Goal: Task Accomplishment & Management: Manage account settings

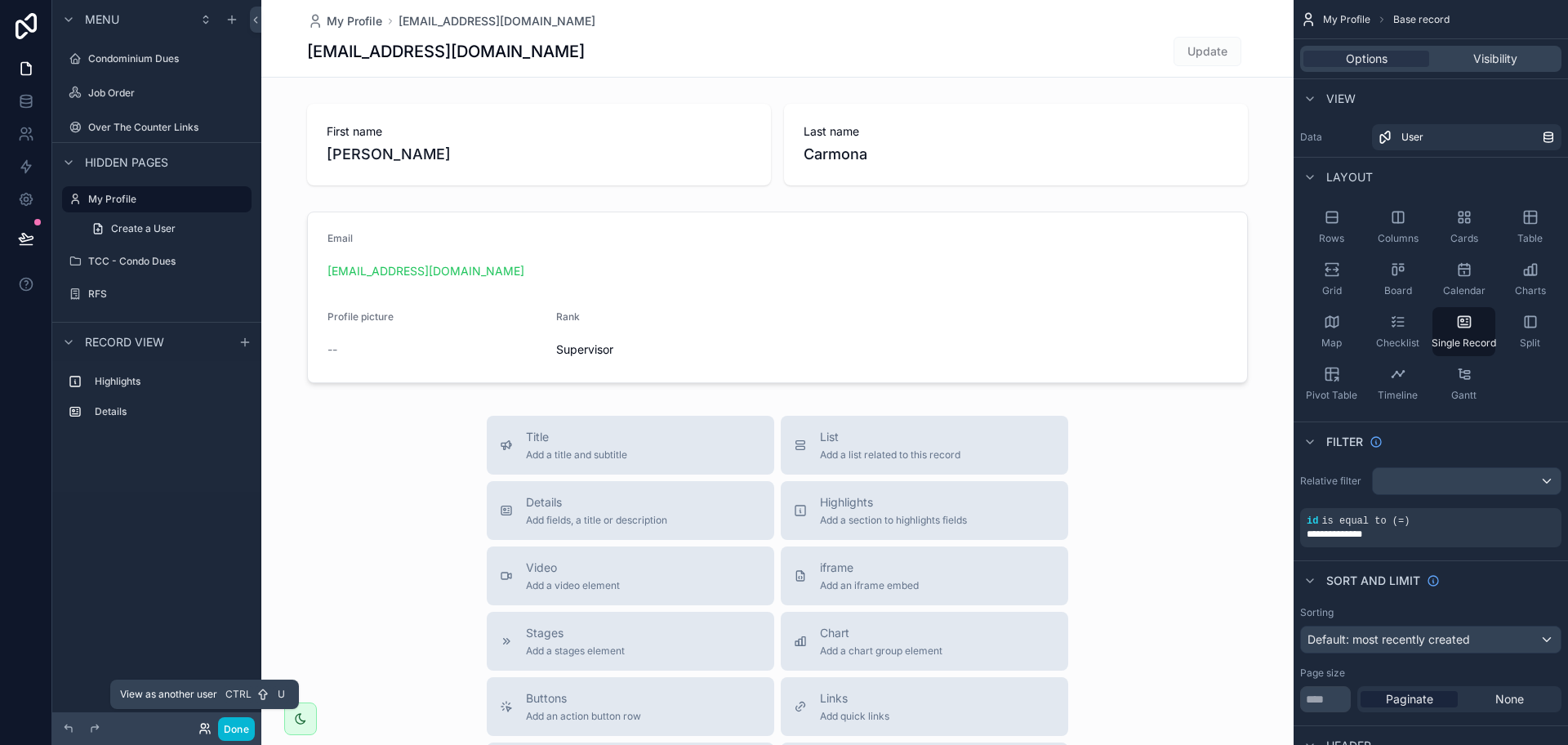
click at [198, 723] on icon at bounding box center [205, 728] width 13 height 13
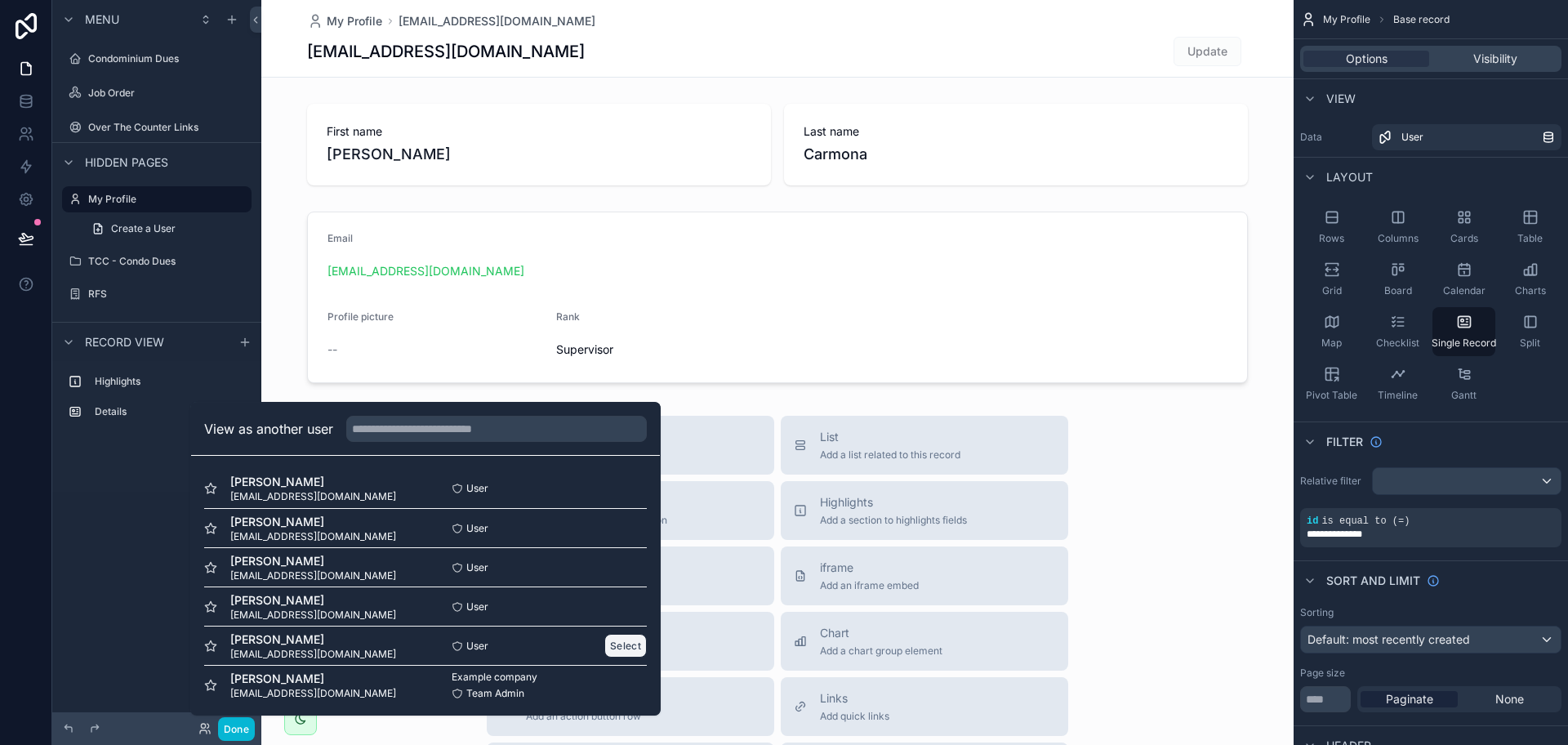
click at [614, 649] on button "Select" at bounding box center [626, 645] width 43 height 23
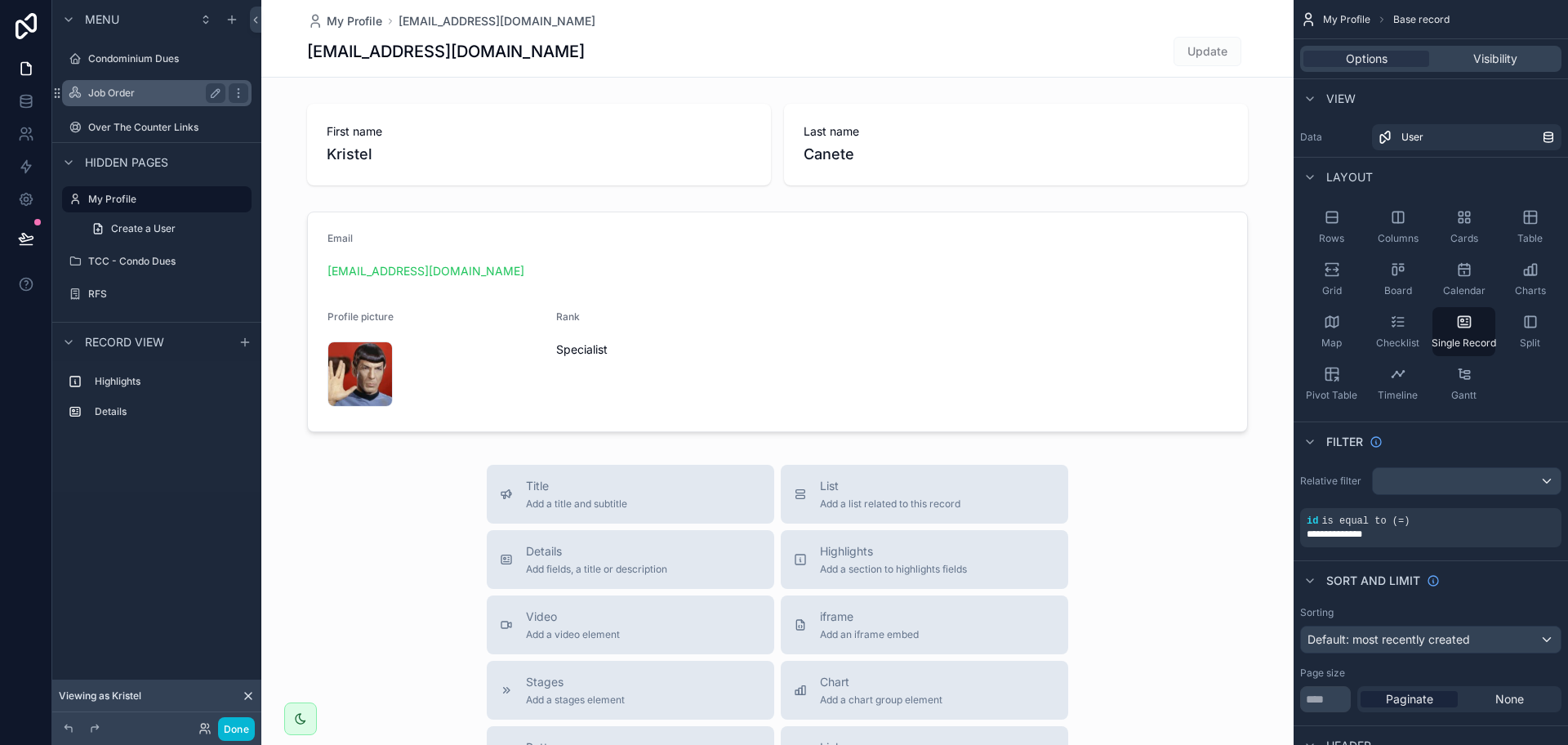
click at [149, 94] on label "Job Order" at bounding box center [154, 93] width 130 height 13
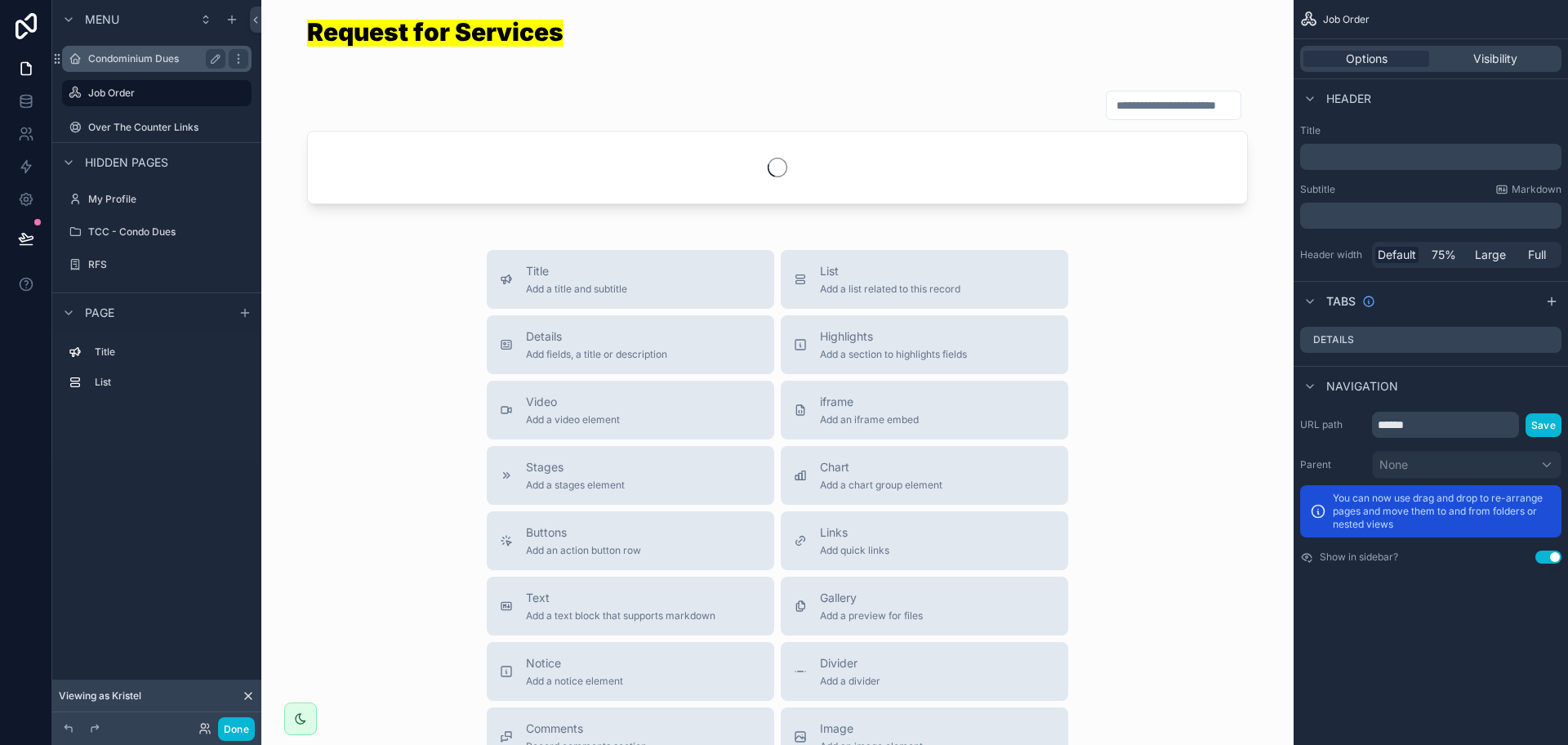
click at [160, 53] on label "Condominium Dues" at bounding box center [154, 59] width 130 height 13
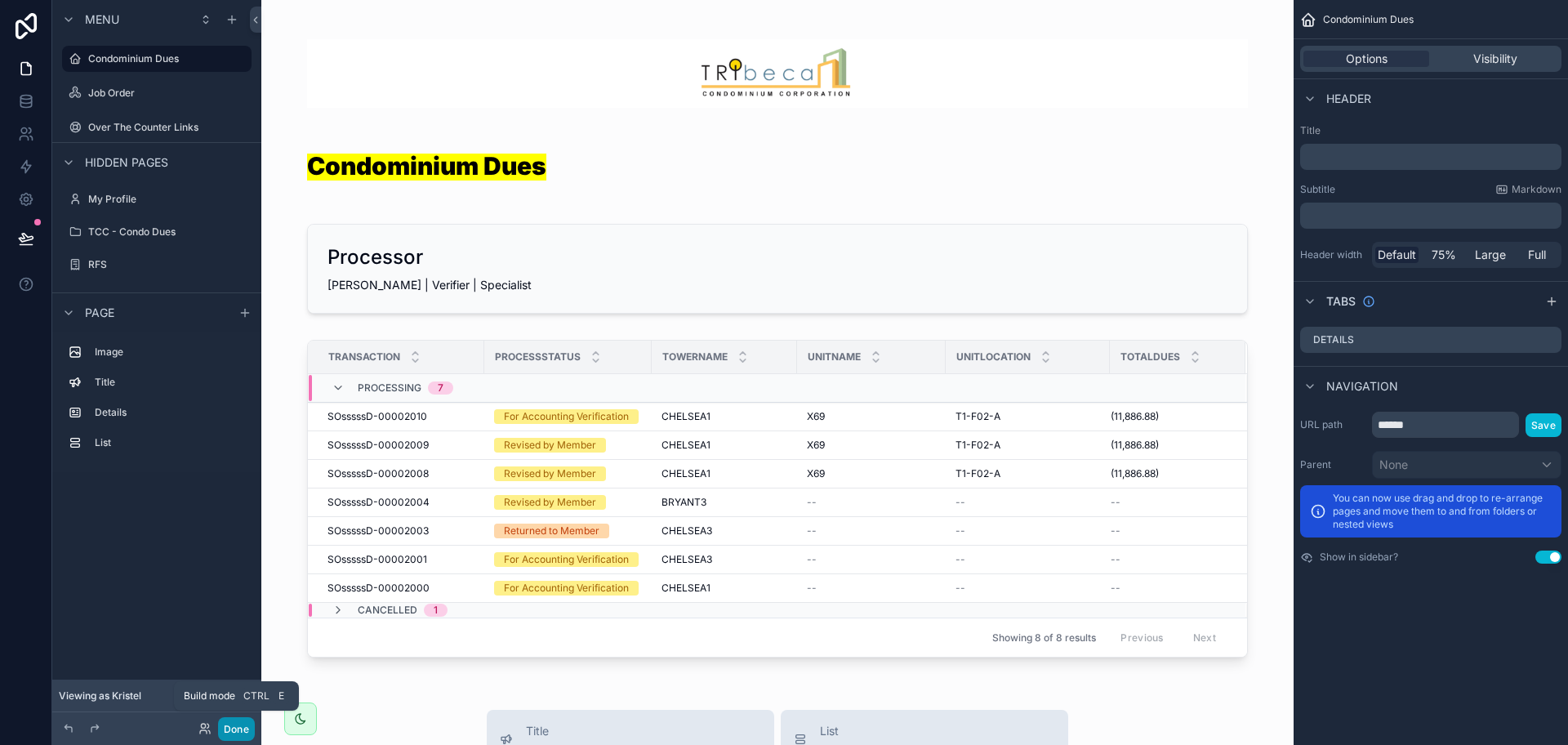
click at [235, 731] on button "Done" at bounding box center [236, 728] width 36 height 23
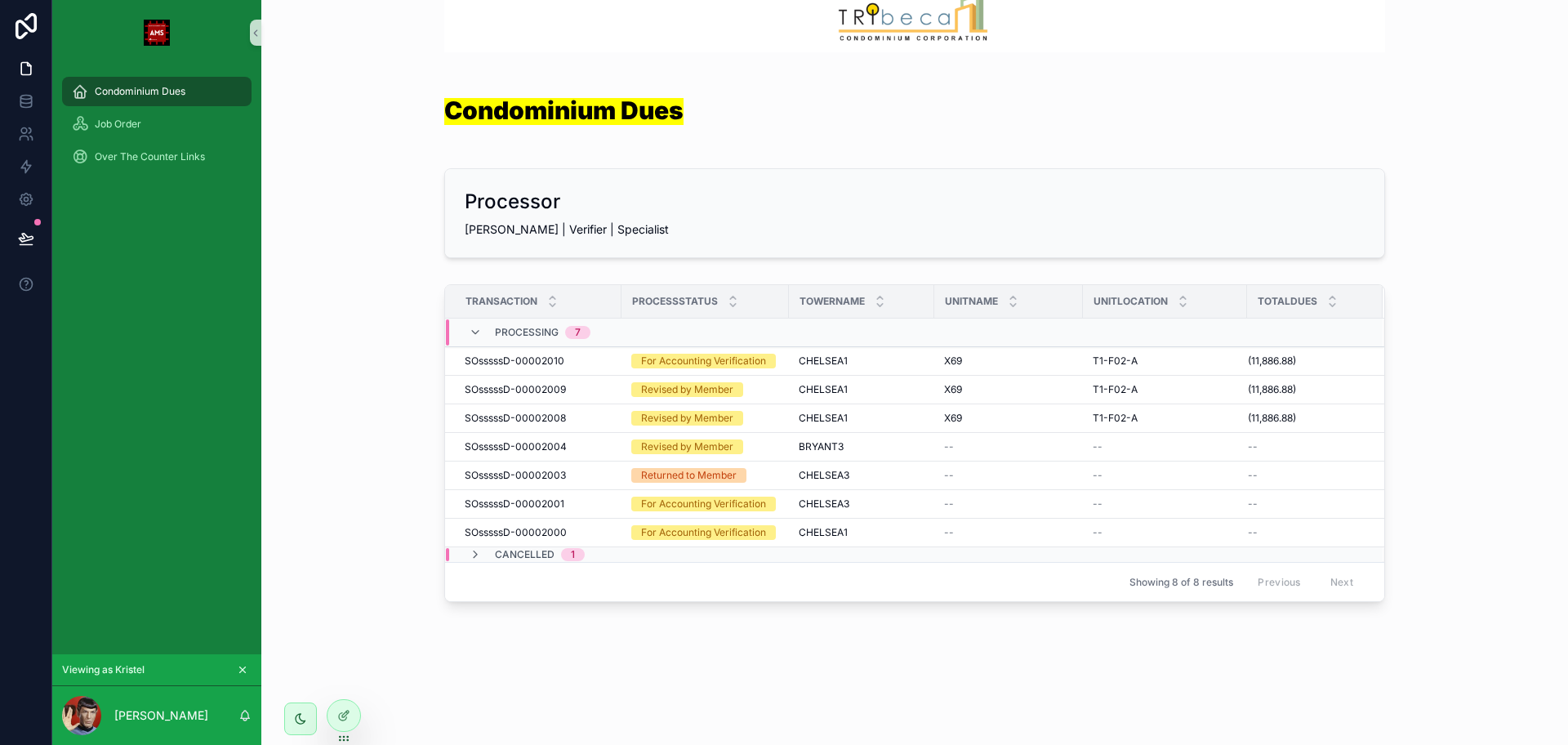
scroll to position [57, 0]
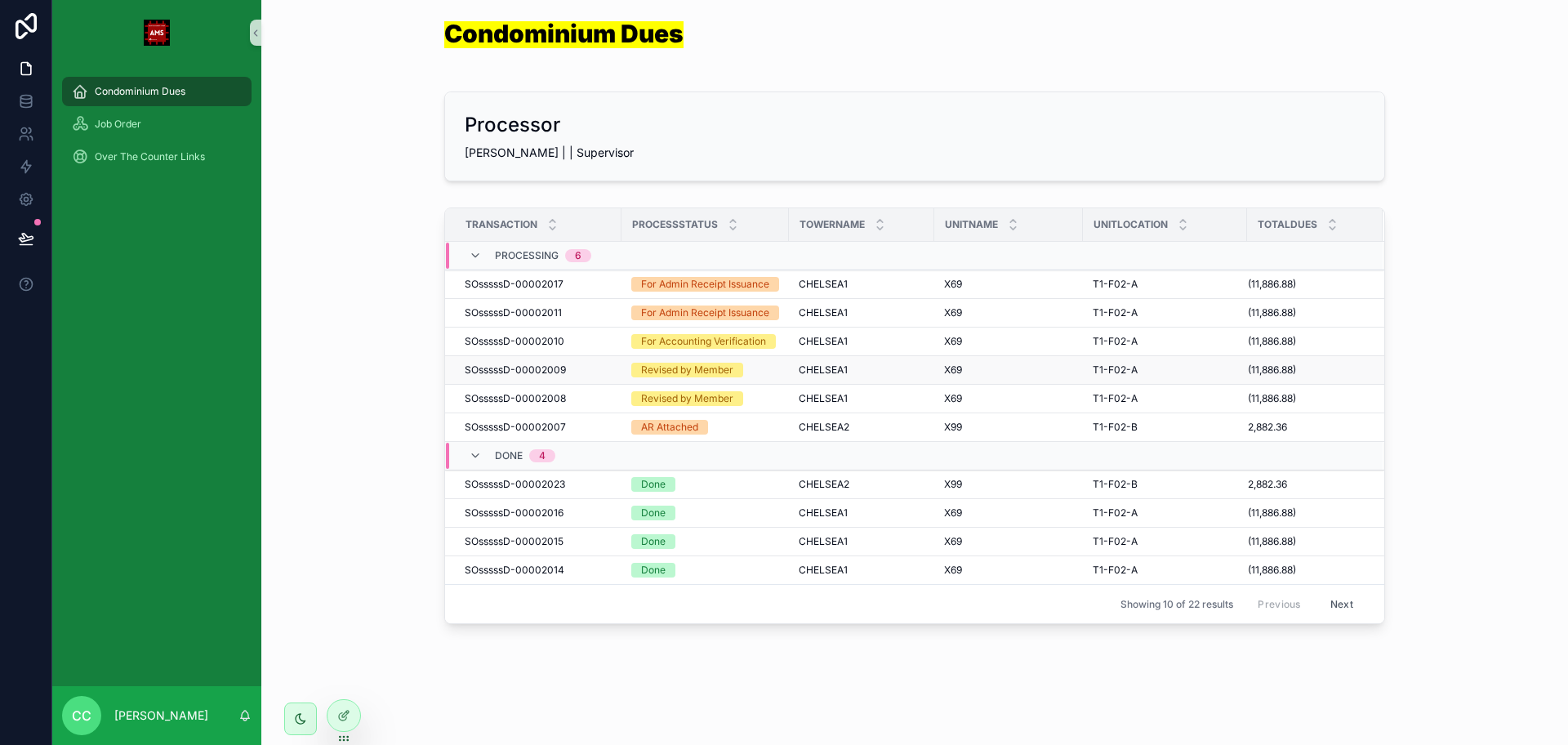
scroll to position [83, 0]
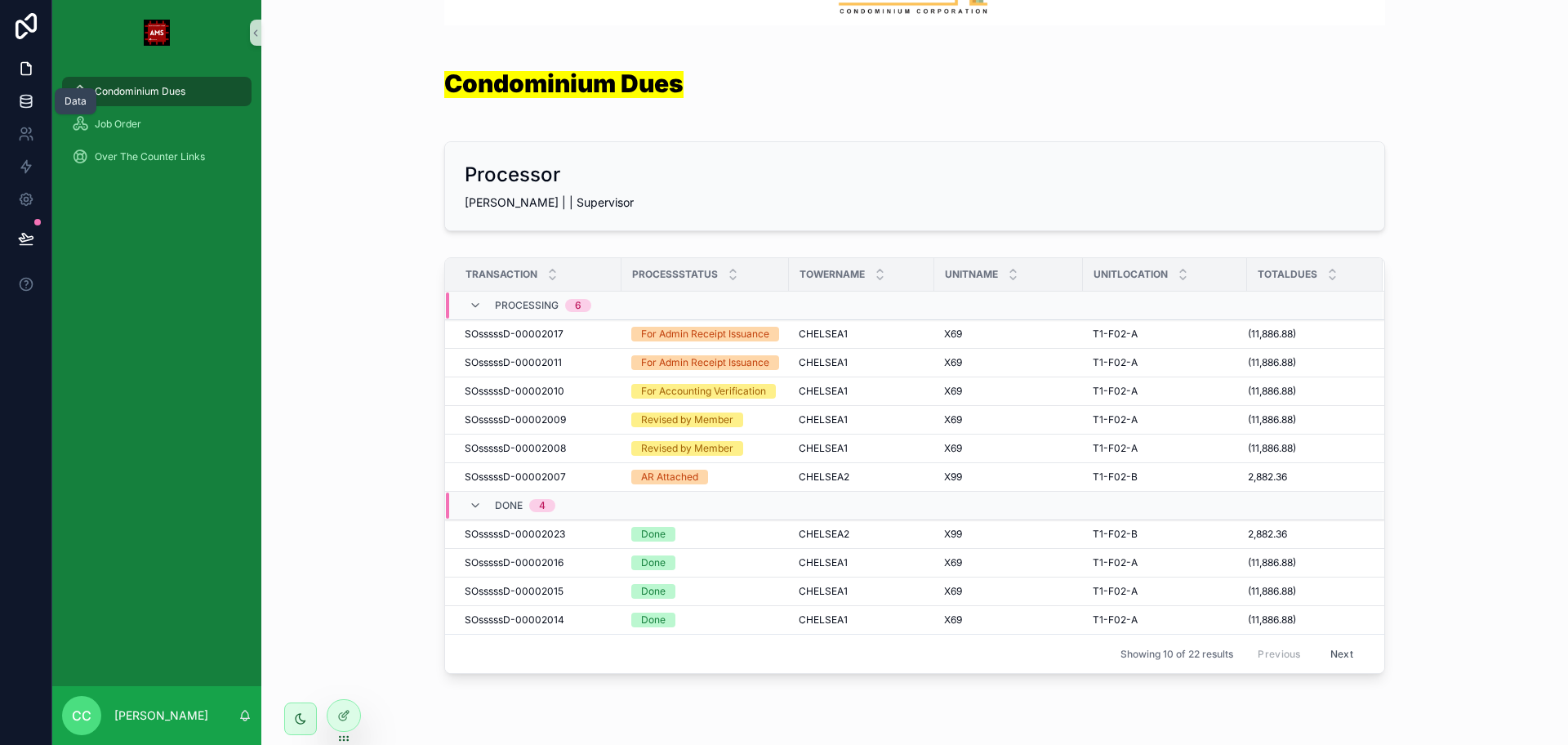
click at [35, 102] on link at bounding box center [25, 101] width 51 height 33
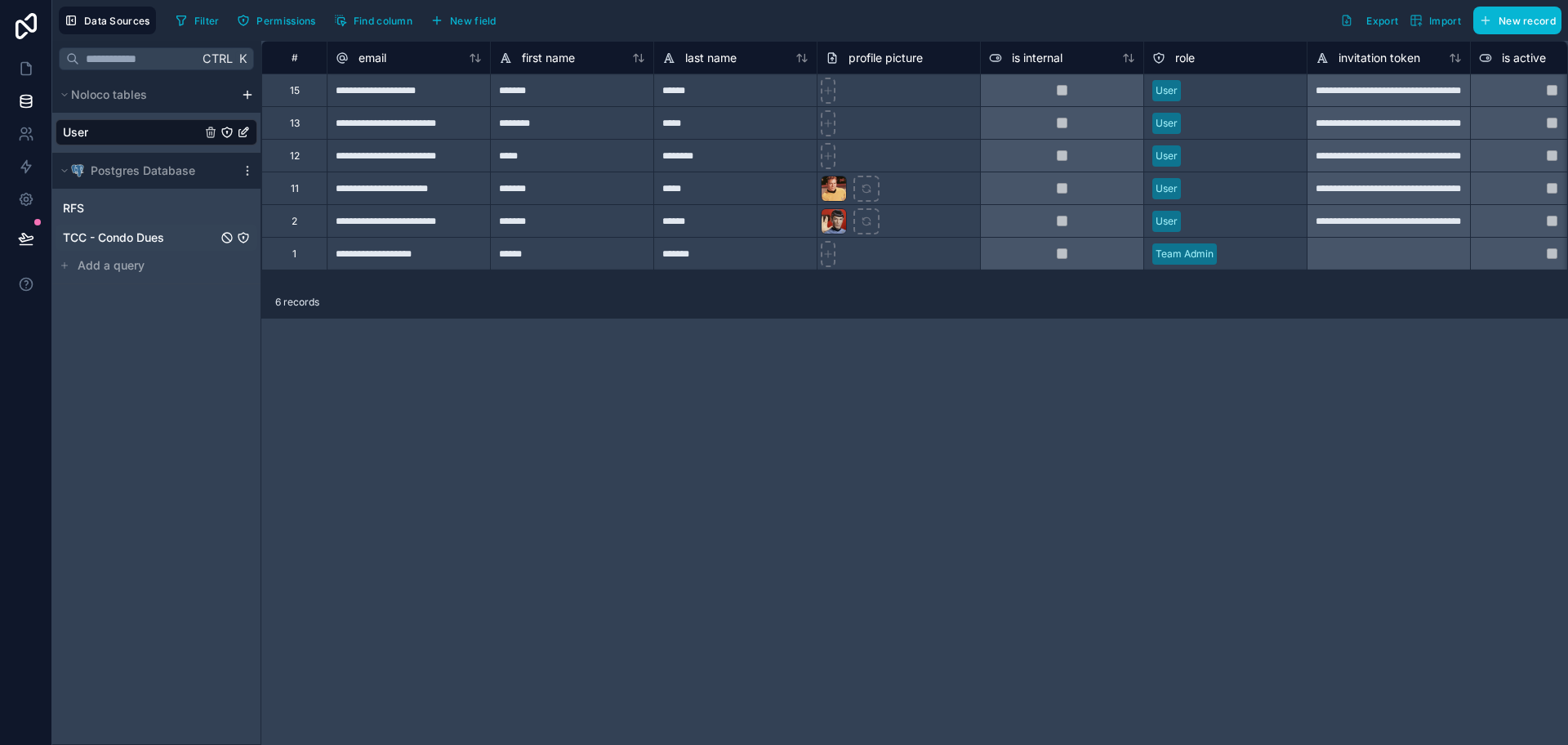
click at [139, 239] on span "TCC - Condo Dues" at bounding box center [114, 237] width 101 height 17
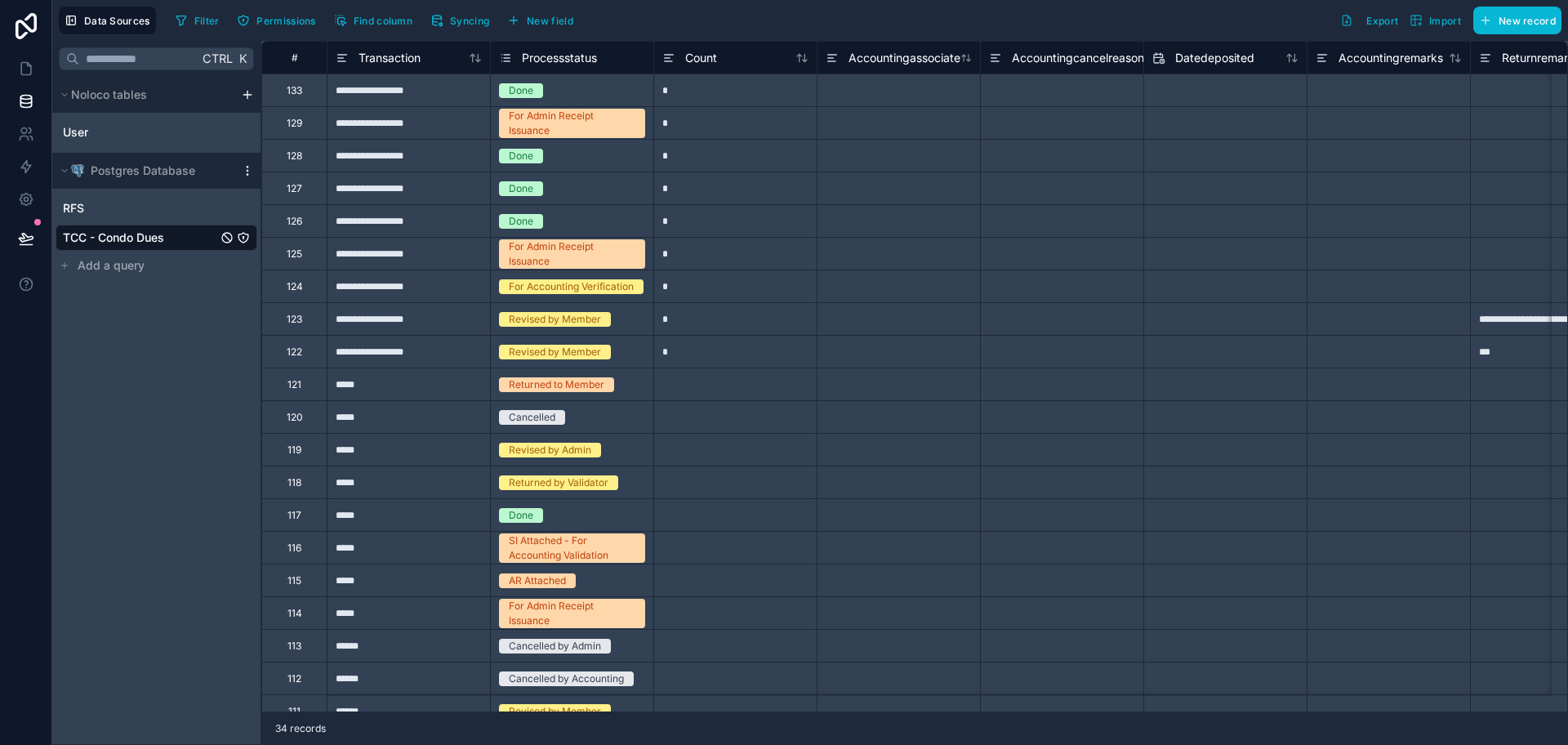
click at [246, 172] on icon "scrollable content" at bounding box center [248, 170] width 13 height 13
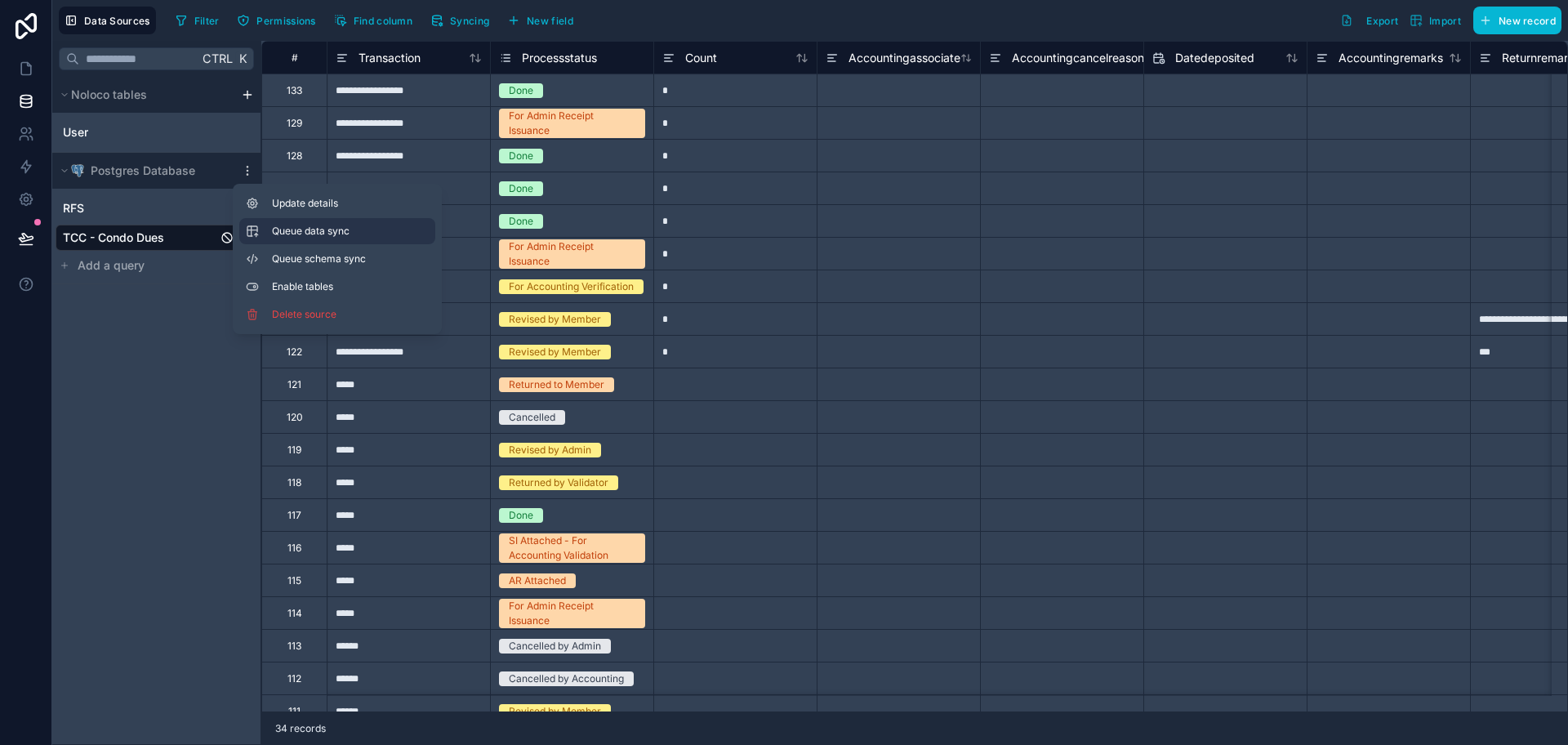
click at [327, 242] on button "Queue data sync" at bounding box center [337, 231] width 196 height 26
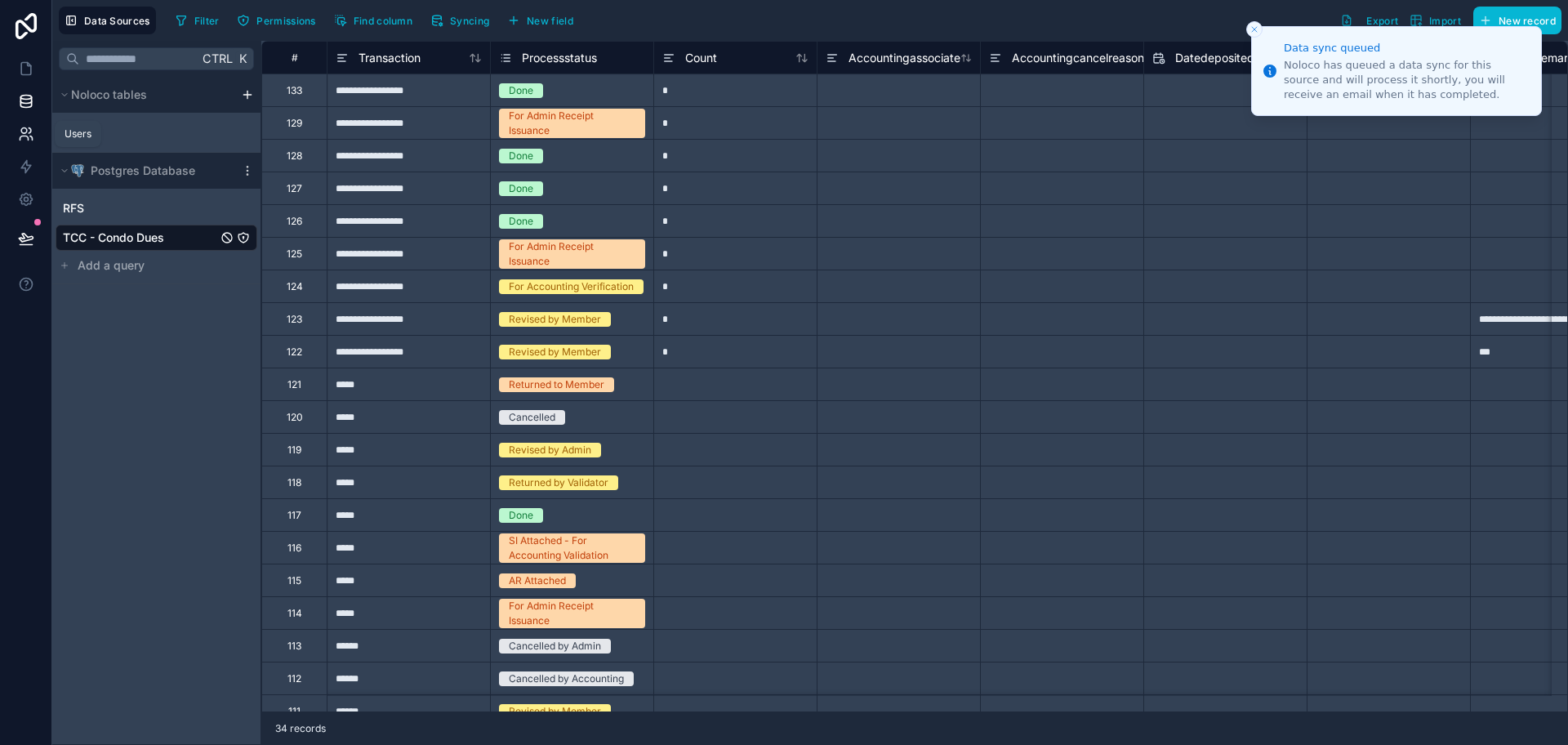
click at [30, 137] on icon at bounding box center [26, 134] width 17 height 17
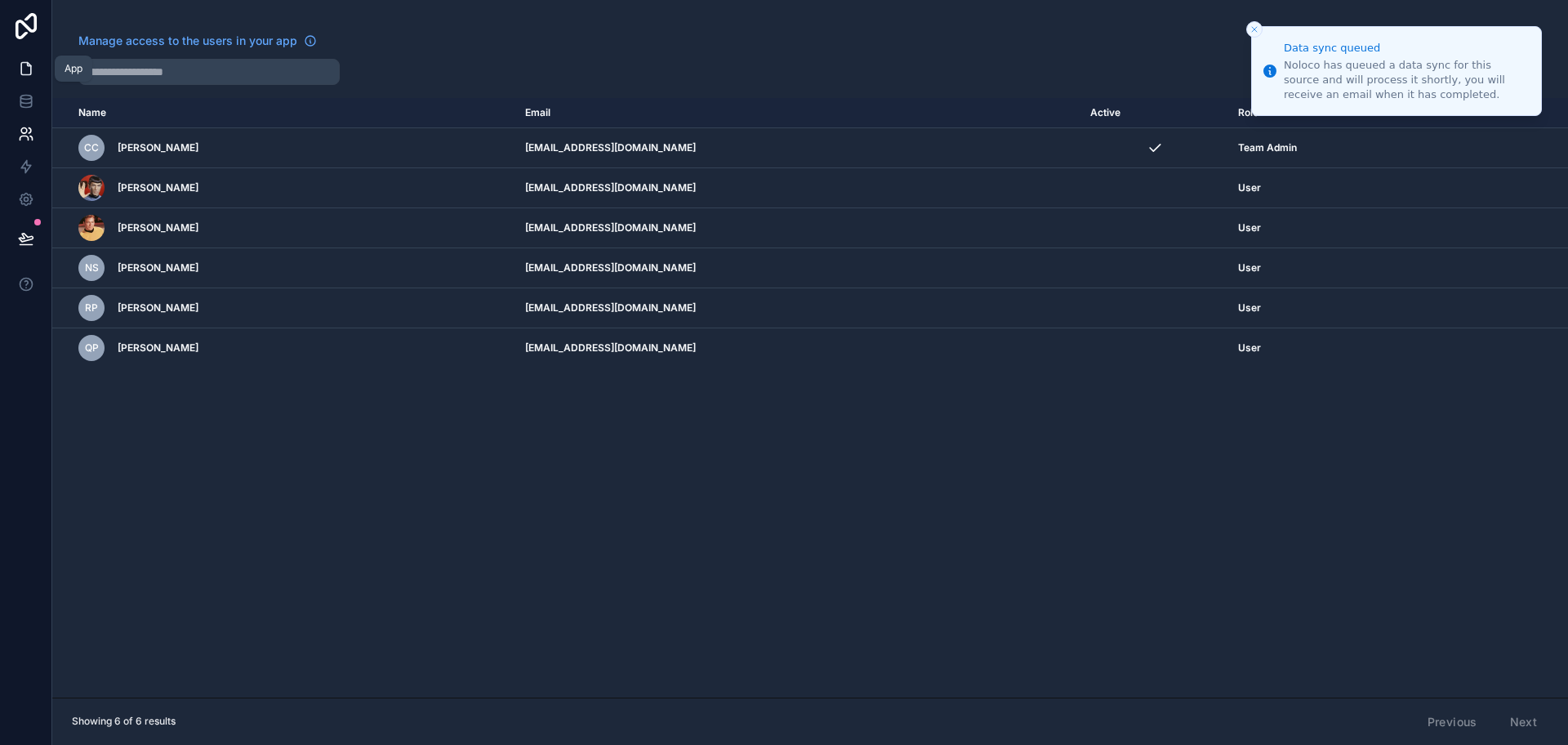
click at [33, 74] on icon at bounding box center [26, 69] width 17 height 17
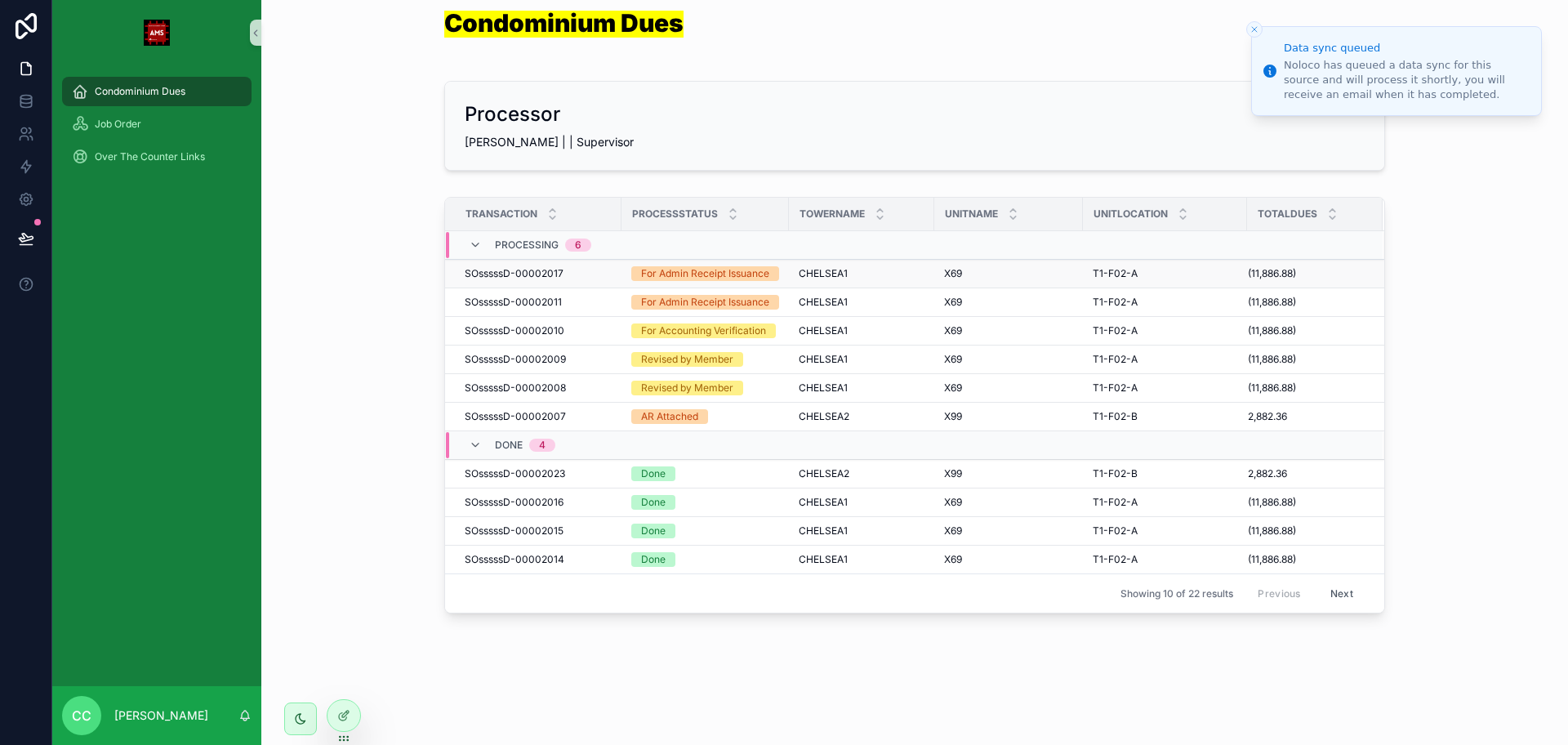
scroll to position [184, 0]
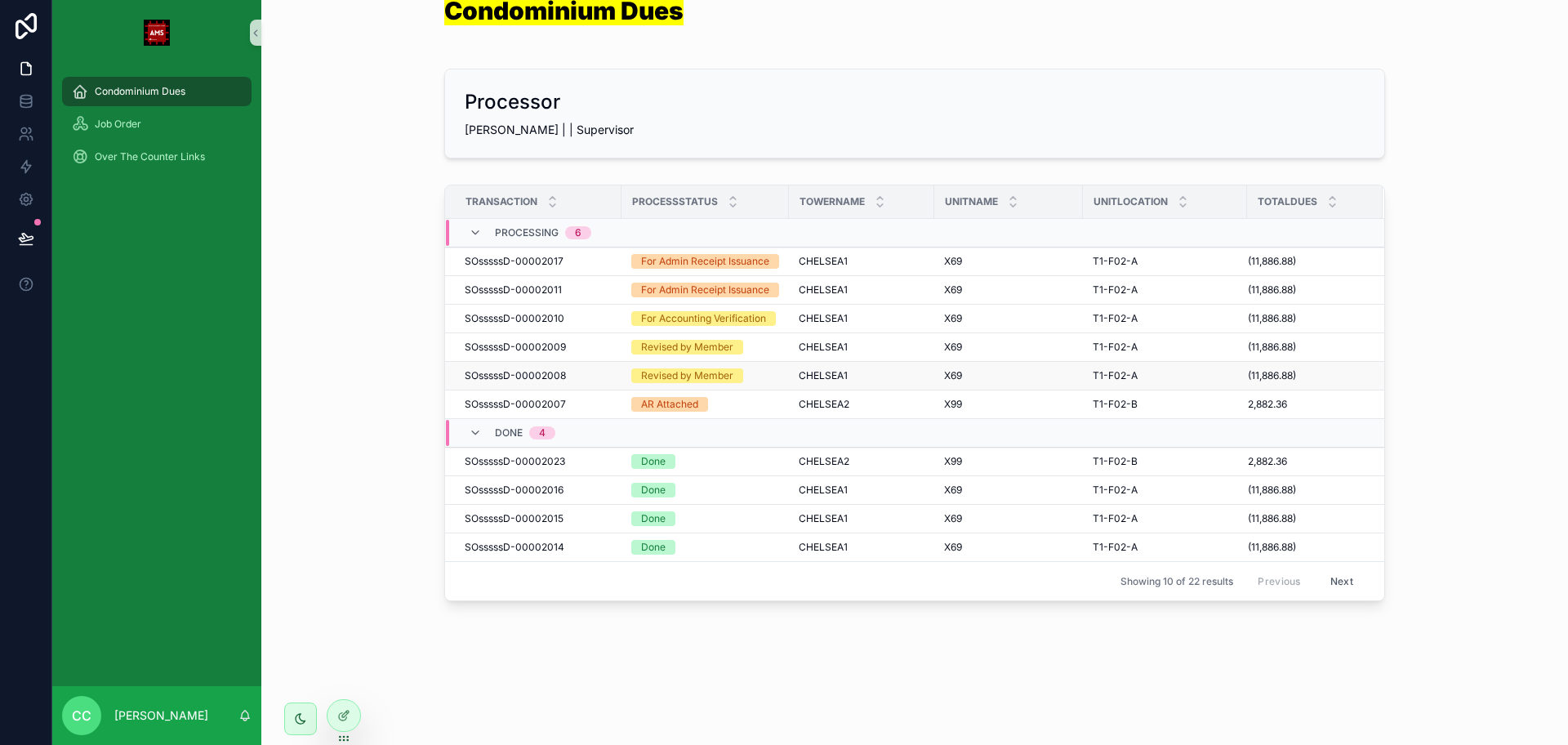
scroll to position [184, 0]
click at [22, 99] on icon at bounding box center [25, 98] width 10 height 4
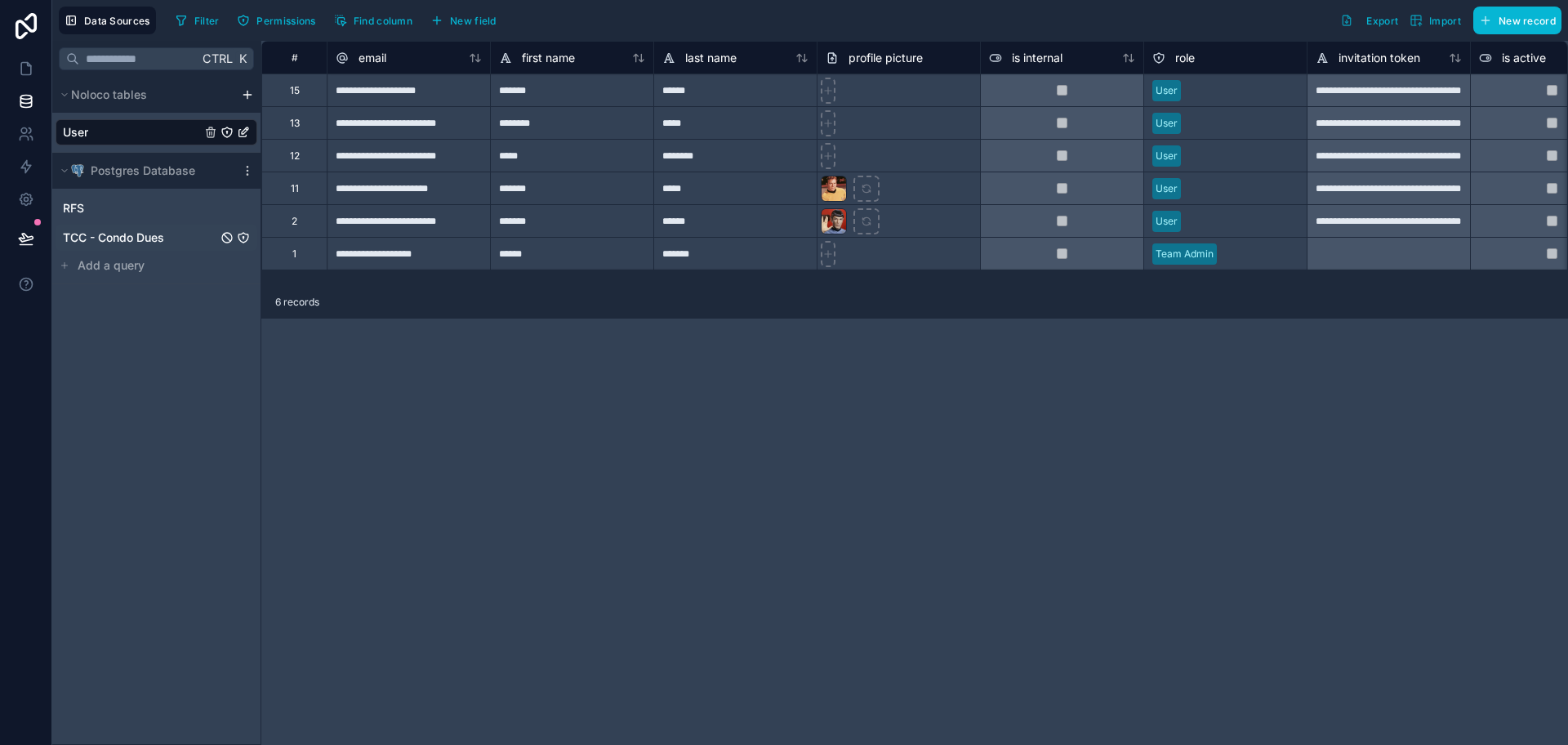
click at [159, 229] on span "TCC - Condo Dues" at bounding box center [114, 237] width 101 height 17
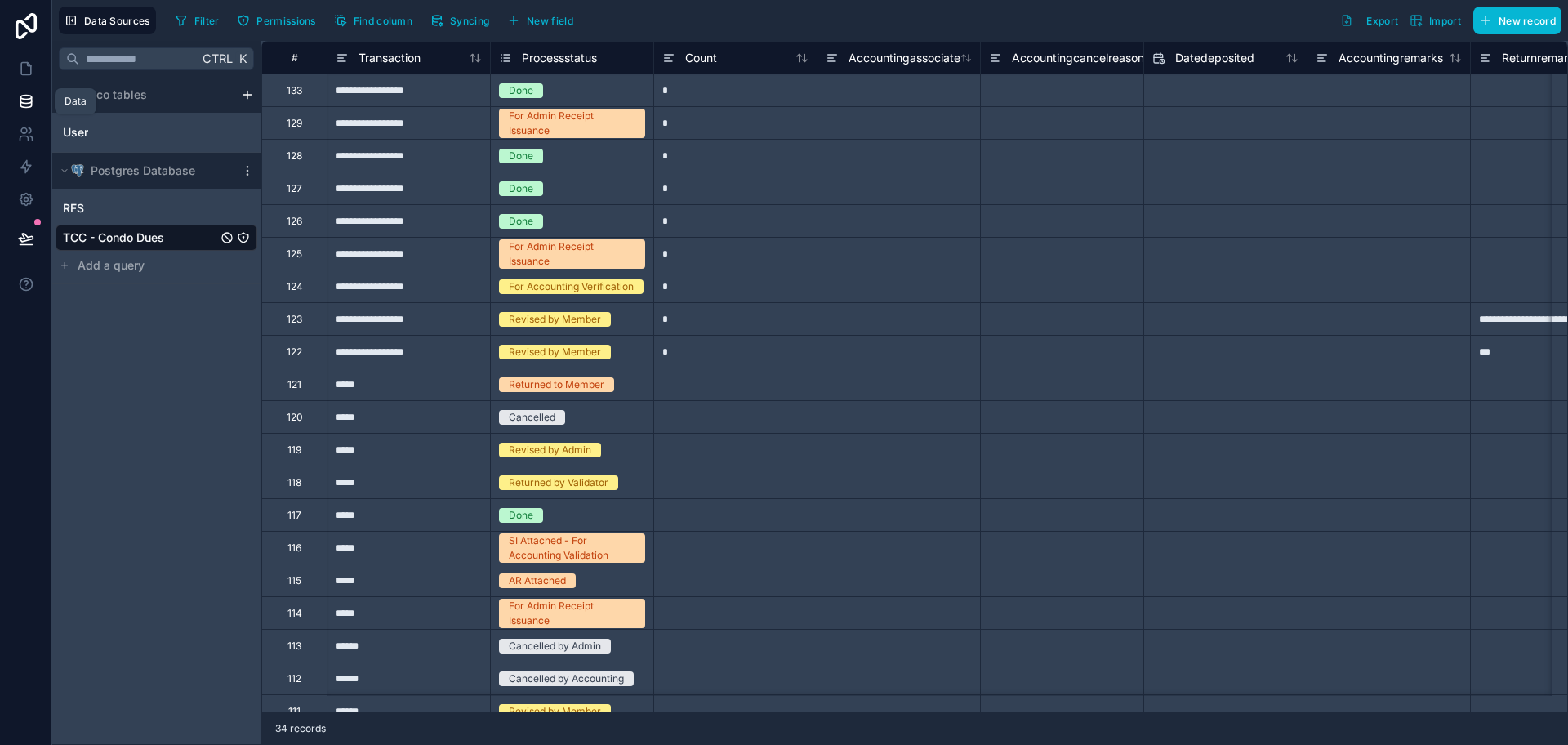
click at [42, 112] on link at bounding box center [25, 101] width 51 height 33
click at [35, 74] on link at bounding box center [25, 68] width 51 height 33
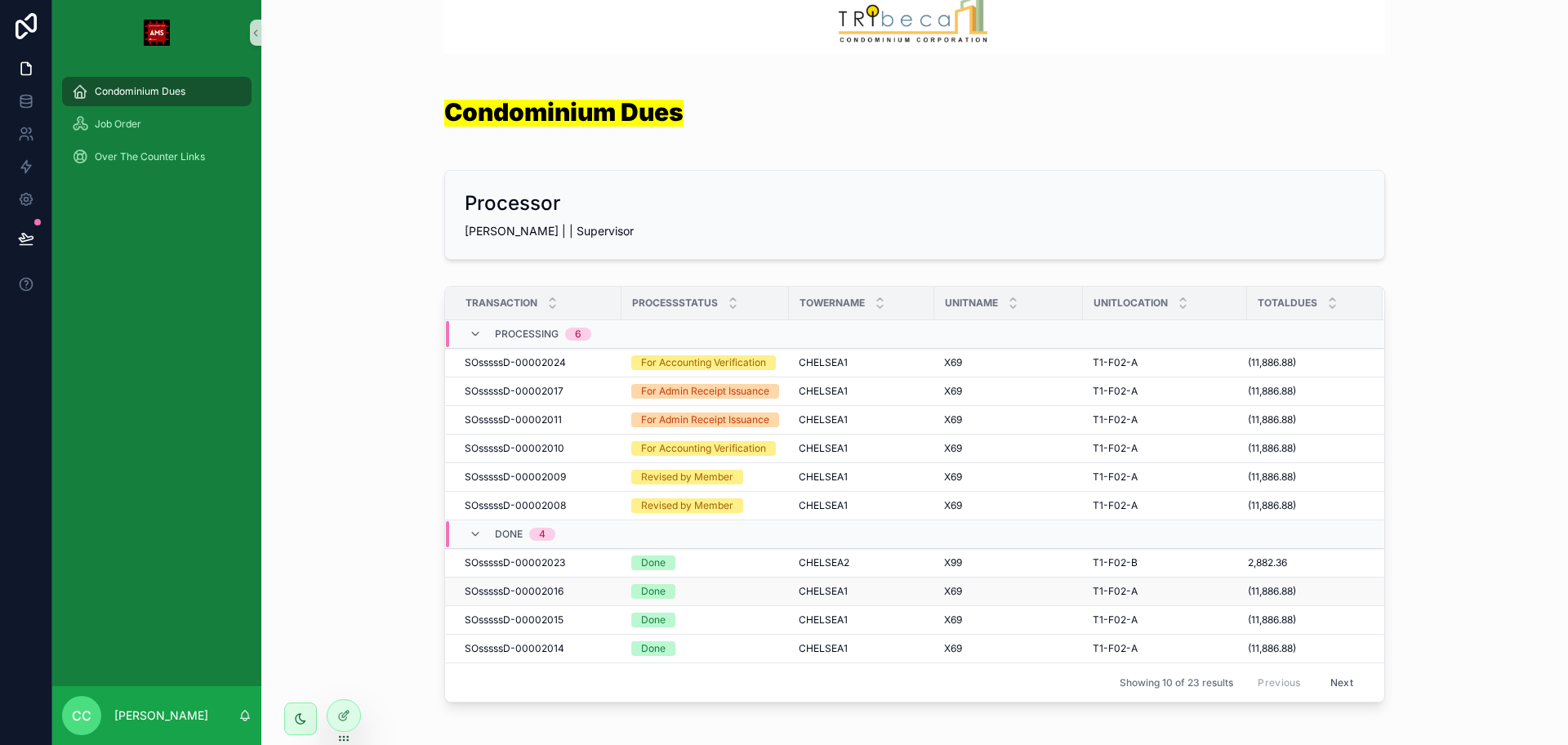
scroll to position [184, 0]
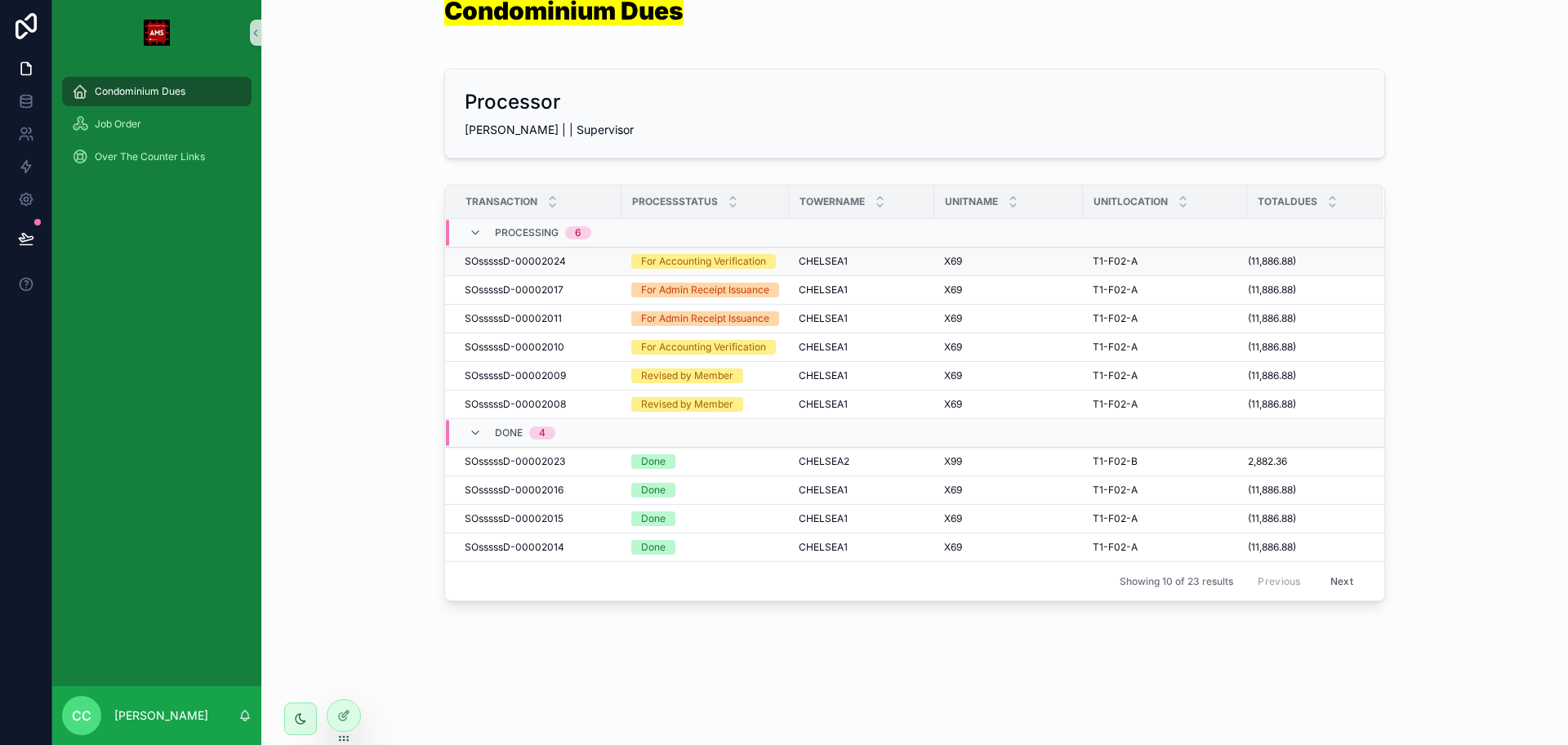
click at [641, 254] on div "For Accounting Verification" at bounding box center [703, 262] width 125 height 15
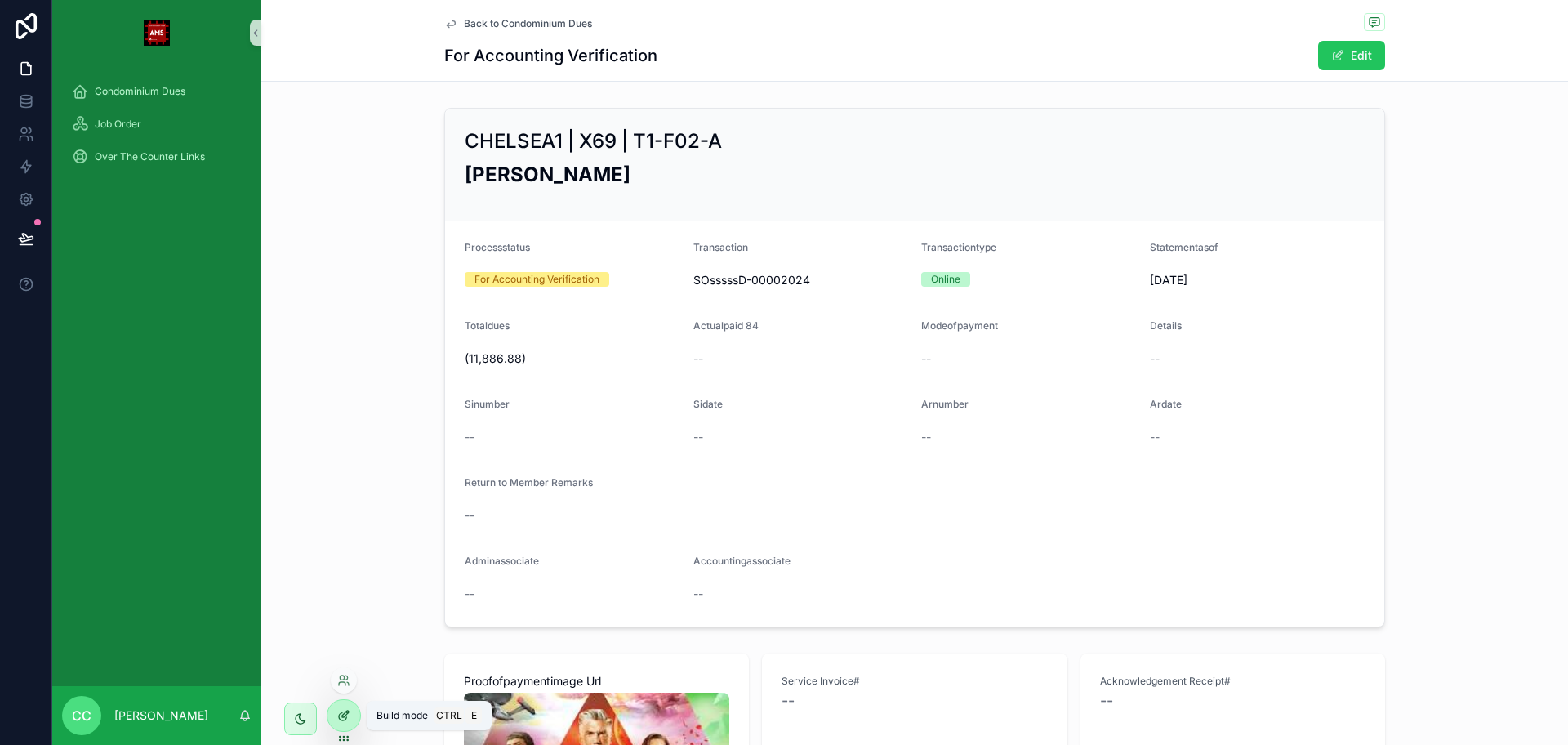
click at [339, 716] on icon at bounding box center [343, 717] width 7 height 7
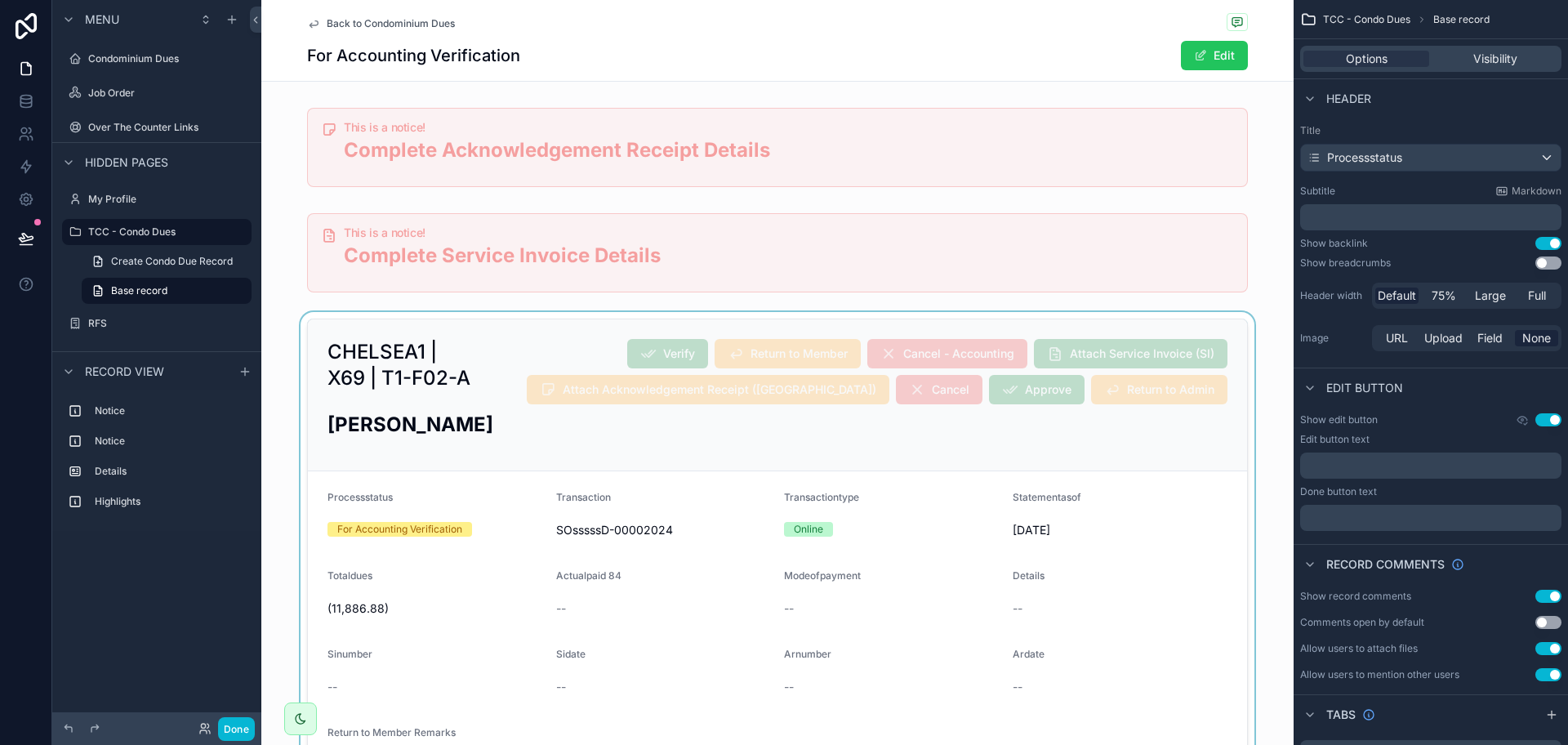
click at [569, 385] on div "scrollable content" at bounding box center [777, 598] width 1032 height 572
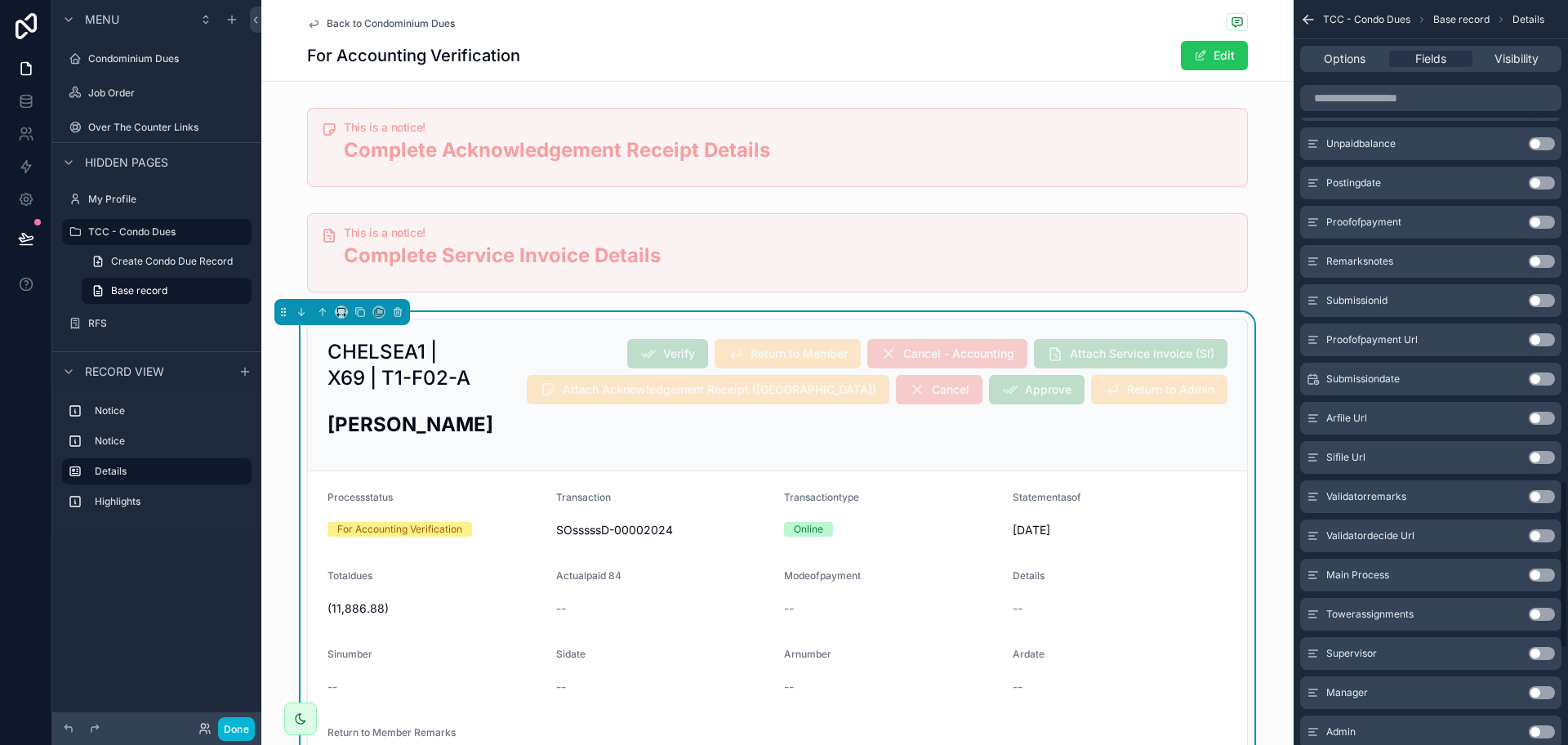
scroll to position [1633, 0]
click at [1337, 52] on span "Options" at bounding box center [1345, 59] width 42 height 17
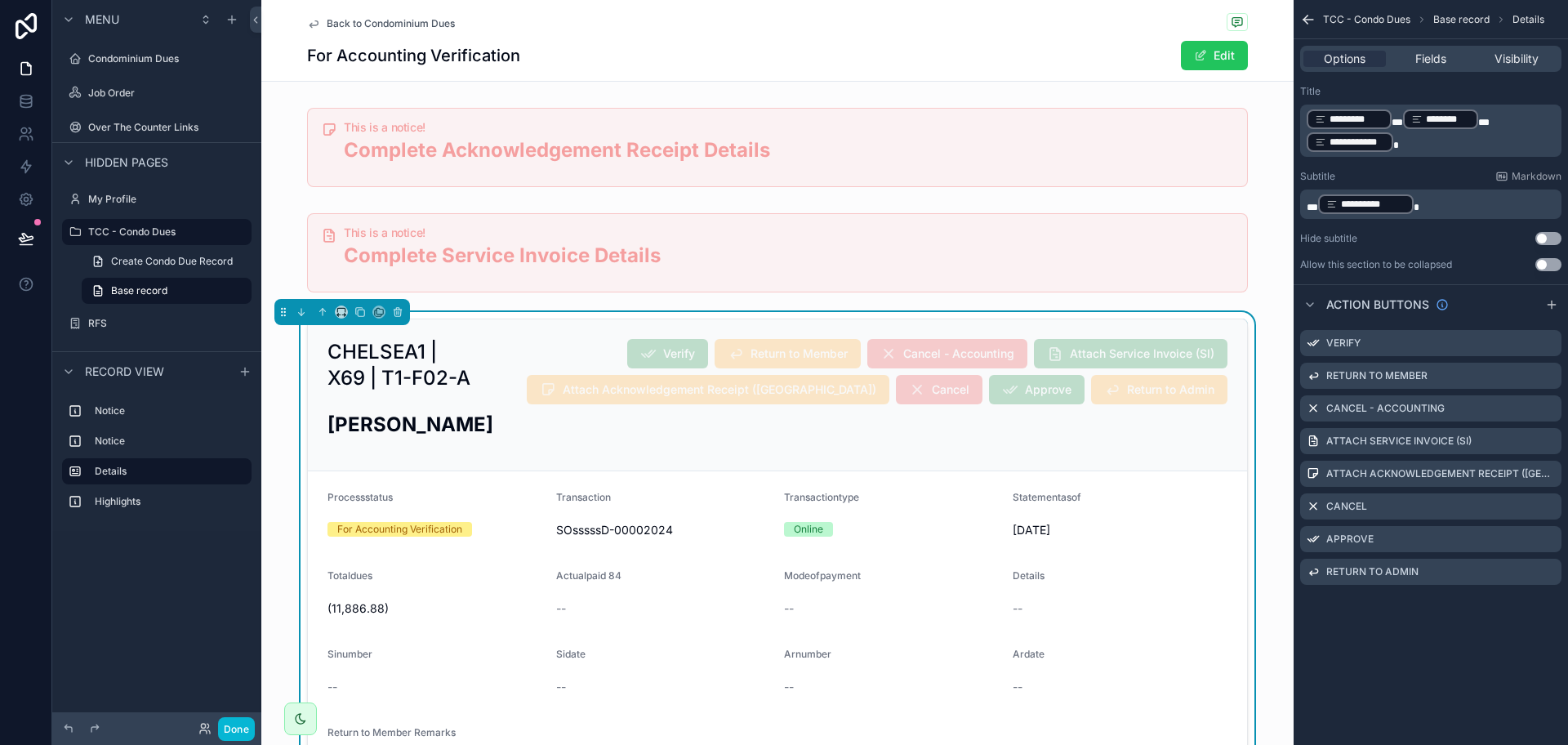
scroll to position [0, 0]
click at [1549, 342] on icon "scrollable content" at bounding box center [1548, 343] width 13 height 13
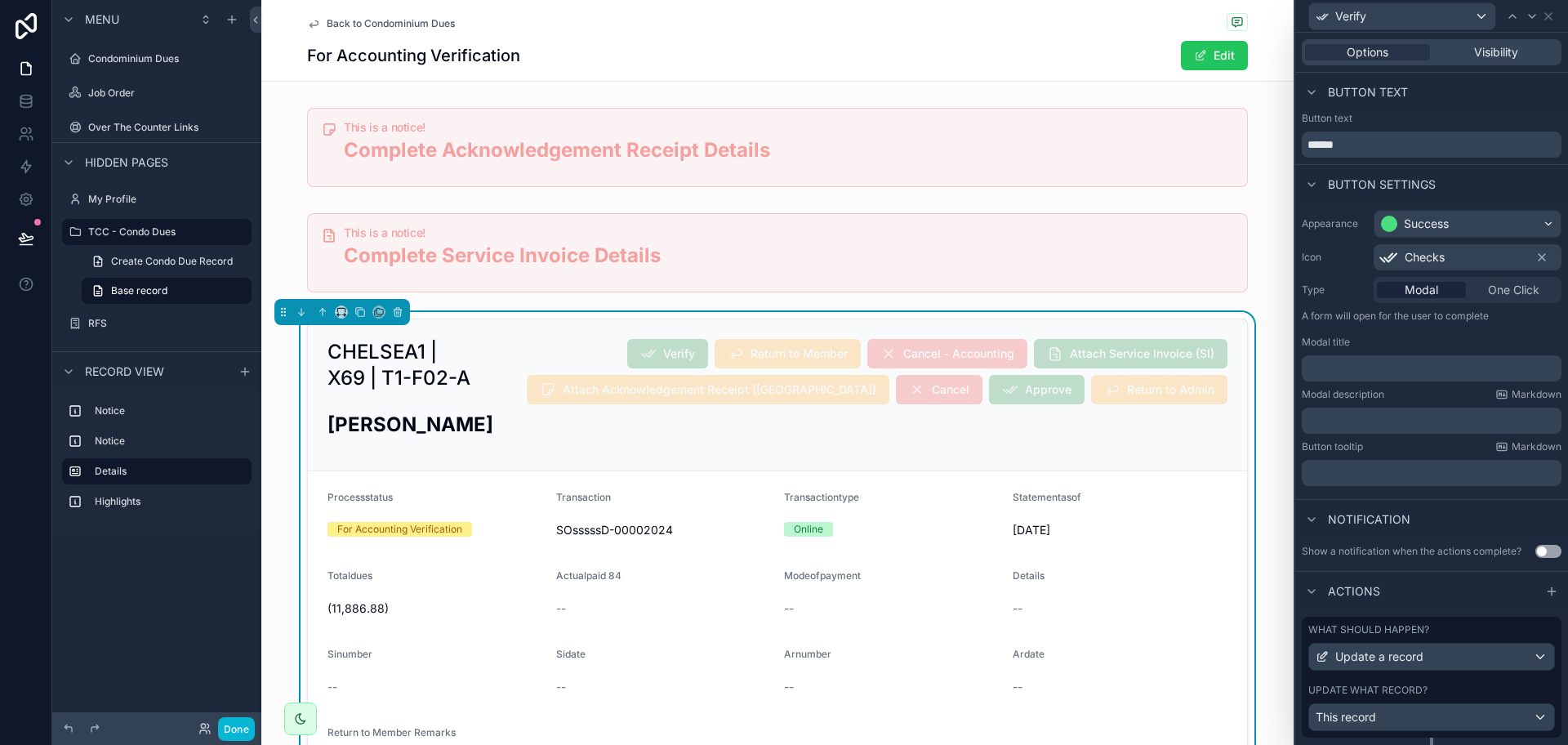
scroll to position [55, 0]
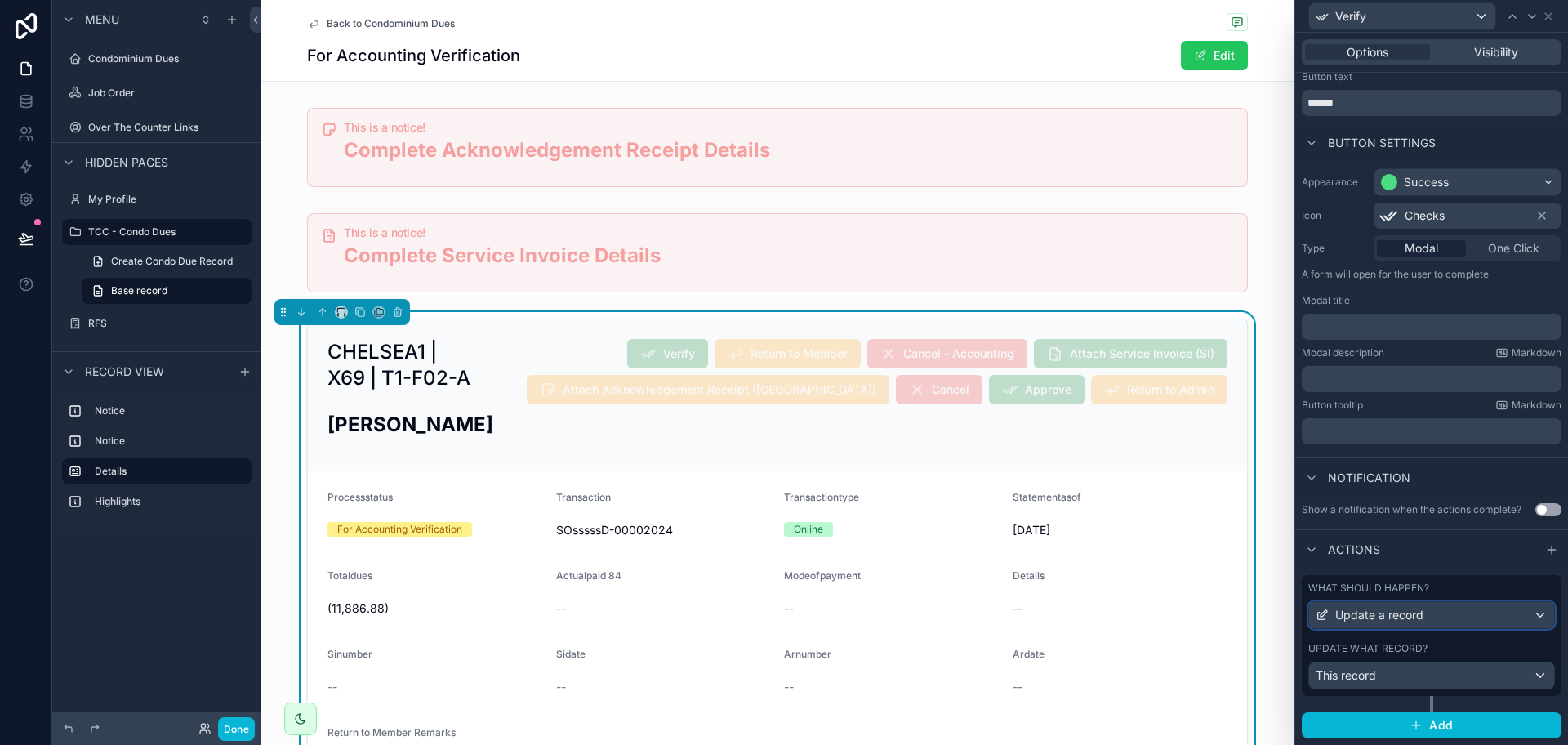
click at [1439, 614] on div "Update a record" at bounding box center [1431, 615] width 245 height 26
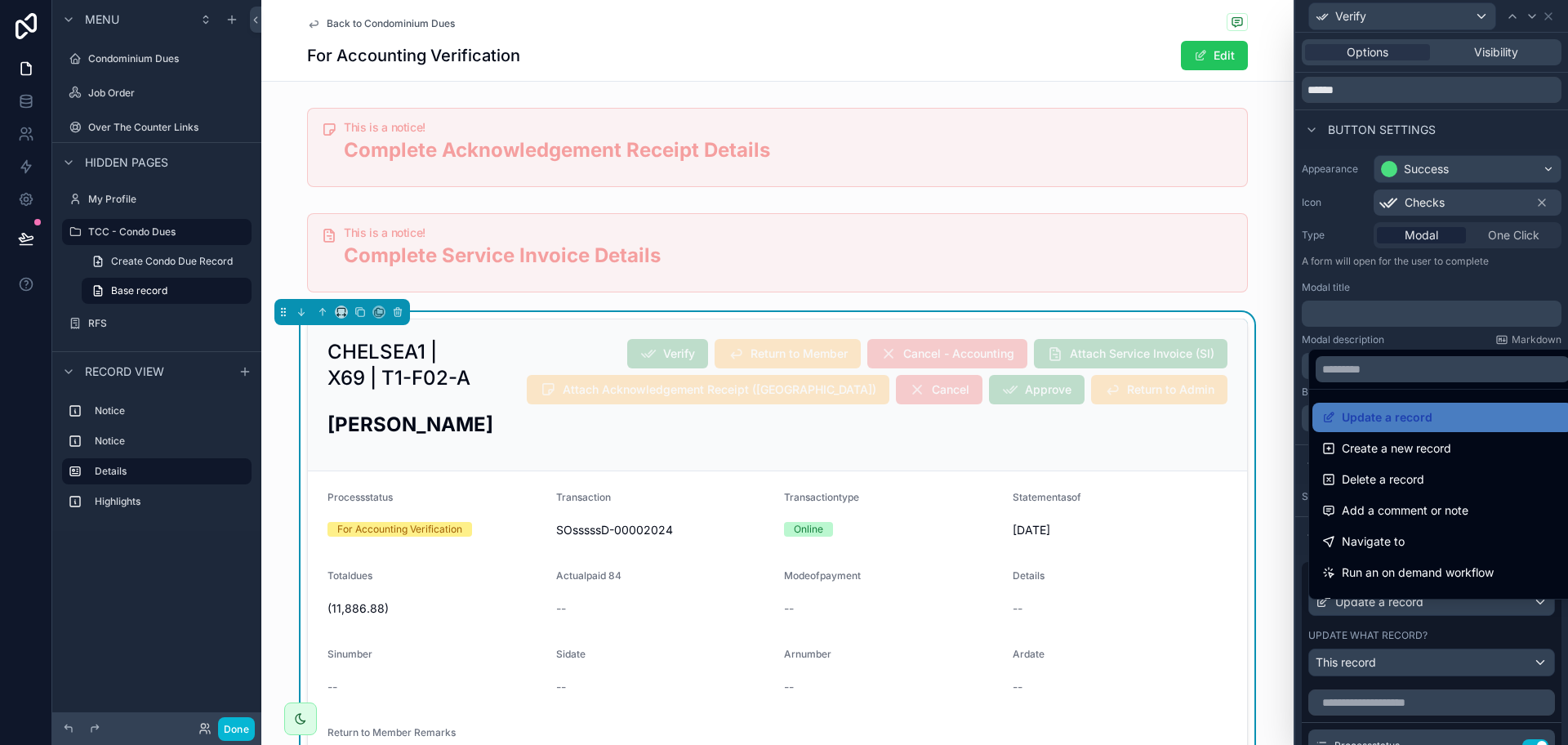
click at [1439, 614] on div at bounding box center [1431, 372] width 273 height 745
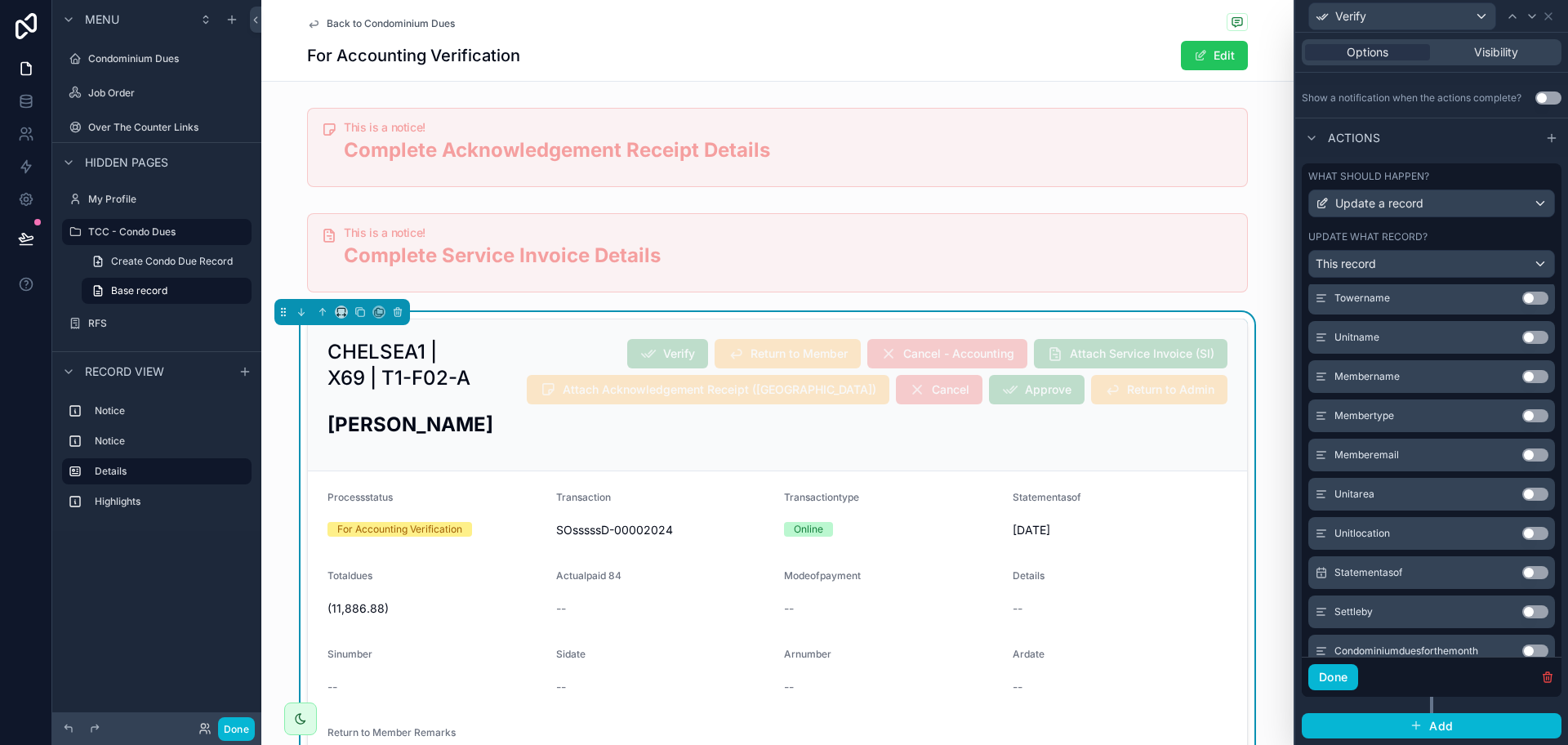
scroll to position [1837, 0]
click at [1262, 587] on div "CHELSEA1 | X69 | T1-F02-A Verify Return to Member Cancel - Accounting Attach Se…" at bounding box center [777, 598] width 1032 height 572
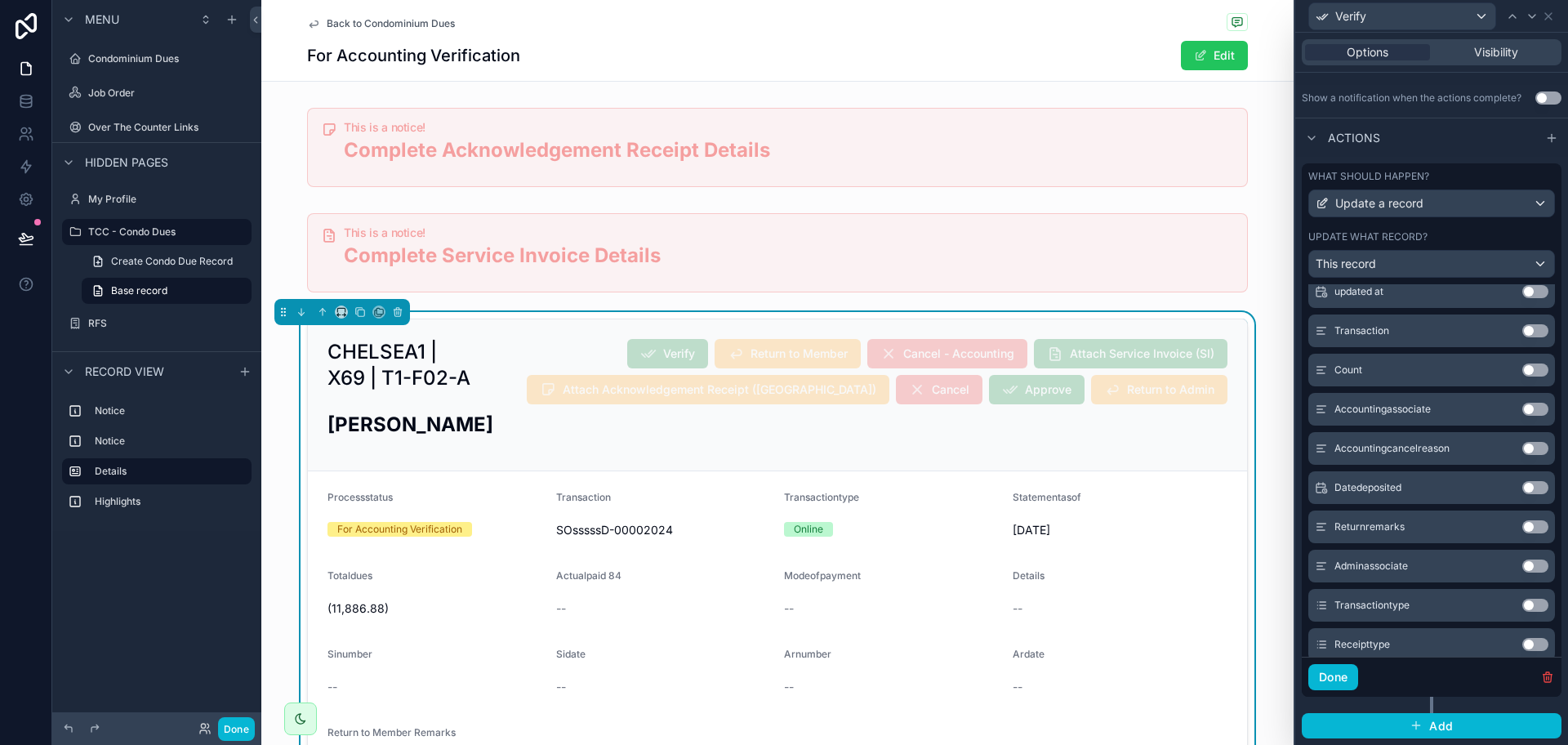
scroll to position [0, 0]
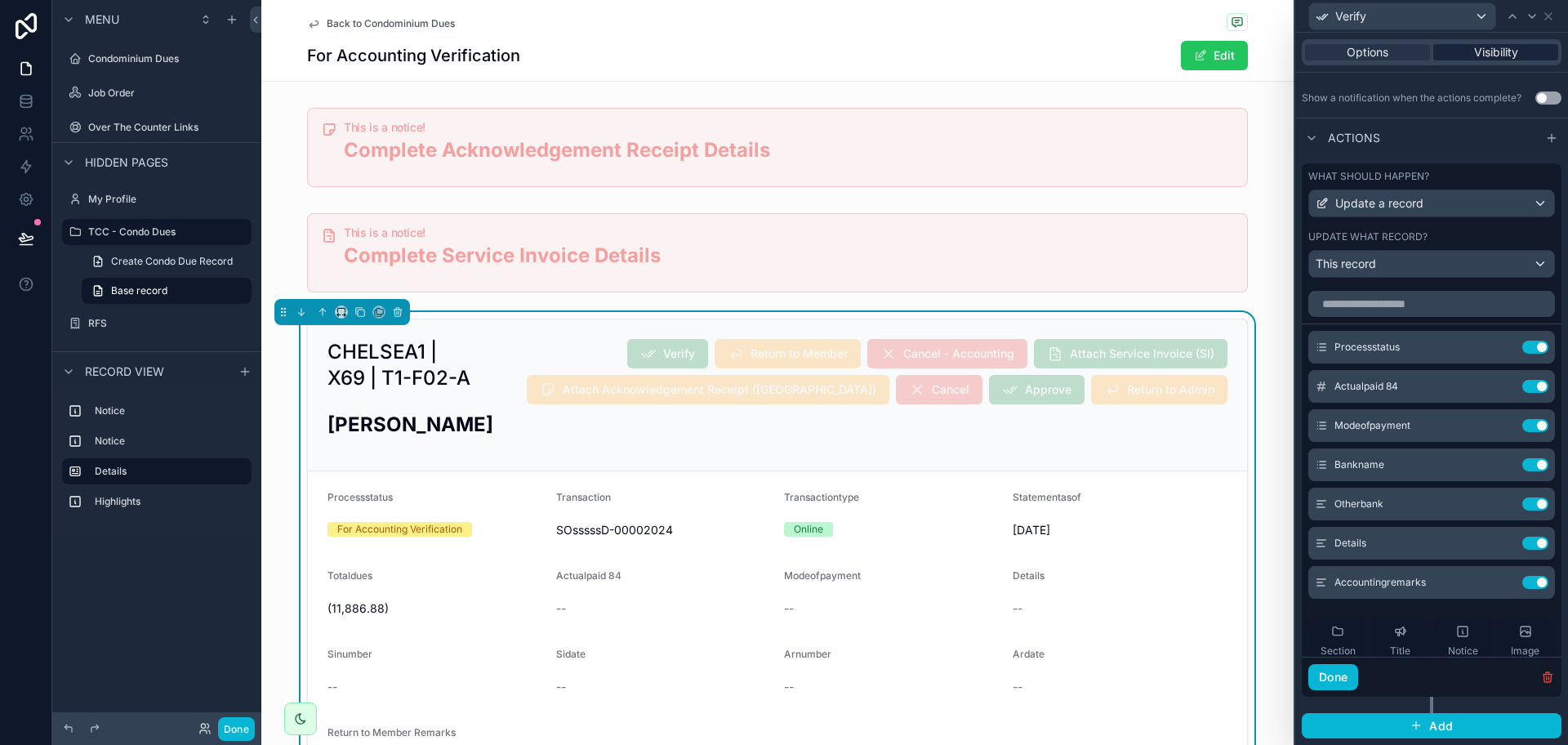
click at [1477, 54] on span "Visibility" at bounding box center [1495, 52] width 44 height 17
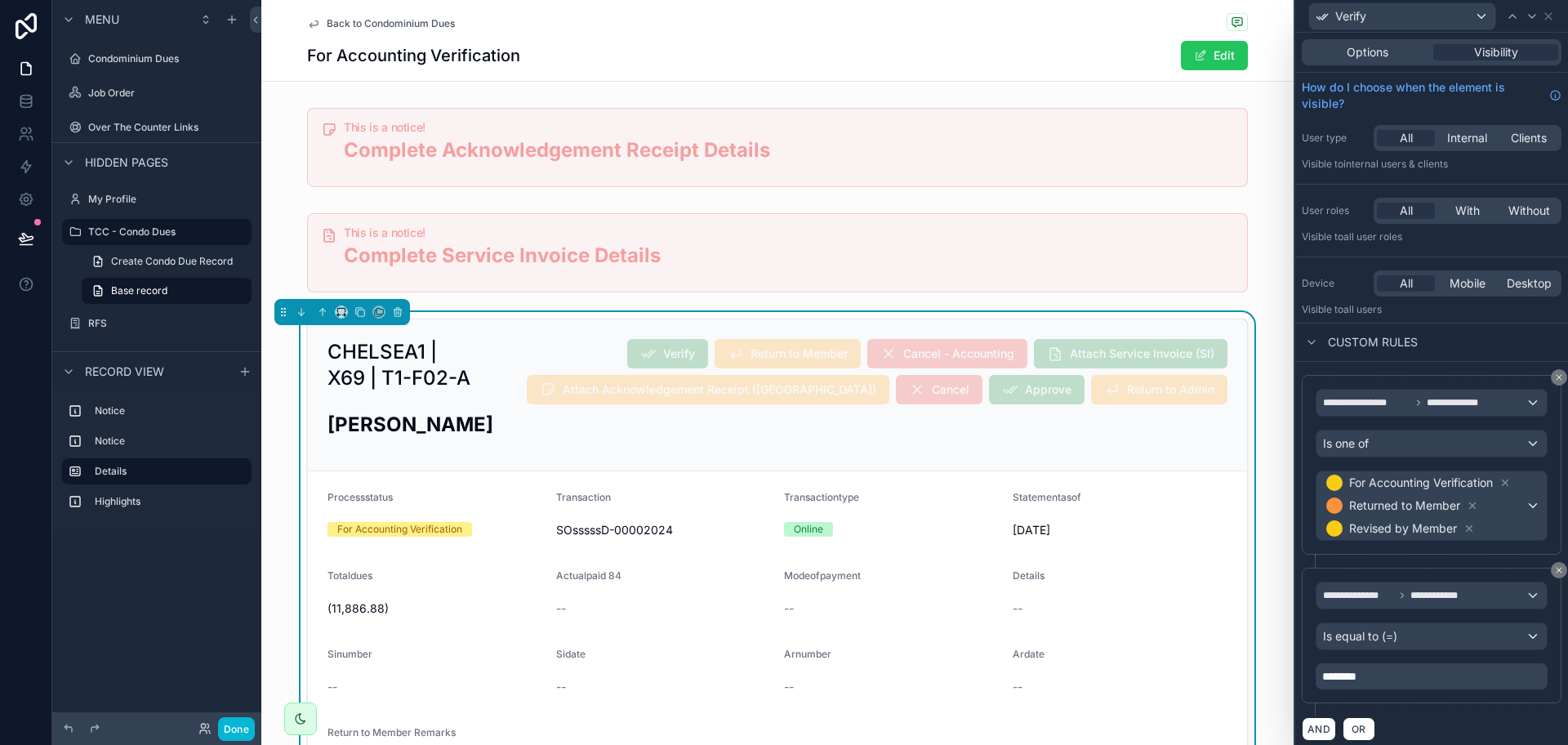
scroll to position [9, 0]
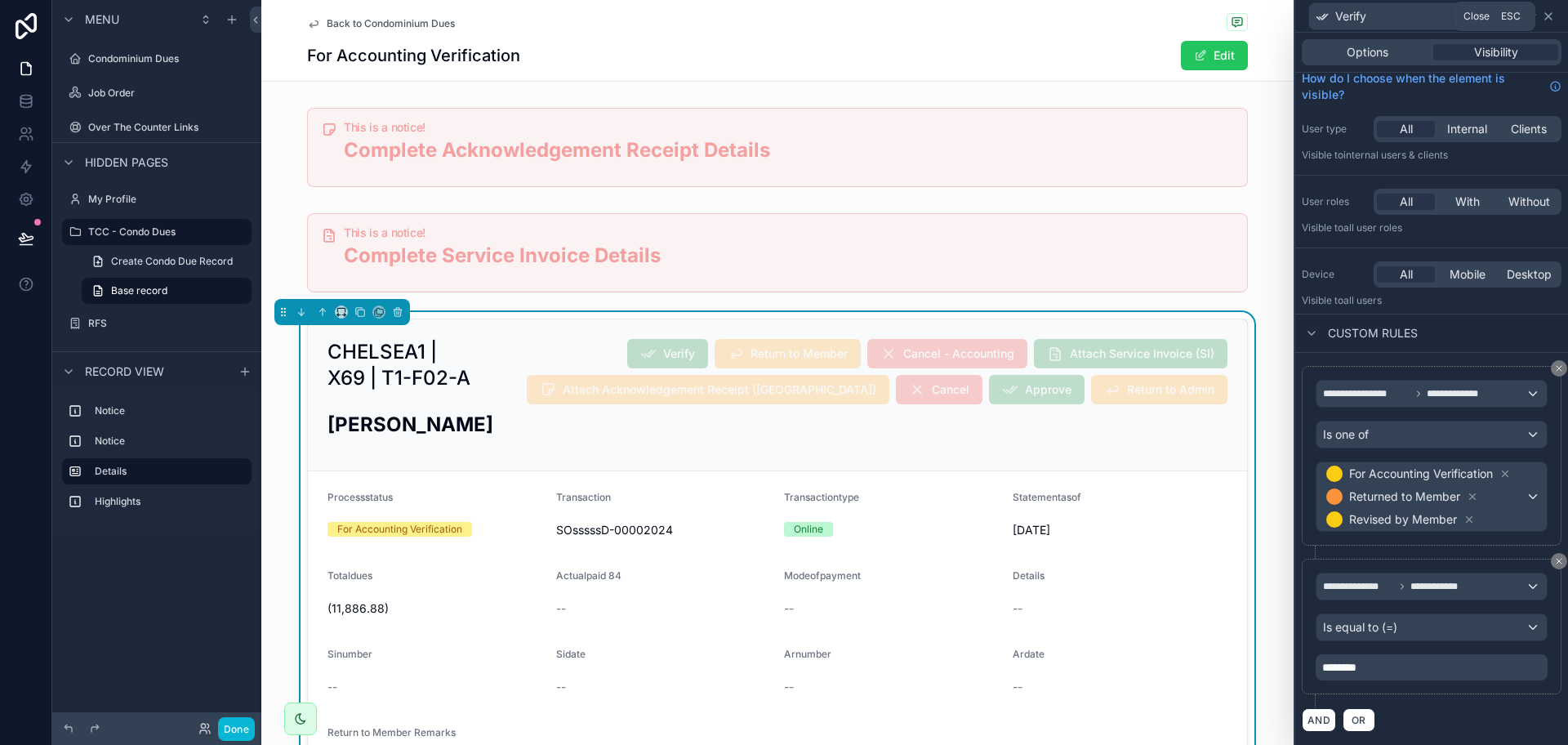
click at [1552, 17] on icon at bounding box center [1548, 17] width 13 height 13
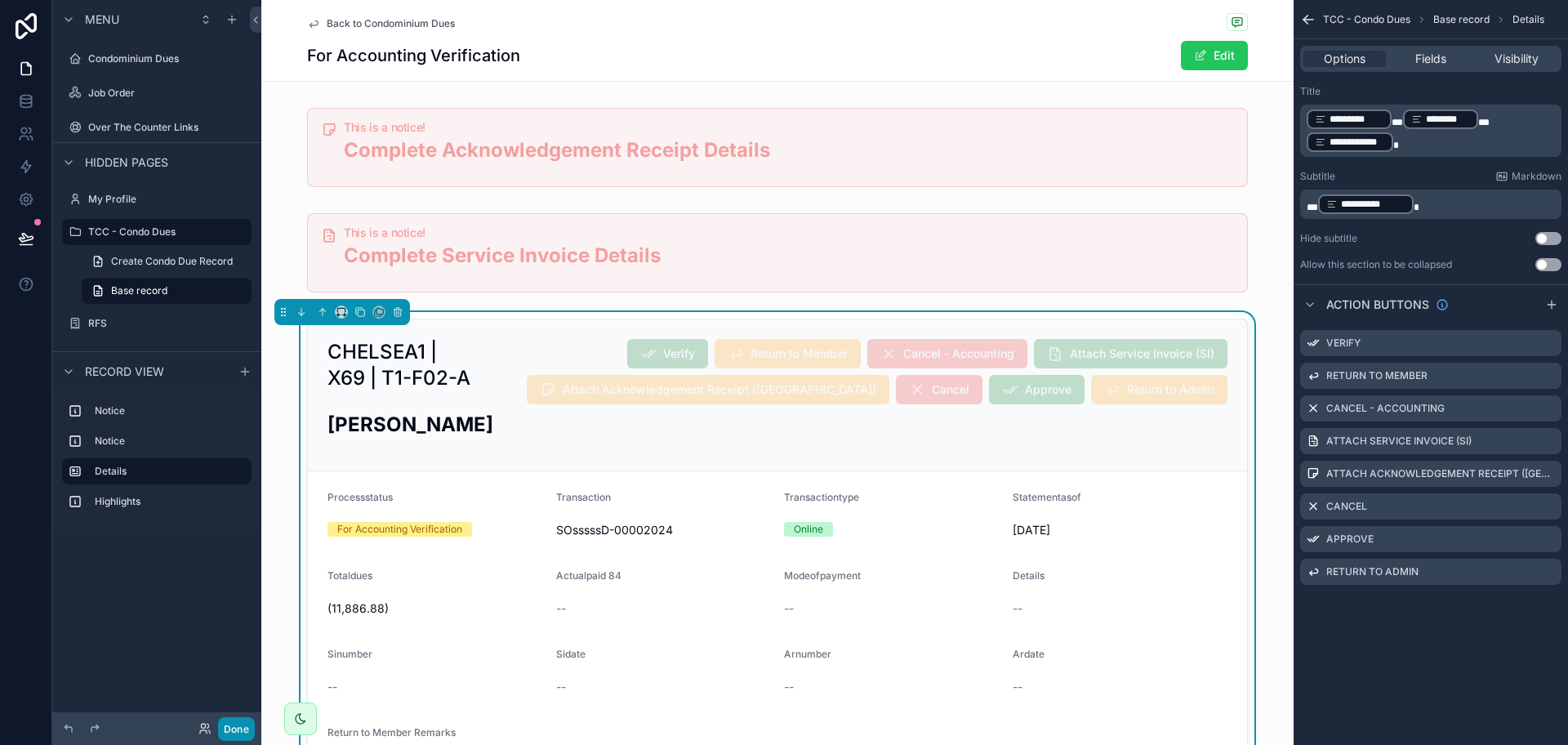
click at [232, 727] on button "Done" at bounding box center [236, 728] width 36 height 23
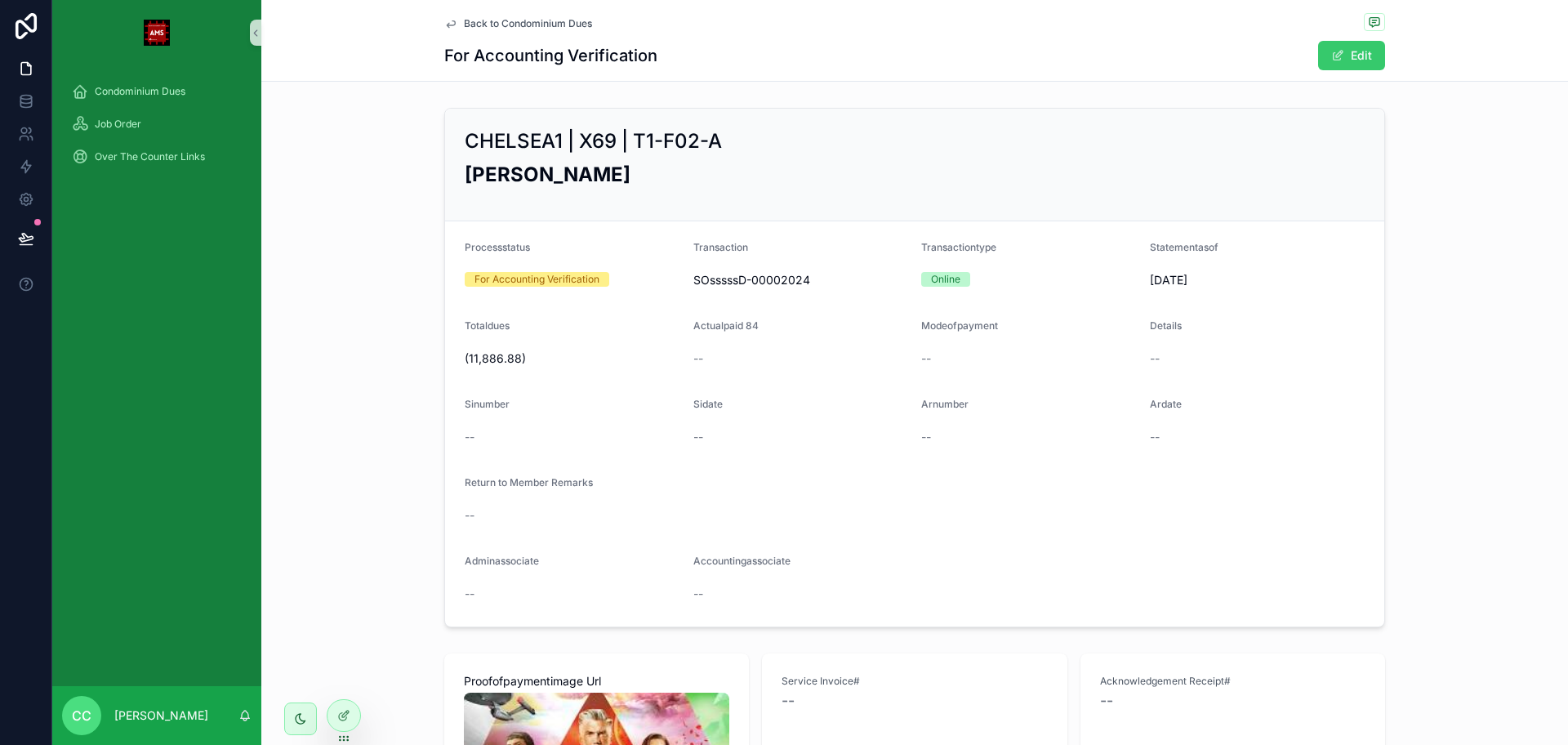
click at [1324, 63] on button "Edit" at bounding box center [1351, 56] width 67 height 30
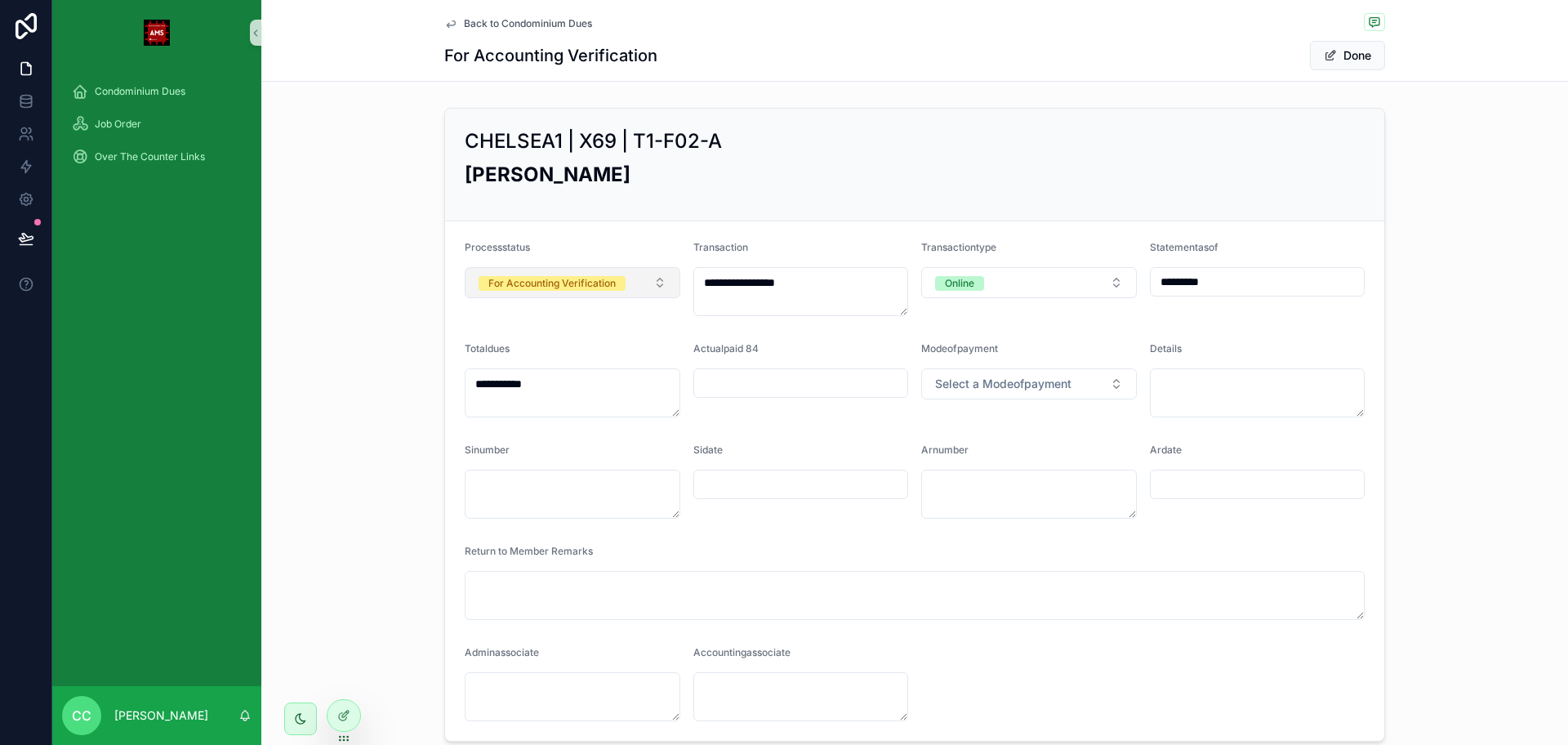
click at [651, 284] on button "For Accounting Verification" at bounding box center [573, 282] width 216 height 31
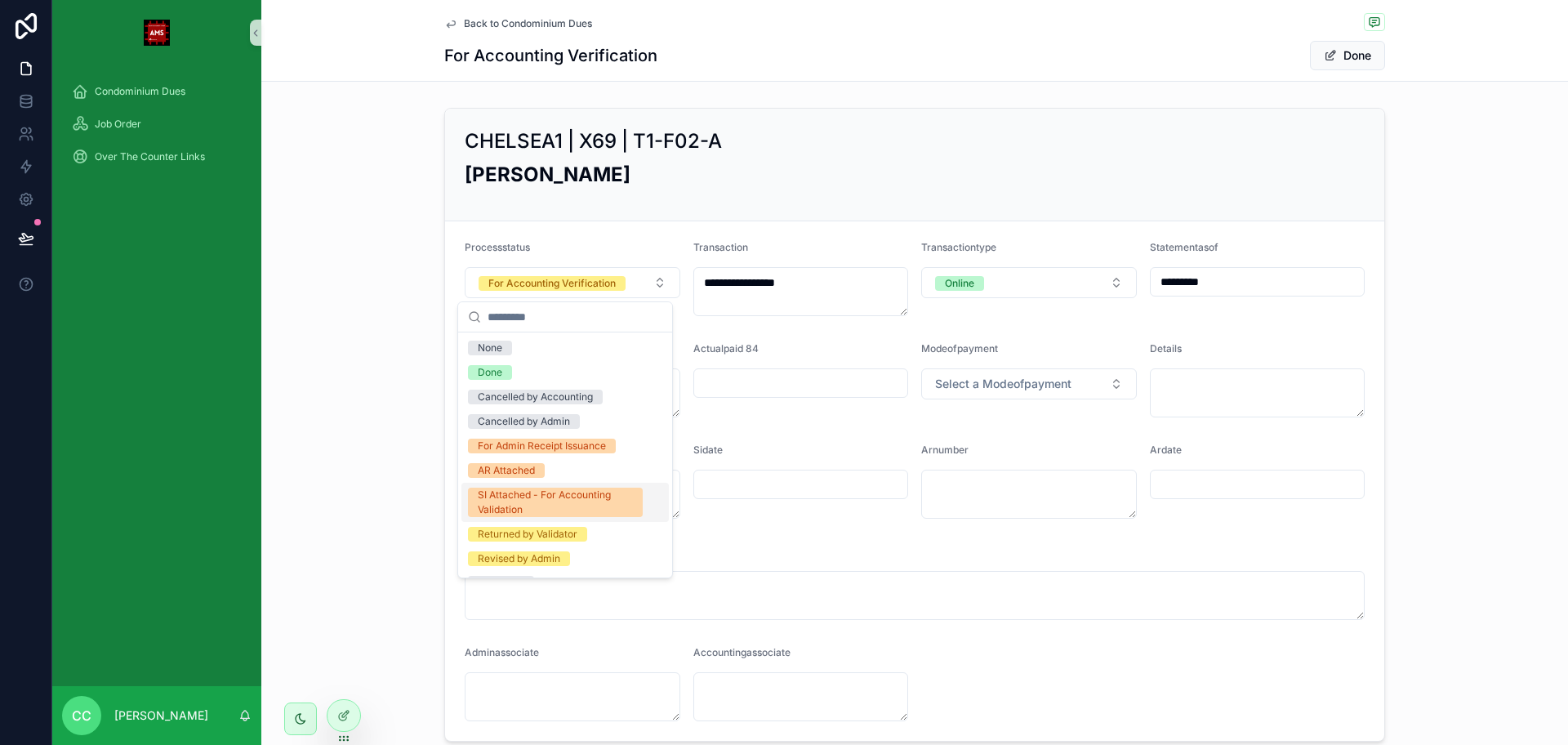
click at [595, 520] on div "SI Attached - For Accounting Validation" at bounding box center [564, 502] width 208 height 39
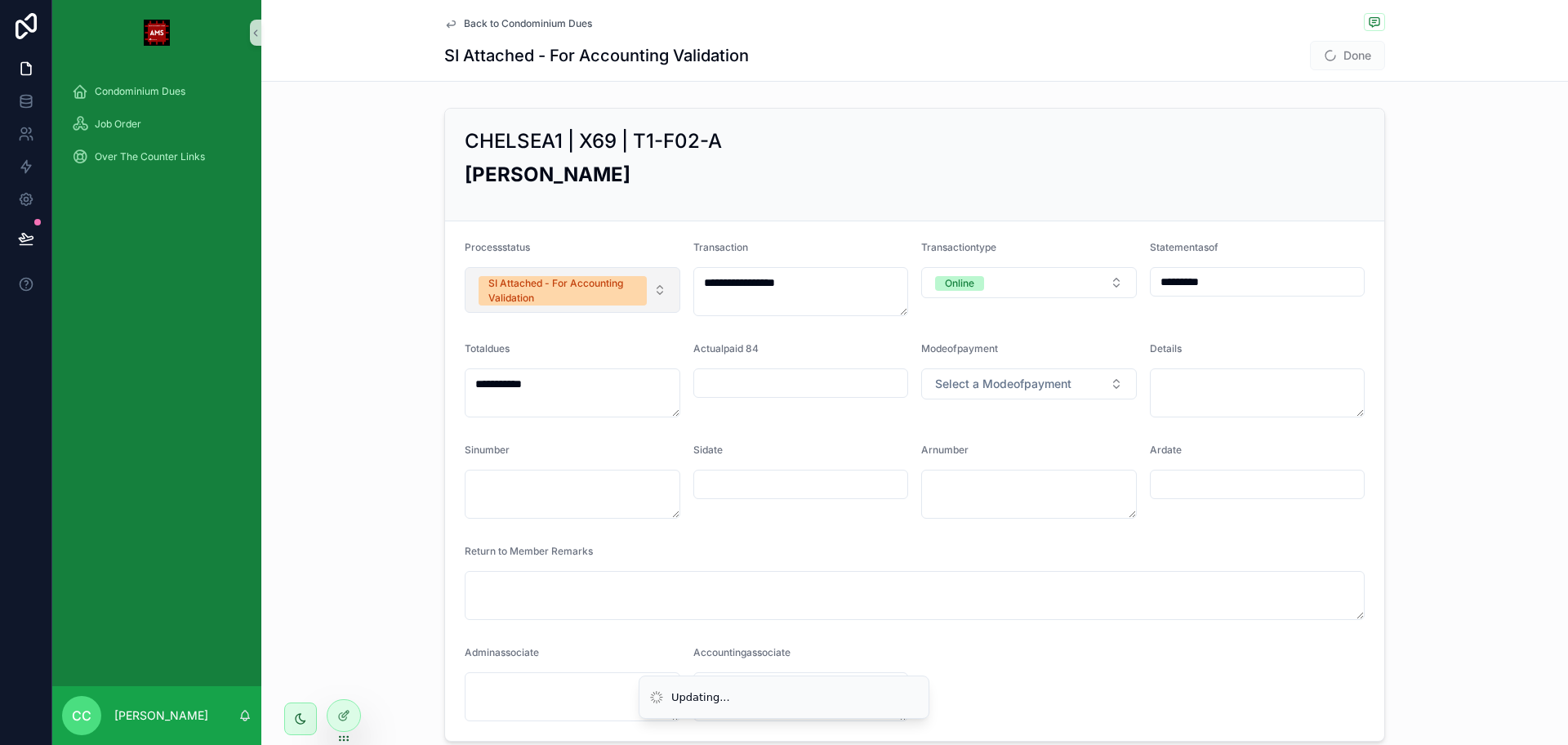
click at [647, 288] on button "SI Attached - For Accounting Validation" at bounding box center [573, 290] width 216 height 46
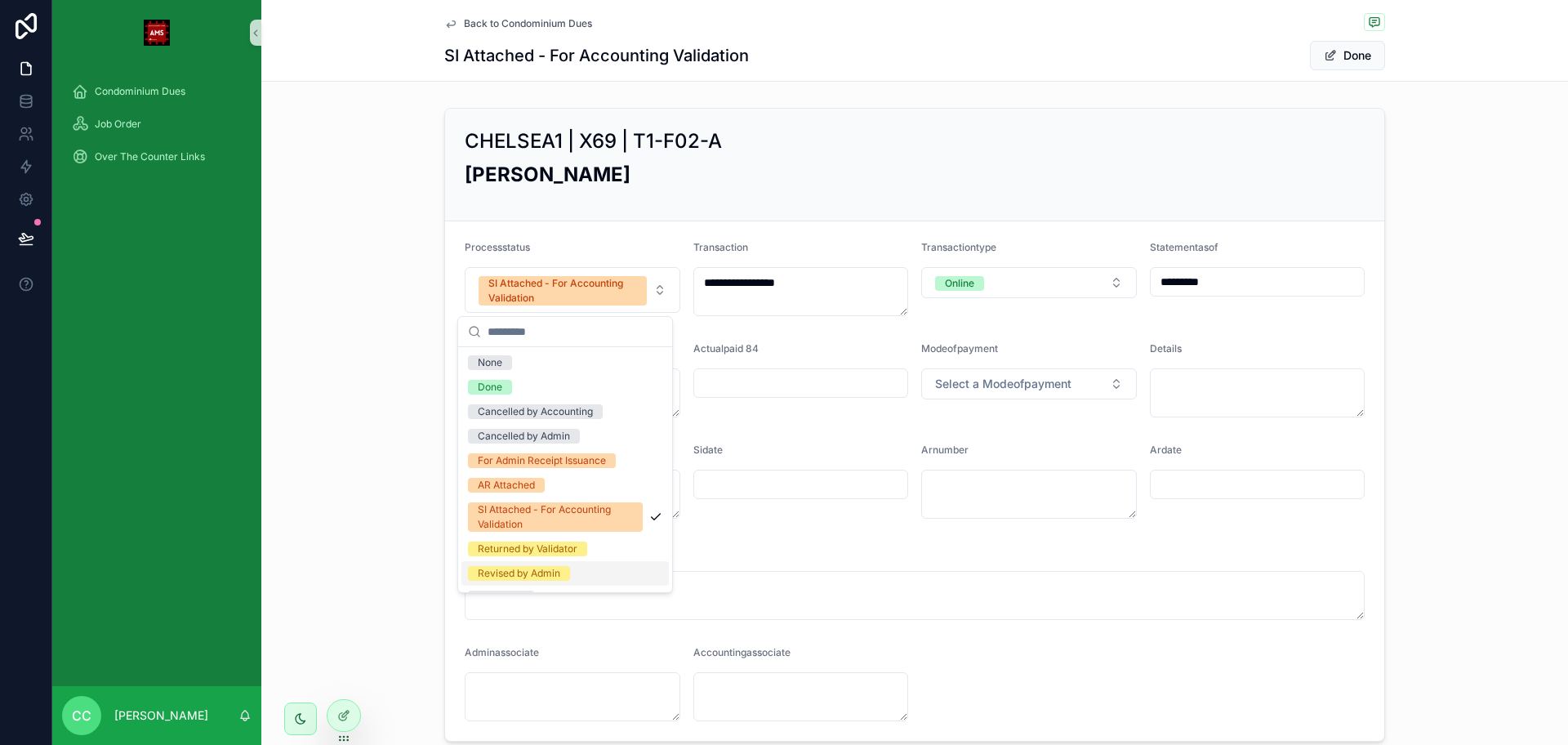
scroll to position [95, 0]
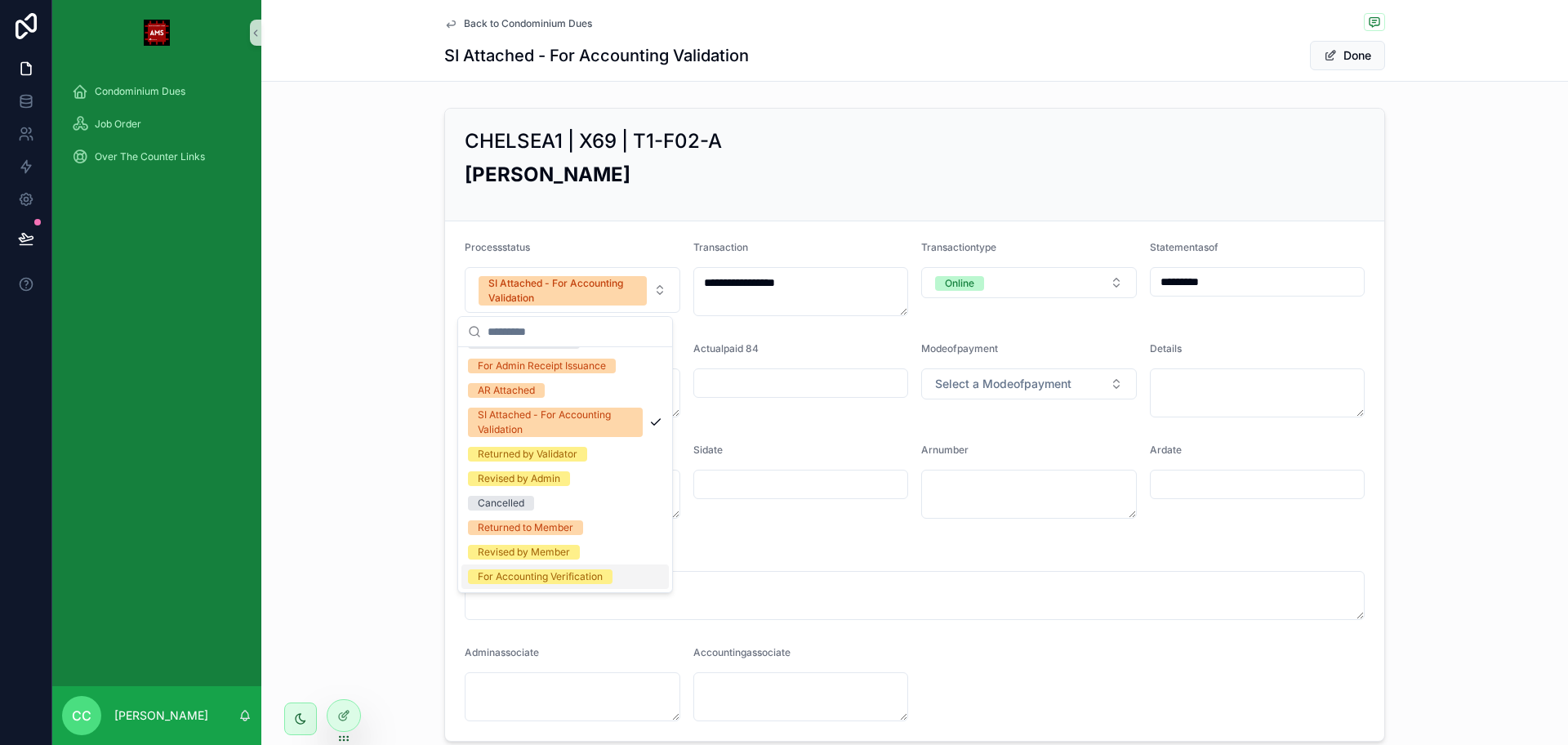
click at [547, 583] on div "For Accounting Verification" at bounding box center [540, 576] width 125 height 15
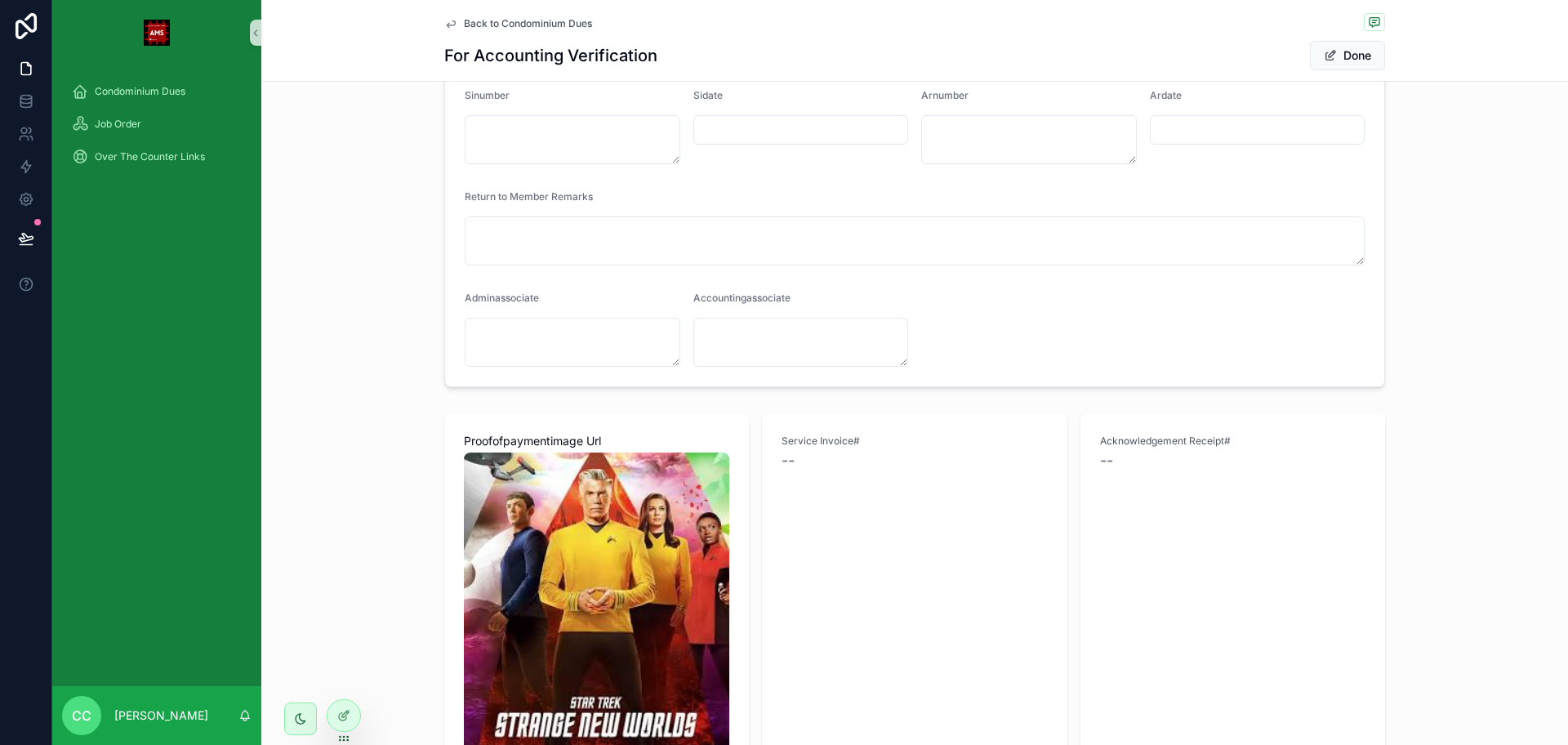
scroll to position [306, 0]
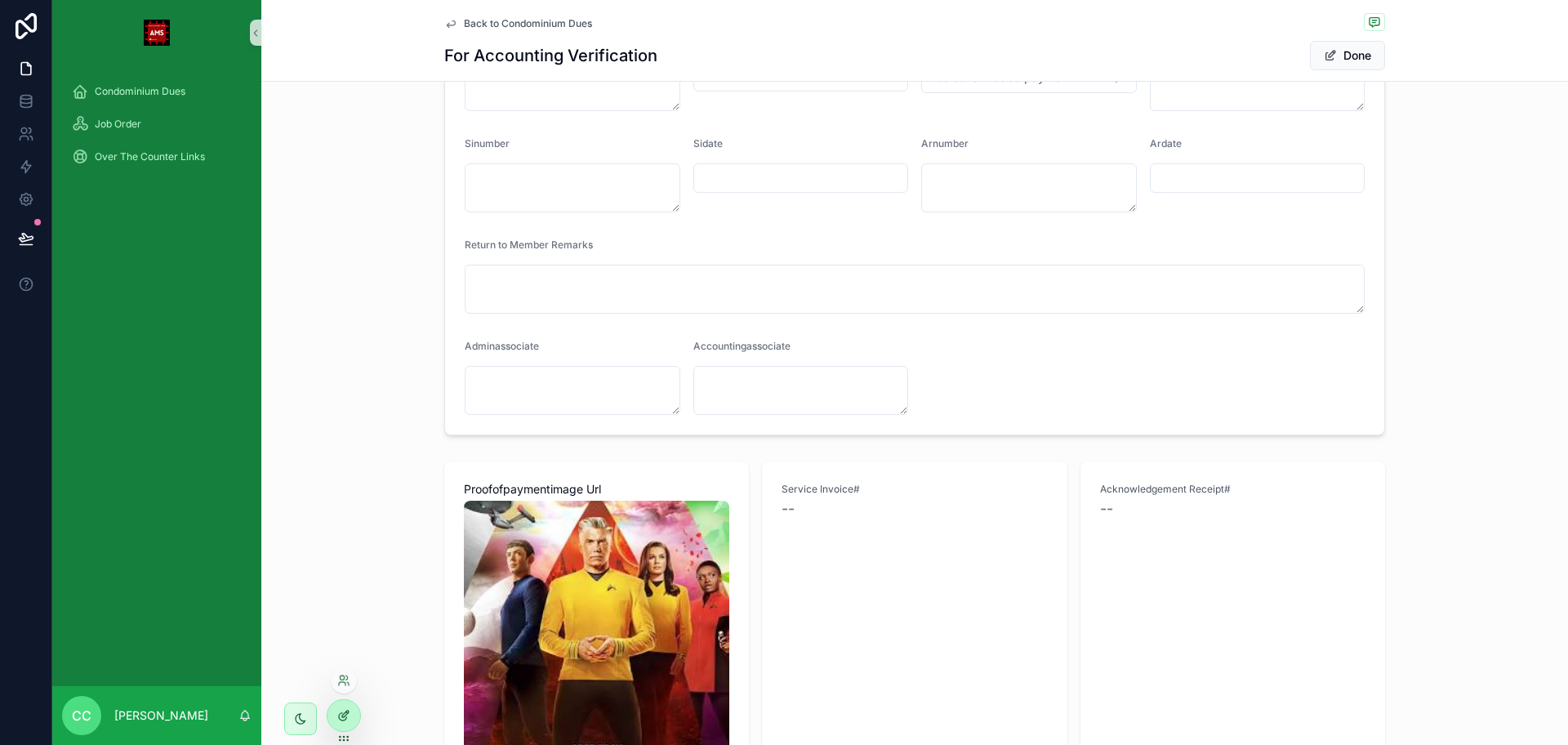
click at [341, 720] on icon at bounding box center [344, 715] width 13 height 13
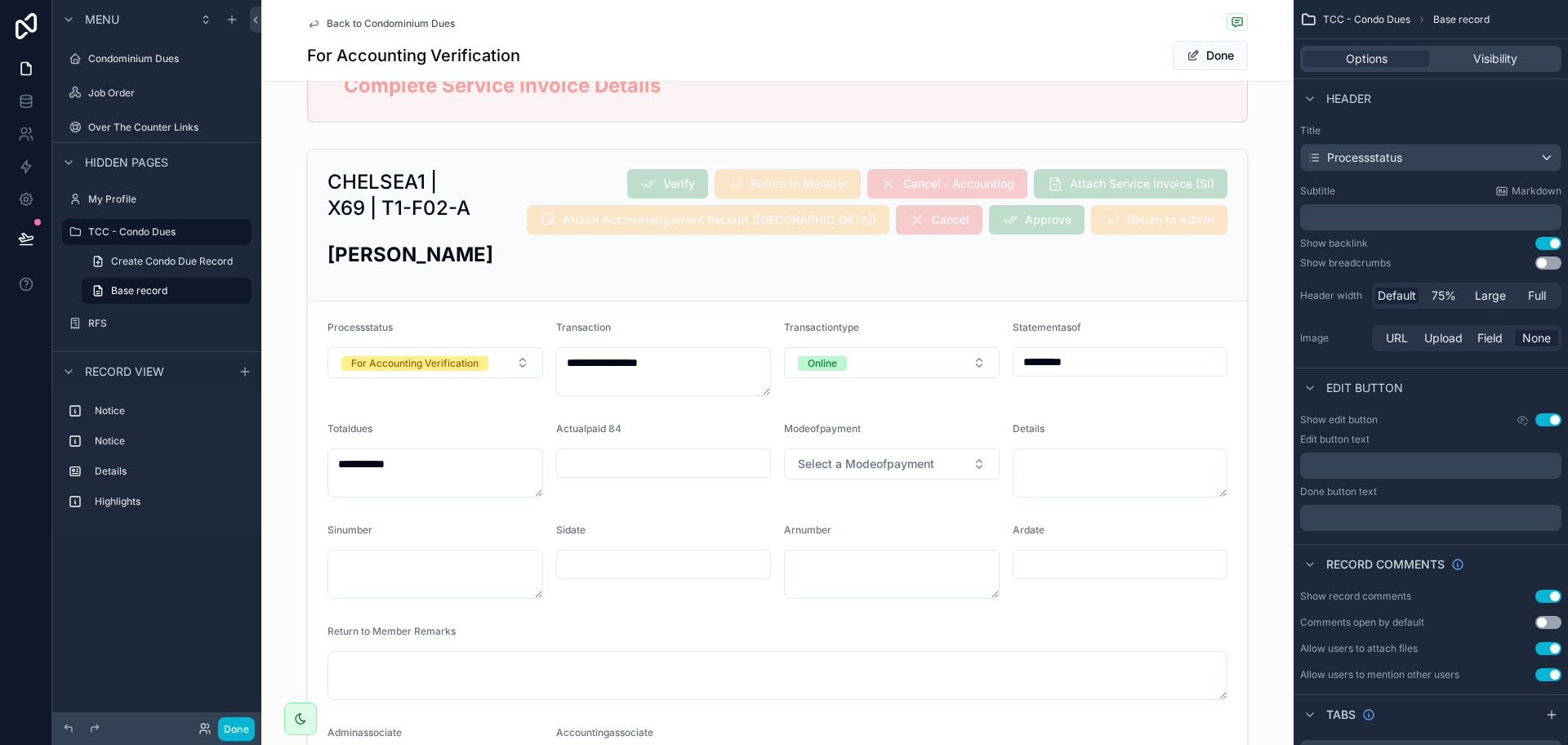
scroll to position [0, 0]
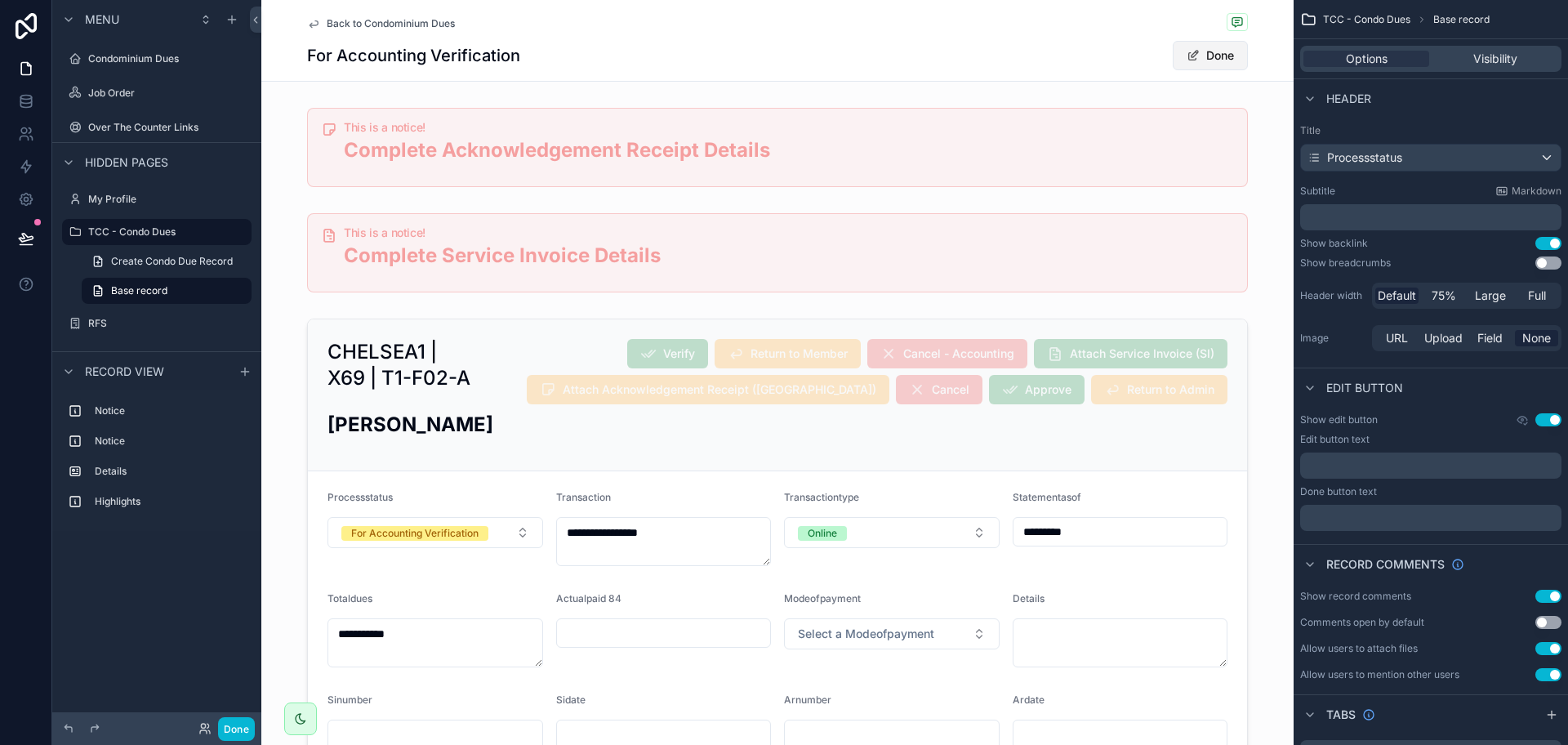
click at [1194, 59] on button "Done" at bounding box center [1210, 56] width 75 height 30
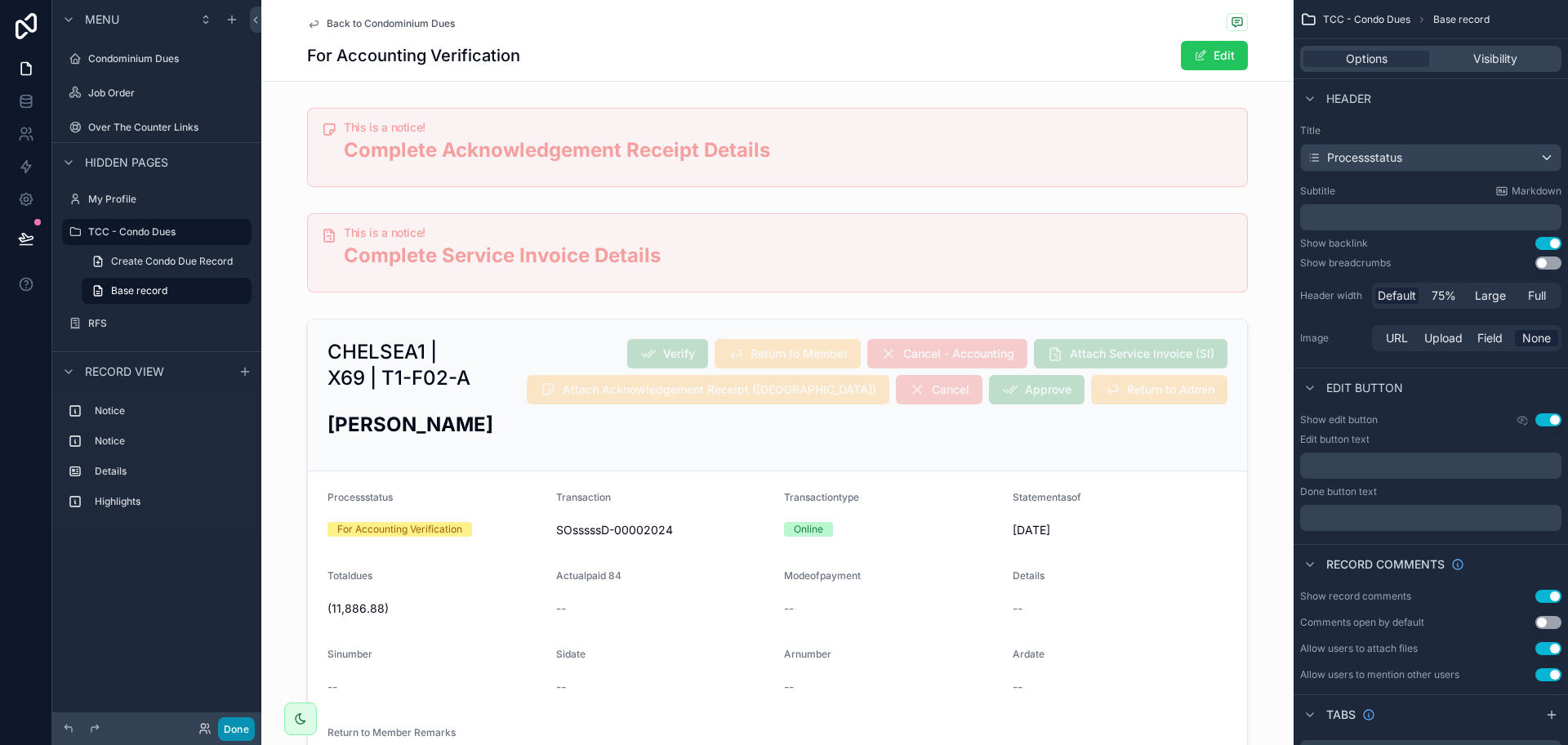
click at [242, 717] on div "Done" at bounding box center [156, 728] width 210 height 33
click at [207, 729] on icon at bounding box center [205, 728] width 13 height 13
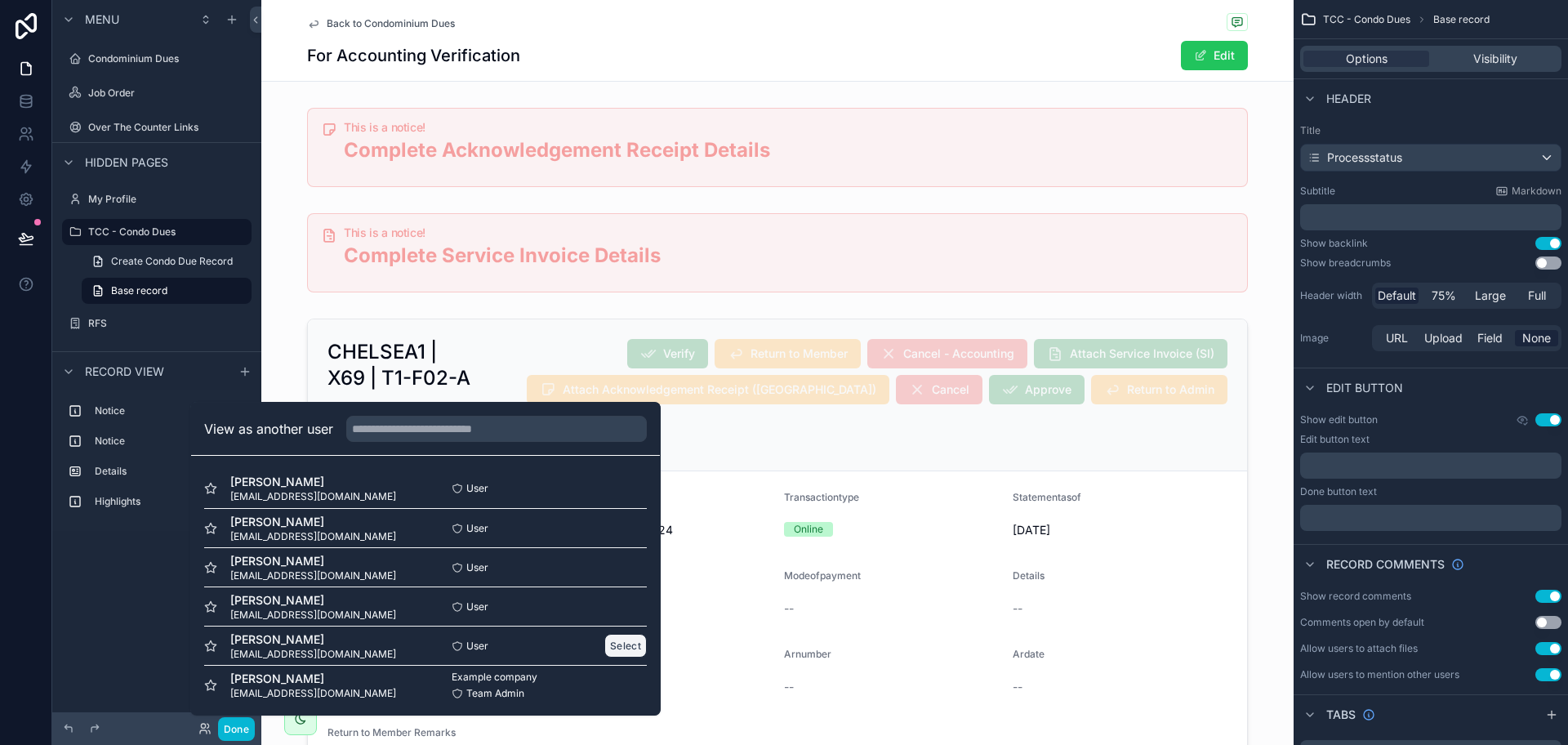
click at [606, 647] on button "Select" at bounding box center [626, 645] width 43 height 23
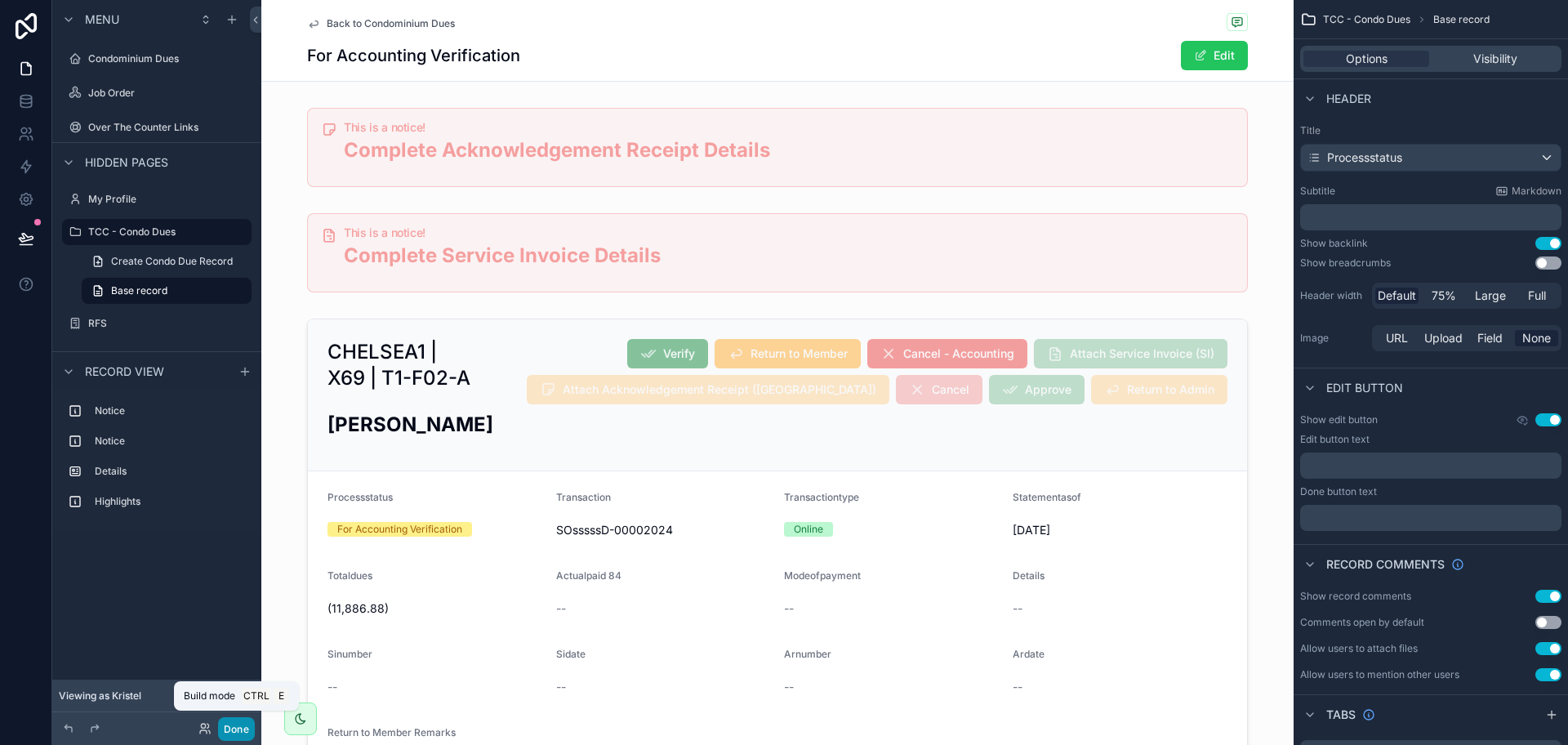
click at [237, 724] on button "Done" at bounding box center [236, 728] width 36 height 23
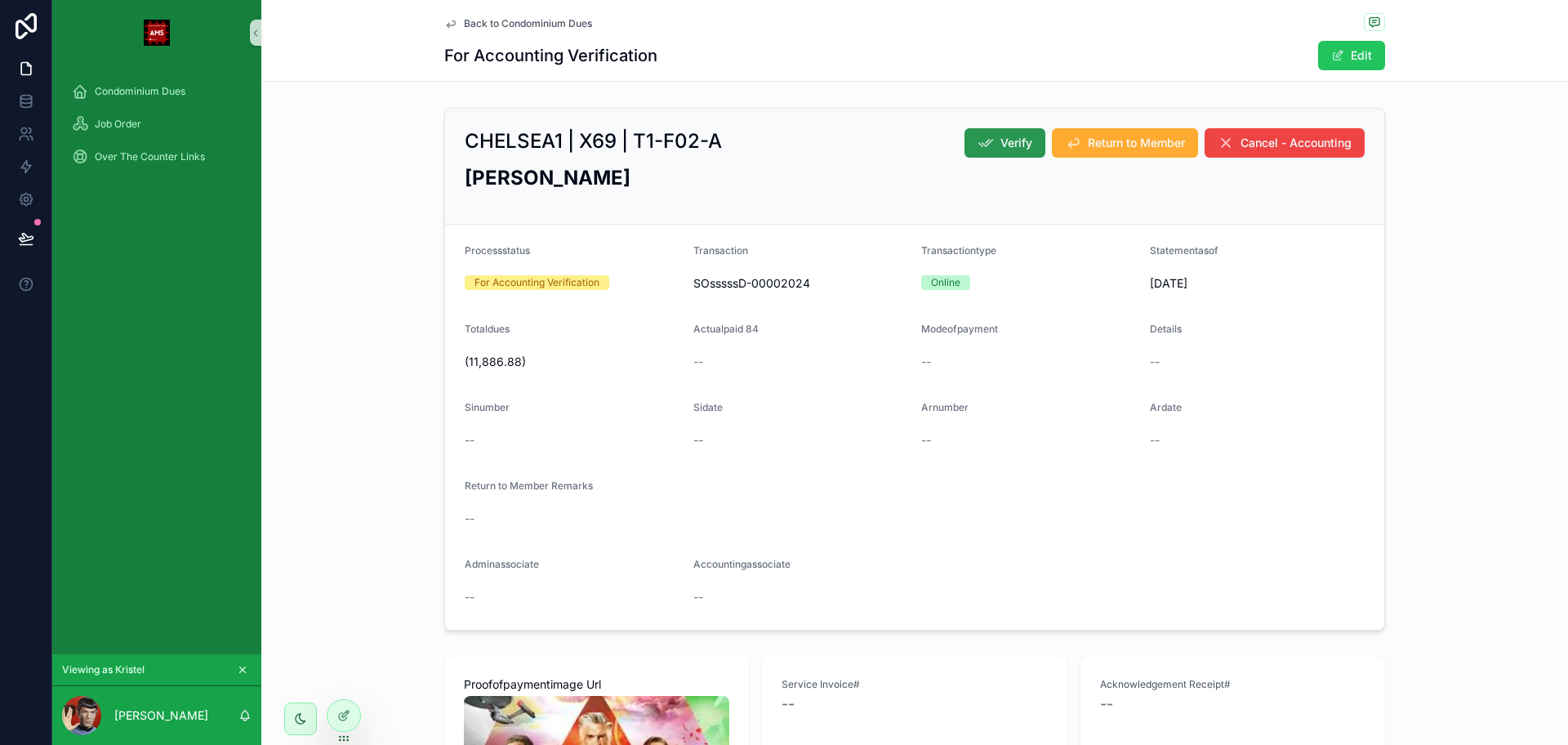
click at [1000, 140] on span "Verify" at bounding box center [1016, 143] width 32 height 17
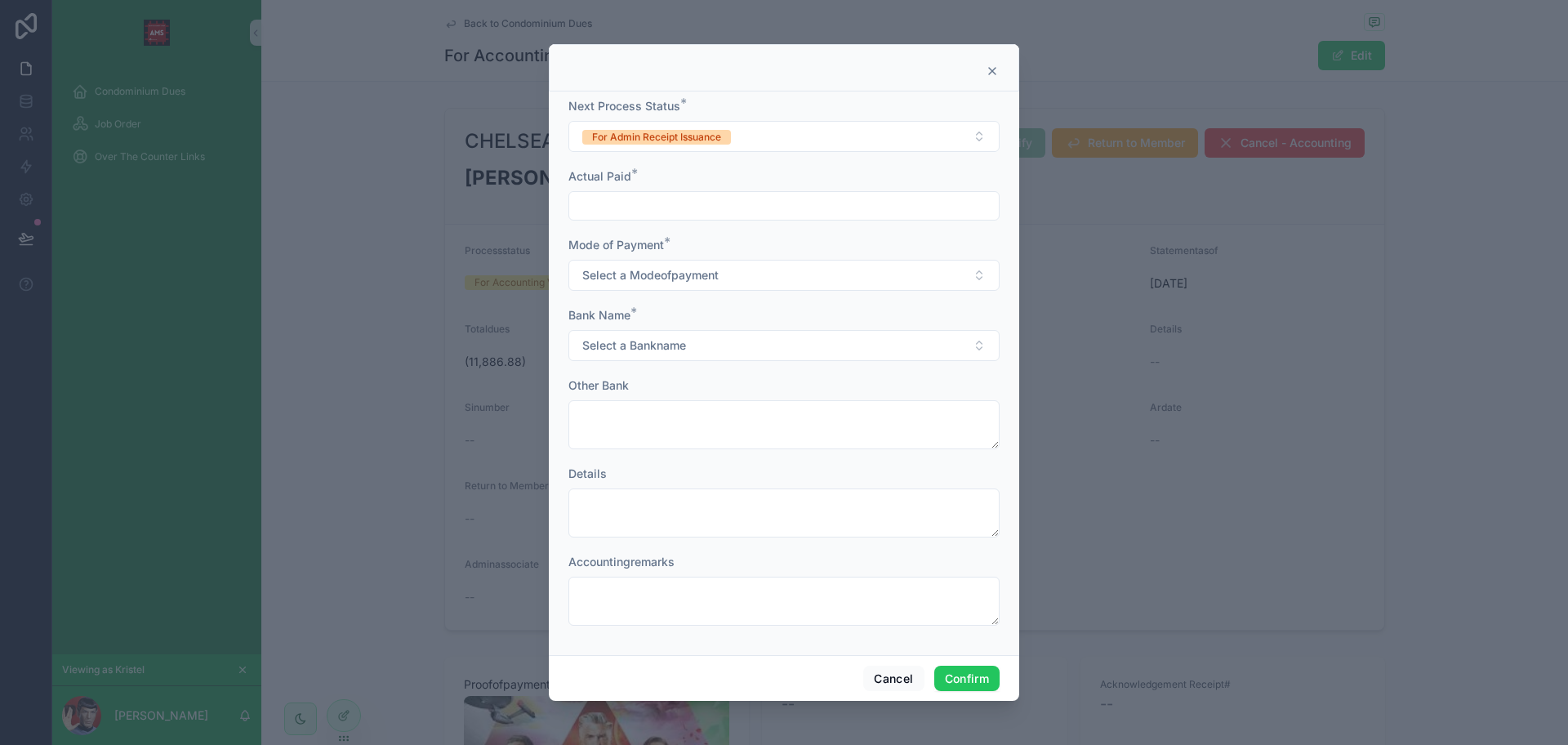
click at [648, 210] on input "text" at bounding box center [783, 206] width 429 height 23
type input "******"
click at [642, 271] on span "Select a Modeofpayment" at bounding box center [650, 276] width 136 height 17
click at [629, 362] on div "Check" at bounding box center [784, 365] width 423 height 24
click at [634, 353] on span "Select a Bankname" at bounding box center [633, 345] width 103 height 17
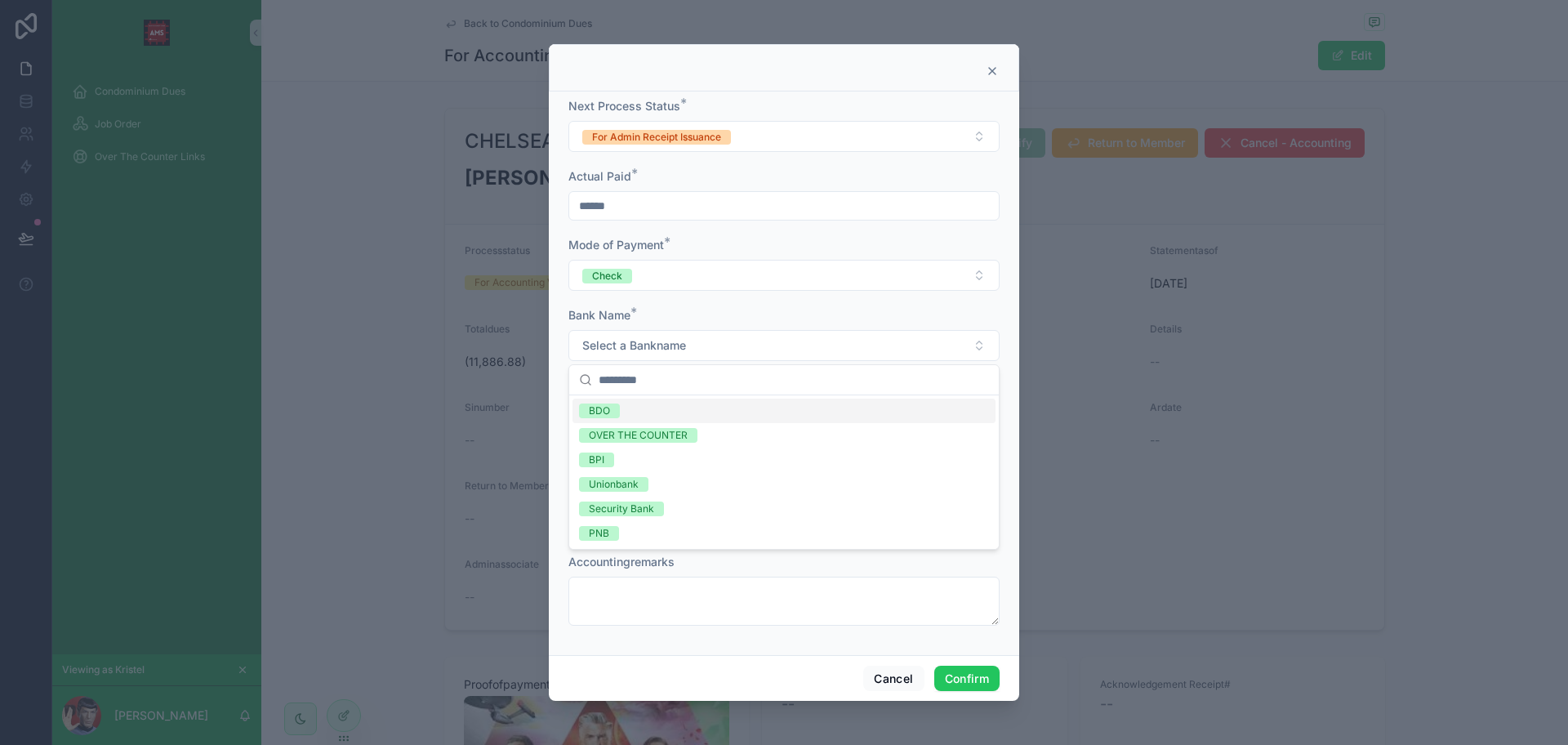
click at [618, 405] on span "BDO" at bounding box center [600, 411] width 41 height 15
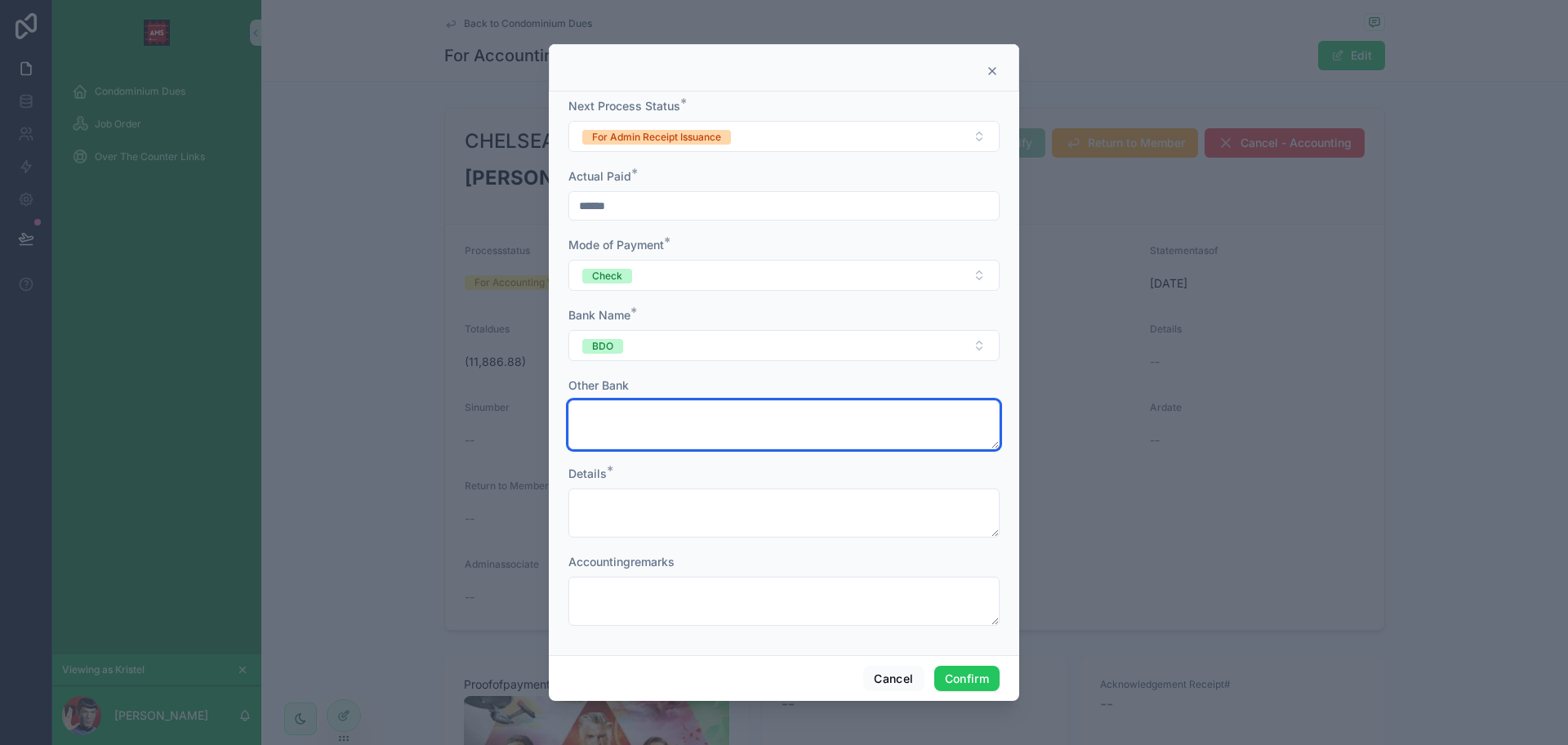
click at [618, 405] on textarea at bounding box center [783, 425] width 431 height 49
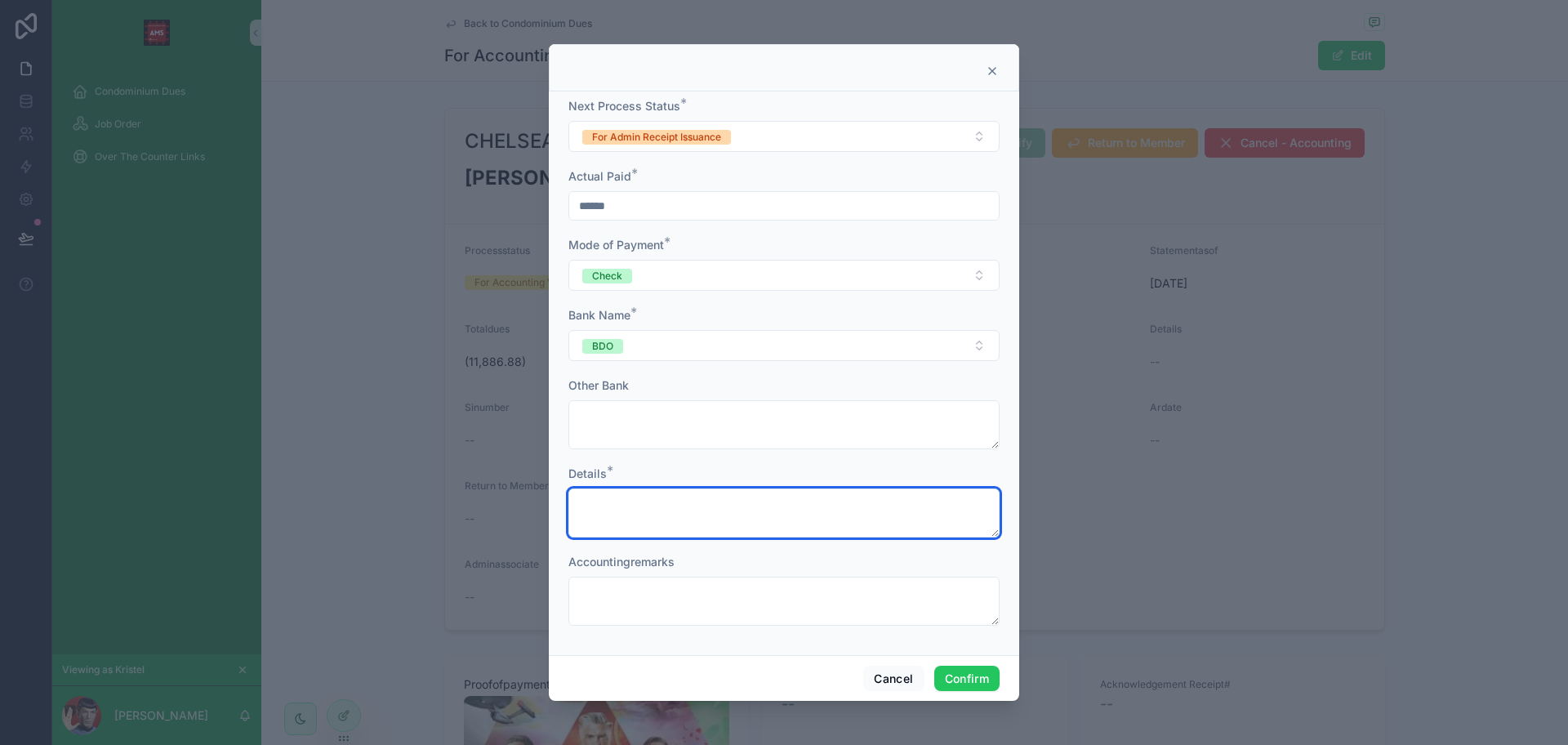
click at [606, 503] on textarea at bounding box center [783, 512] width 431 height 49
type textarea "***"
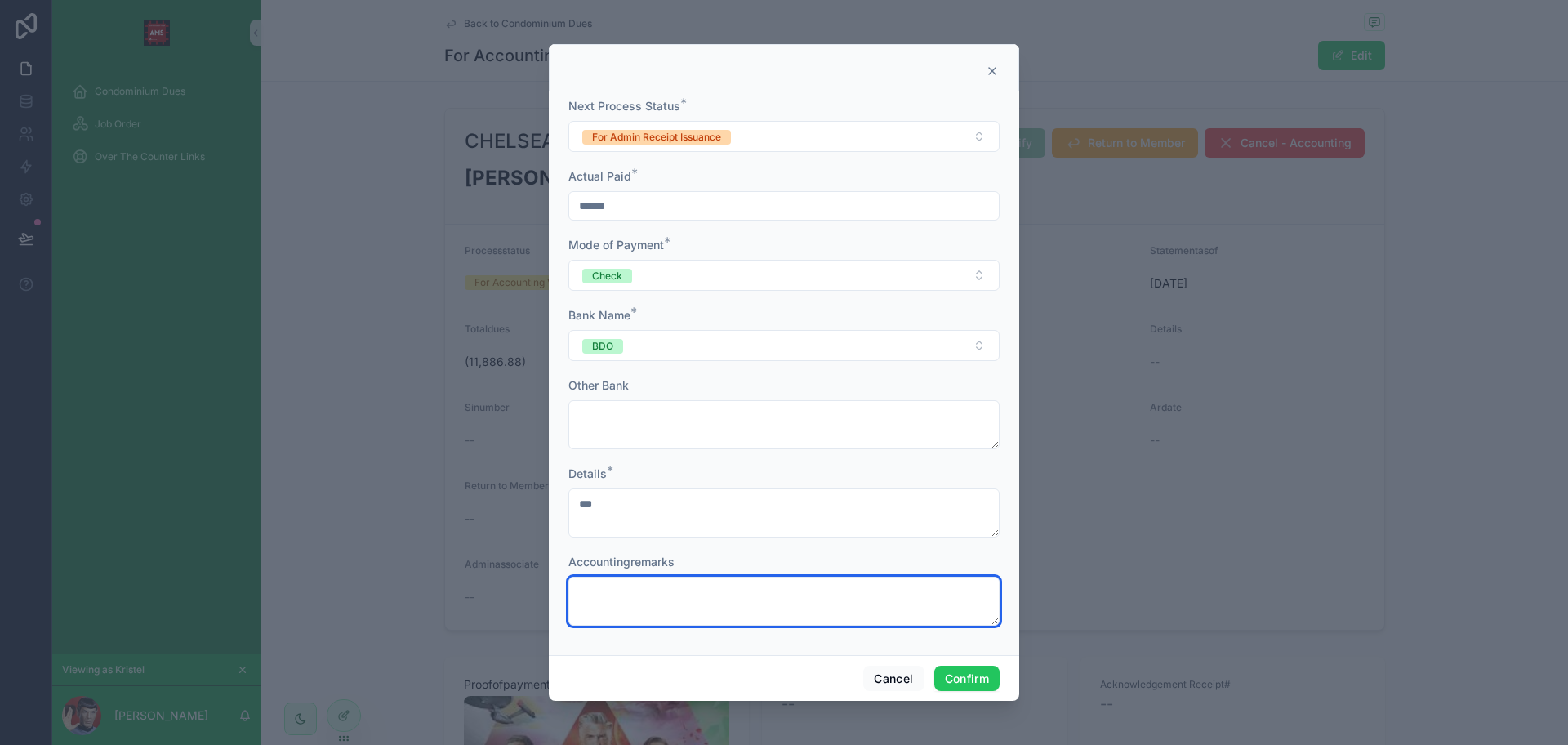
click at [634, 598] on textarea at bounding box center [783, 601] width 431 height 49
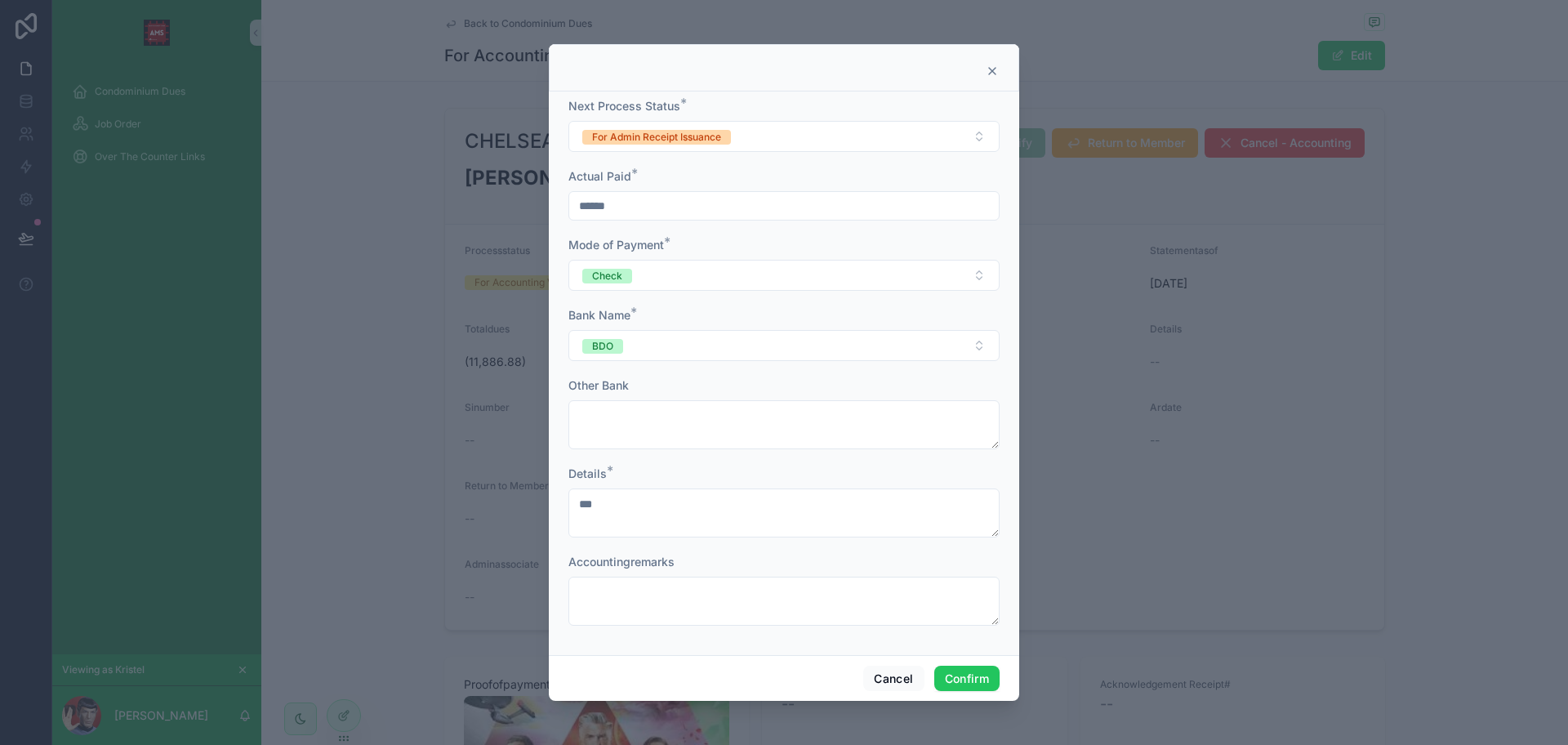
drag, startPoint x: 926, startPoint y: 66, endPoint x: 807, endPoint y: 189, distance: 171.1
click at [798, 70] on div at bounding box center [783, 71] width 429 height 13
click at [965, 675] on button "Confirm" at bounding box center [966, 679] width 65 height 26
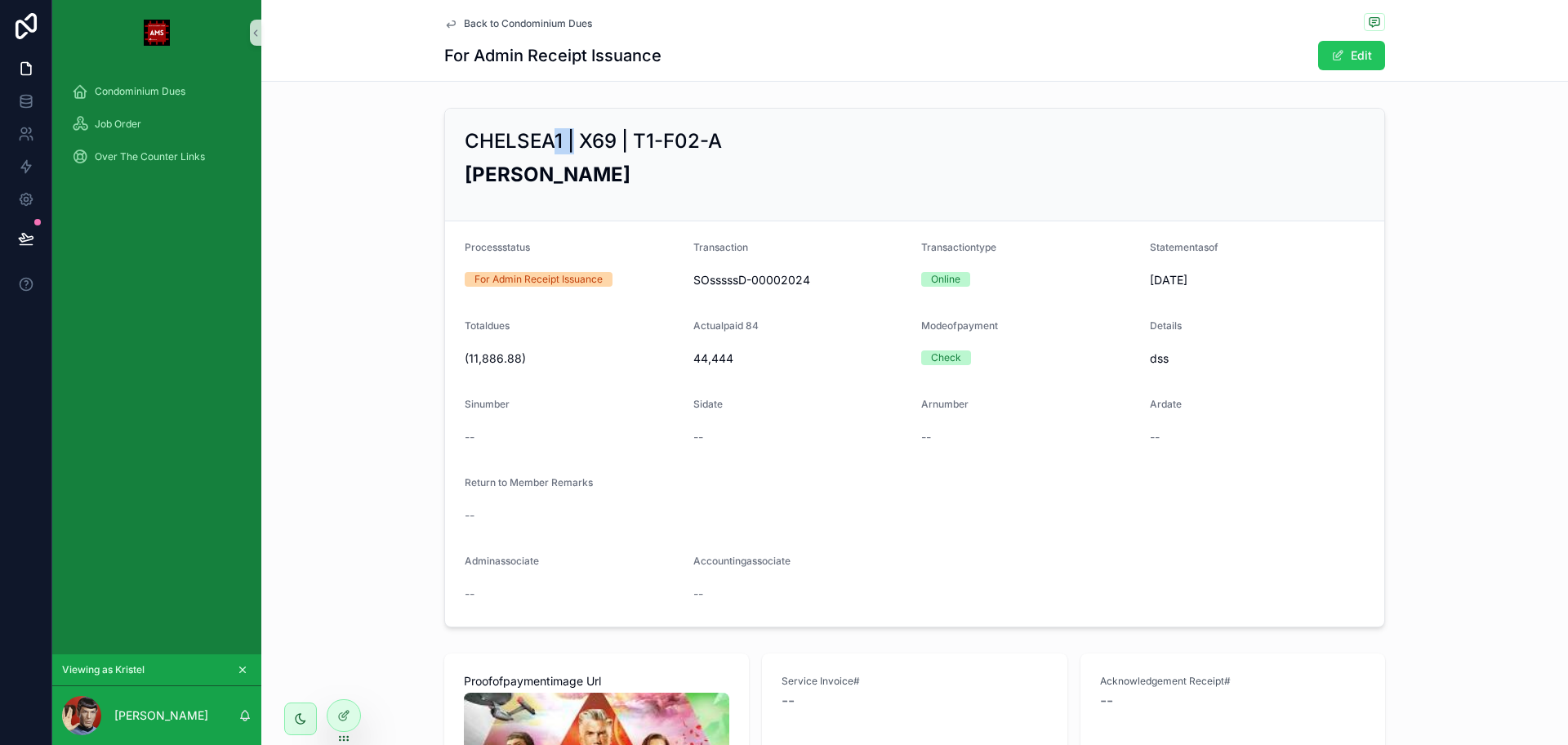
drag, startPoint x: 544, startPoint y: 136, endPoint x: 565, endPoint y: 138, distance: 21.1
click at [565, 138] on h2 "CHELSEA1 | X69 | T1-F02-A" at bounding box center [593, 142] width 257 height 26
click at [349, 725] on div at bounding box center [344, 715] width 33 height 31
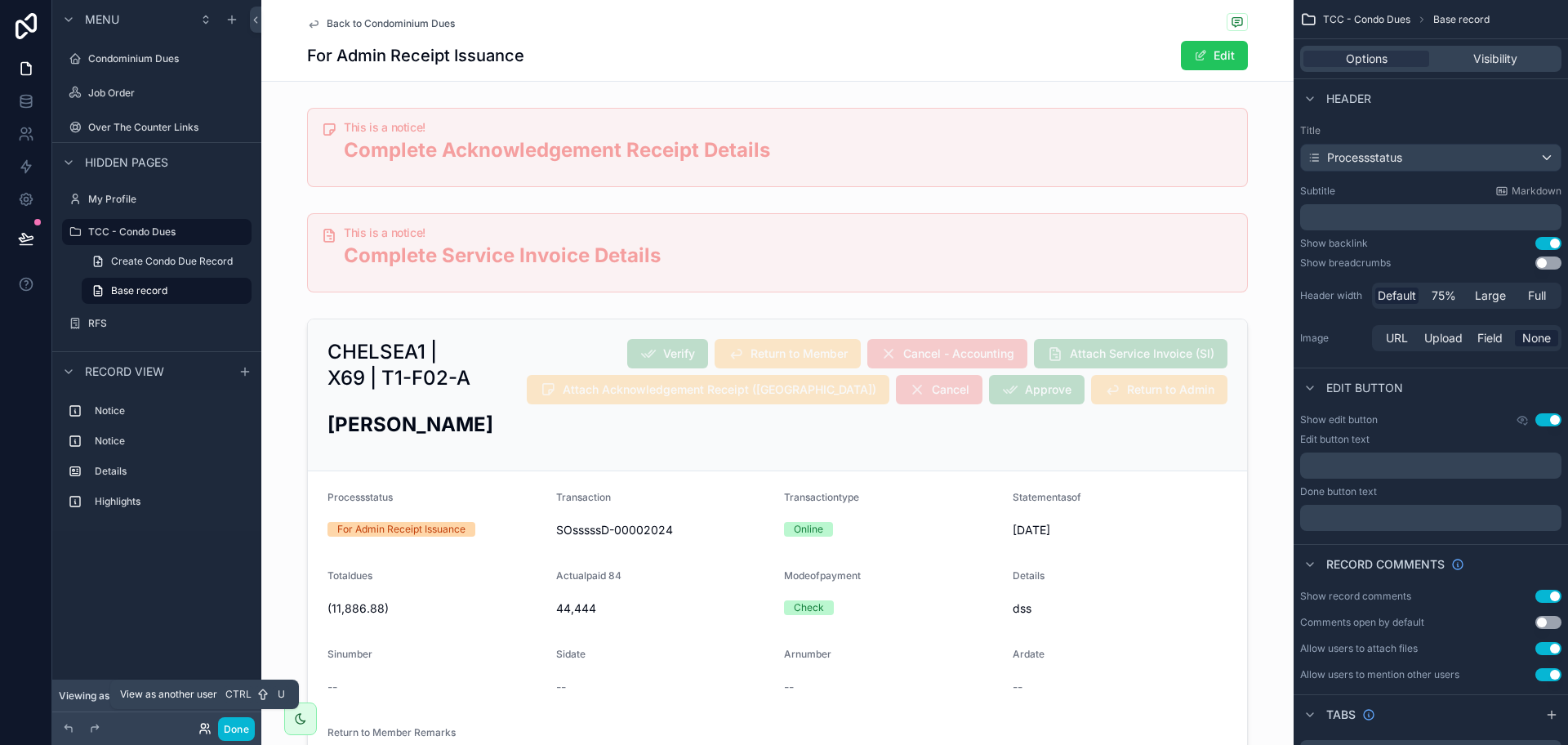
click at [200, 727] on icon at bounding box center [205, 728] width 13 height 13
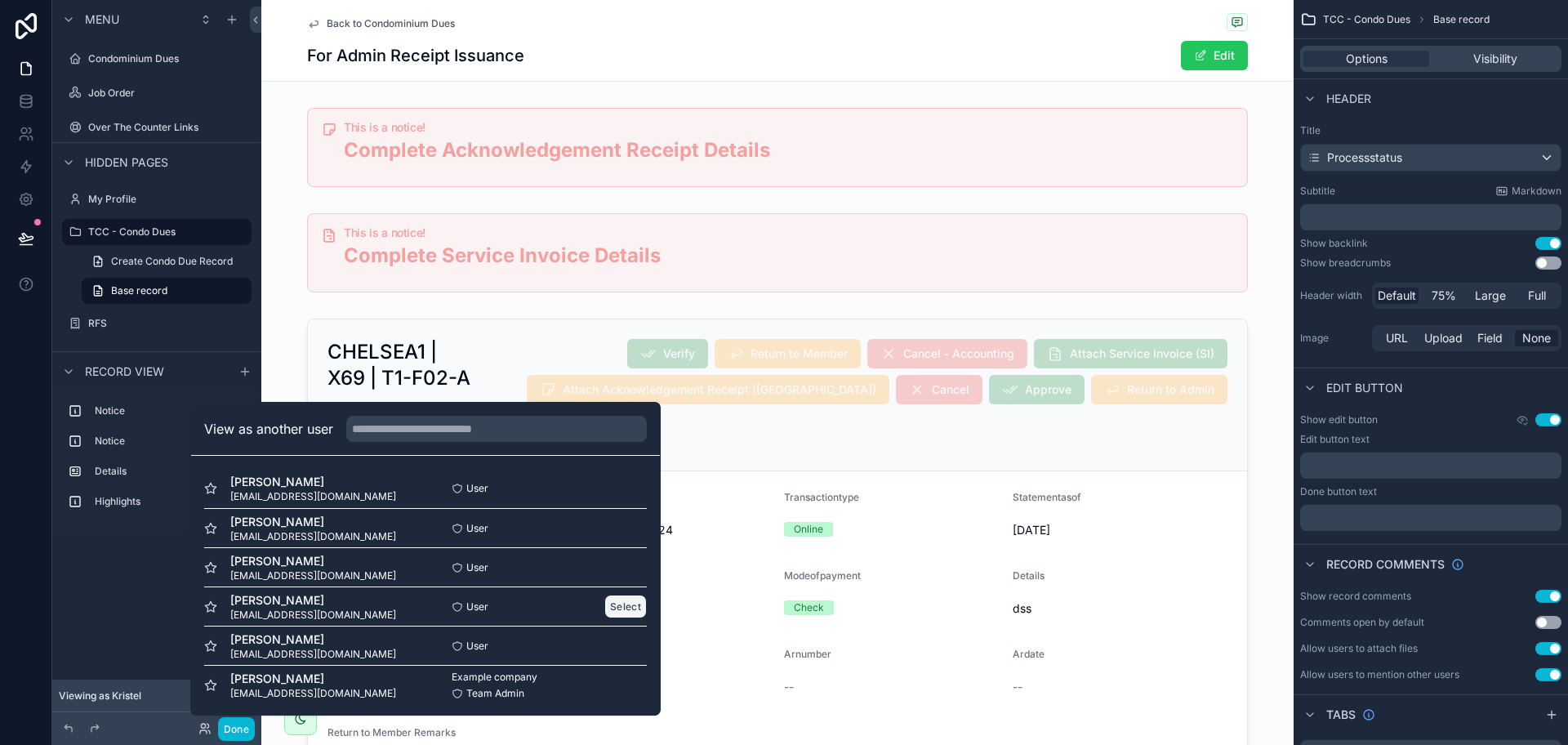
click at [604, 612] on button "Select" at bounding box center [626, 605] width 43 height 23
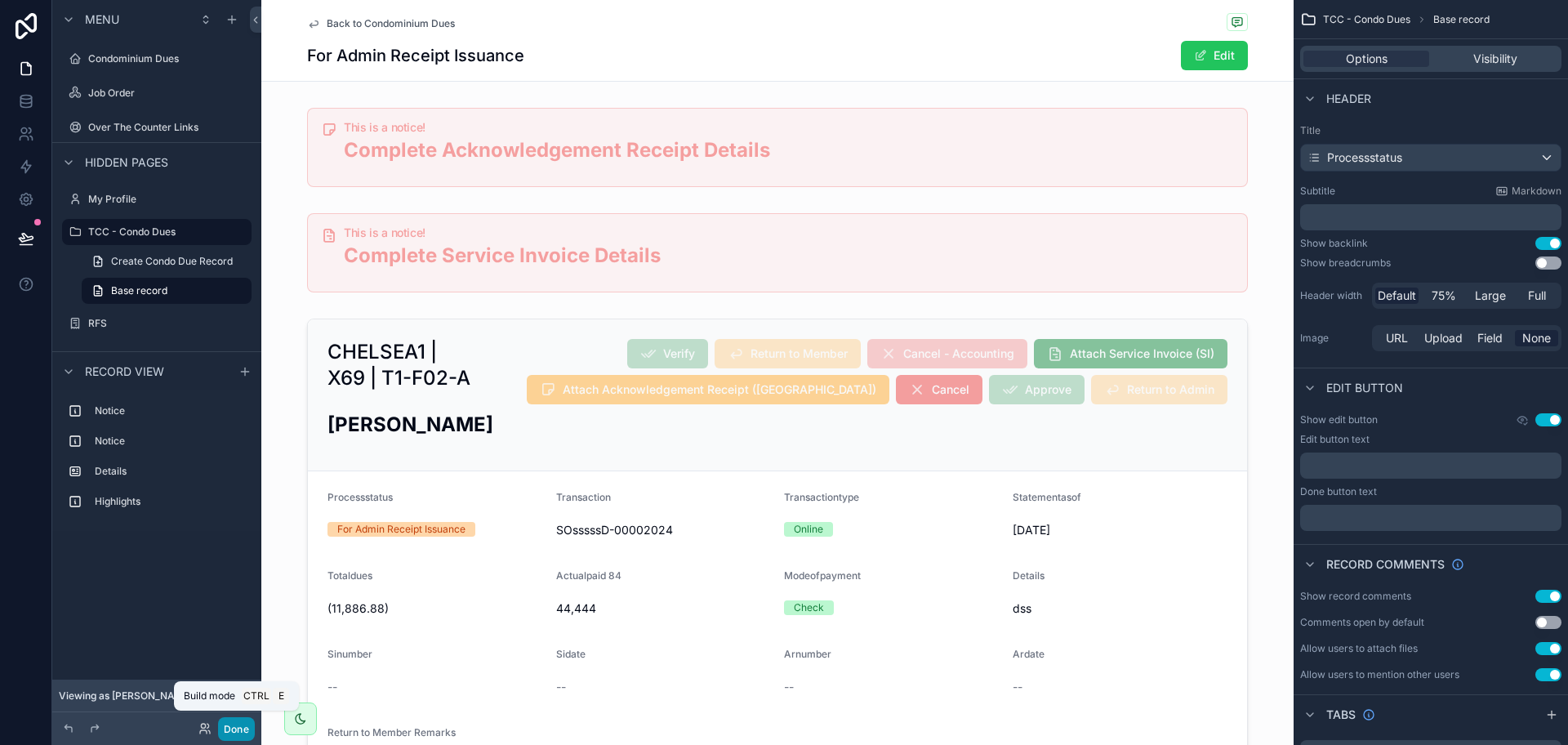
click at [237, 732] on button "Done" at bounding box center [236, 728] width 36 height 23
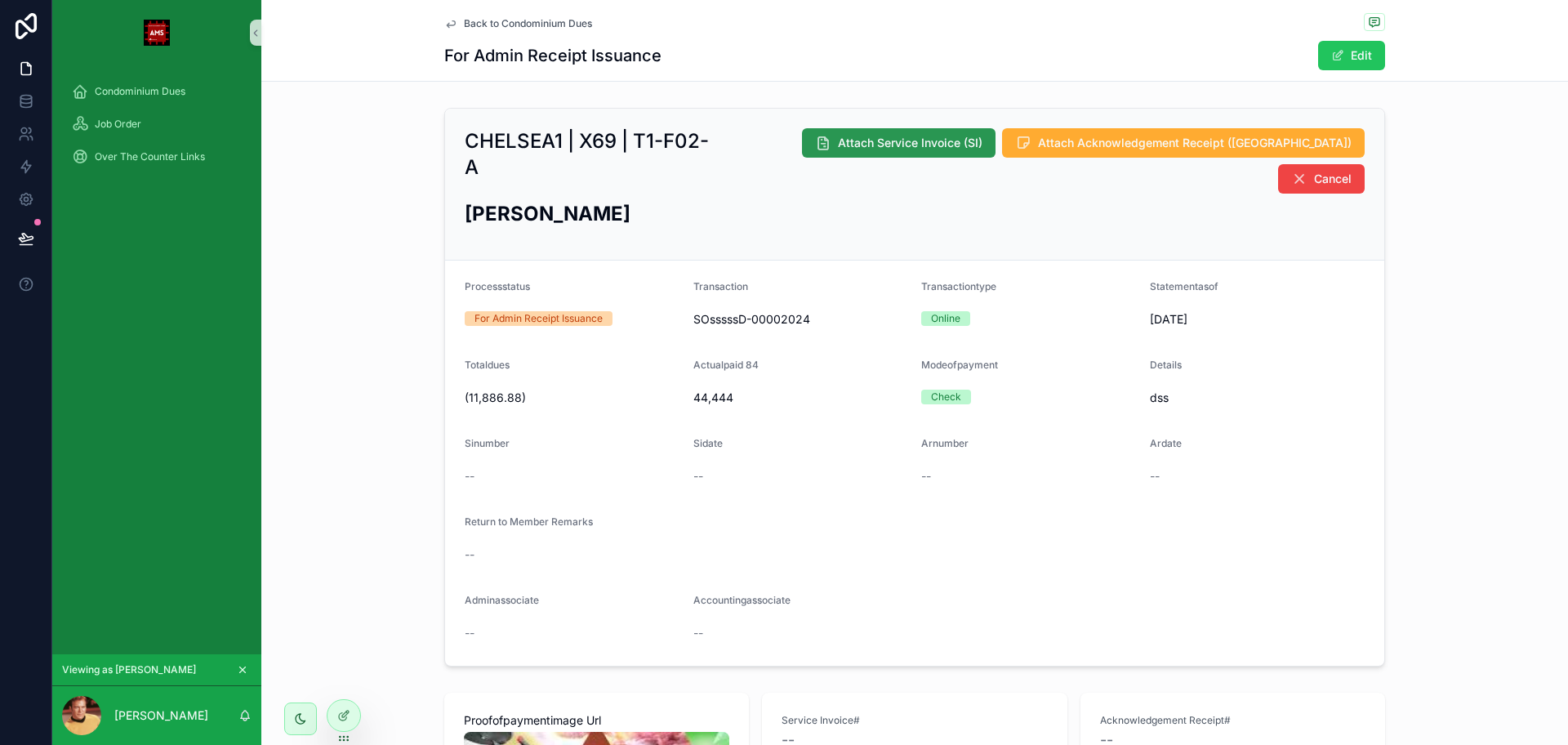
click at [893, 142] on span "Attach Service Invoice (SI)" at bounding box center [910, 143] width 144 height 17
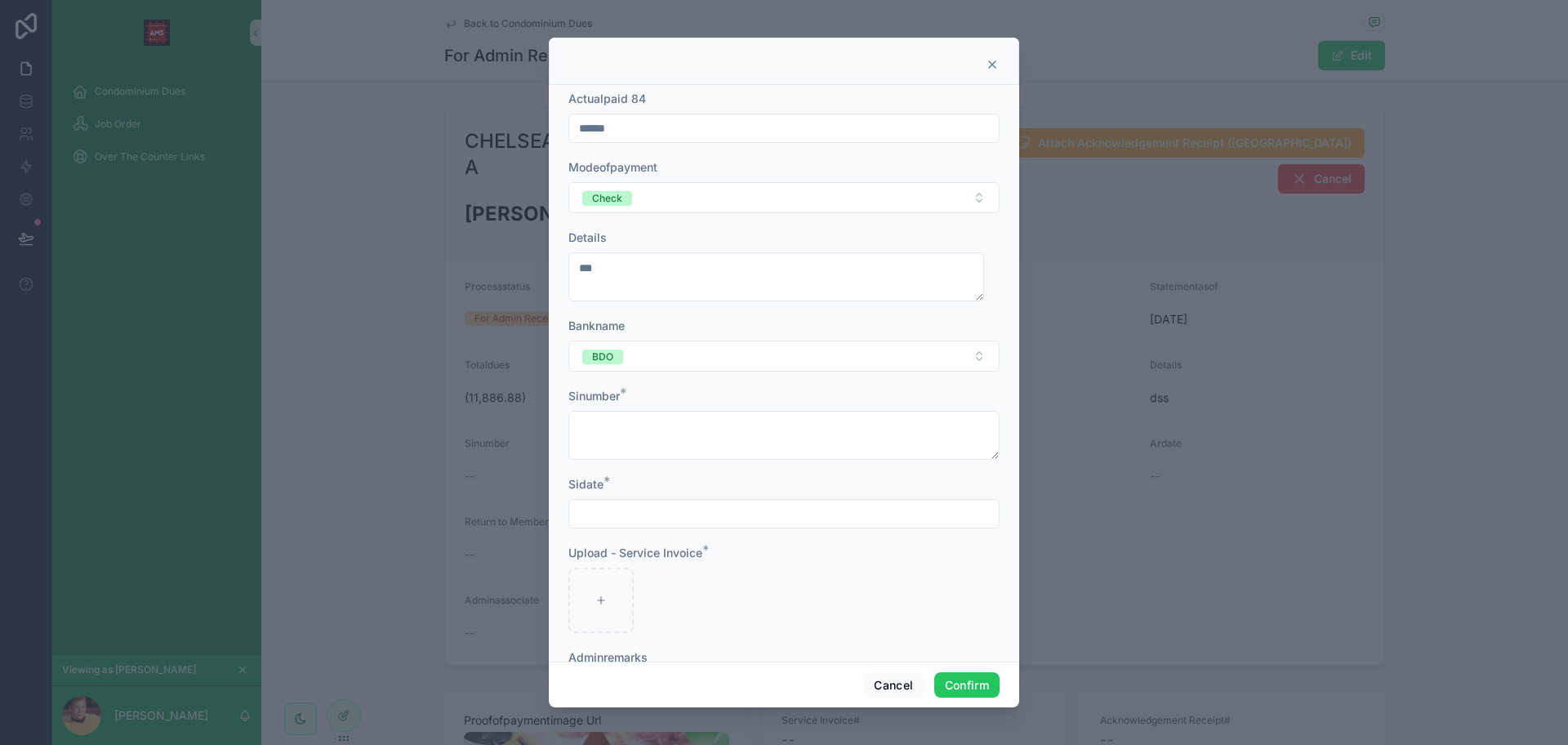
scroll to position [160, 0]
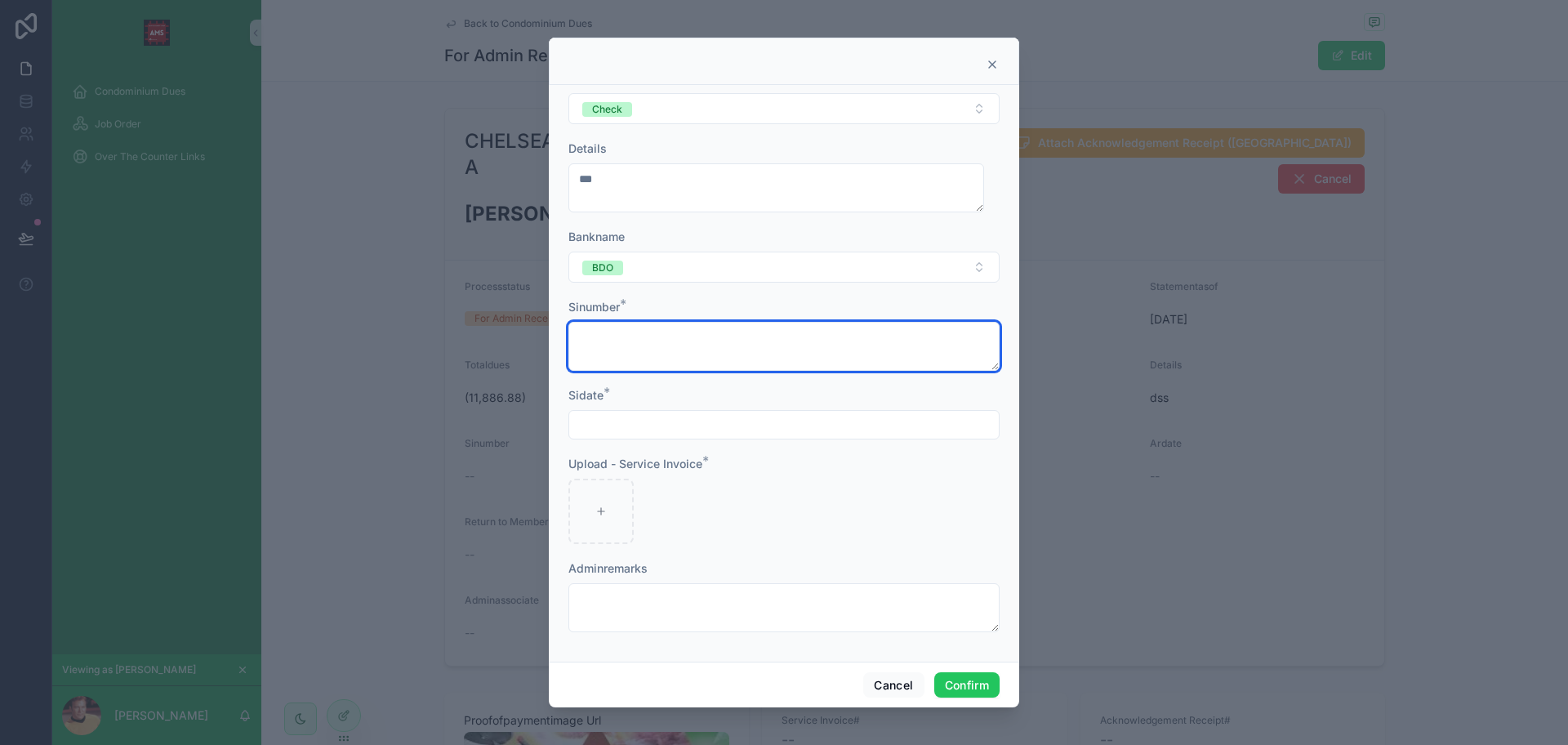
click at [654, 351] on textarea at bounding box center [783, 346] width 431 height 49
type textarea "********"
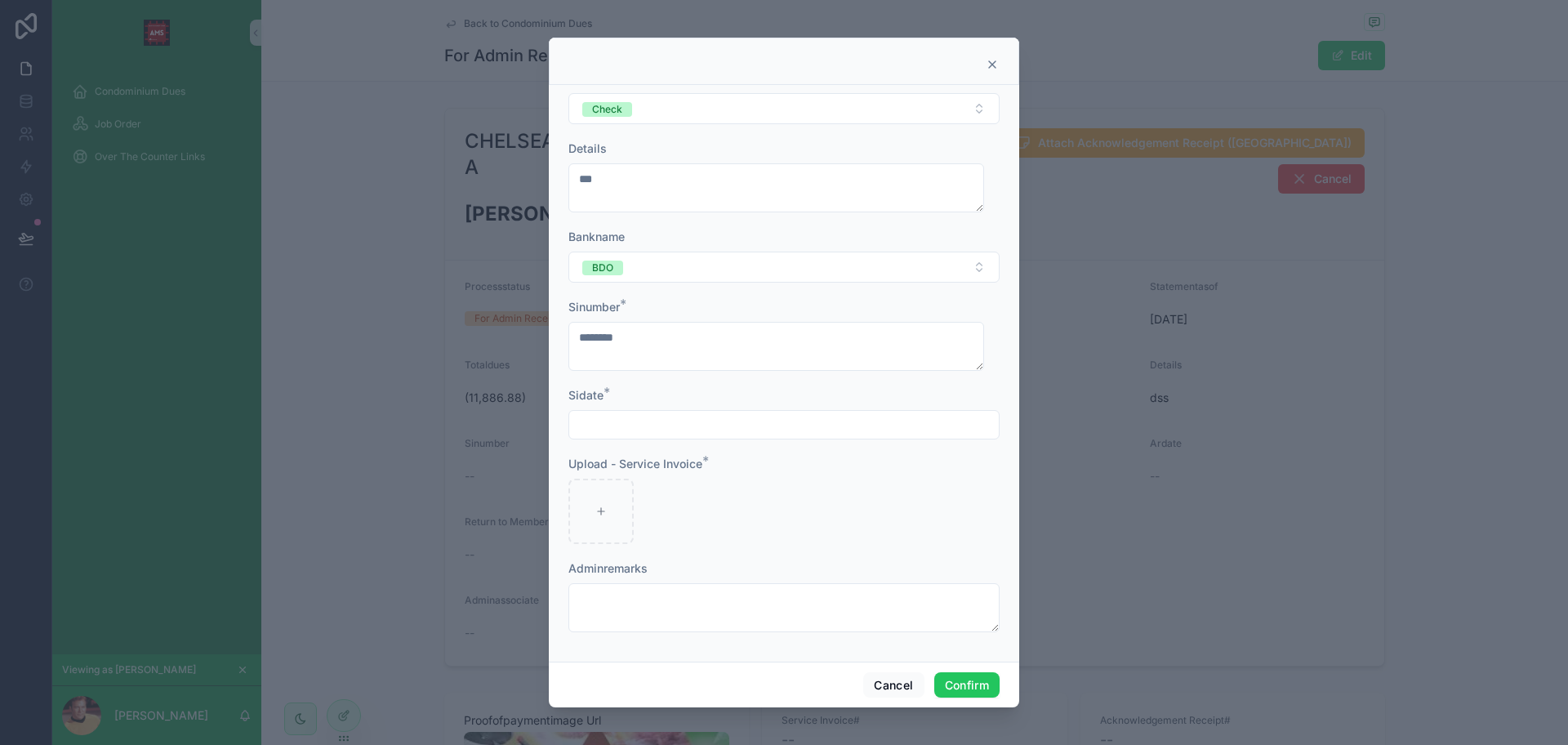
click at [673, 435] on input "text" at bounding box center [783, 425] width 429 height 23
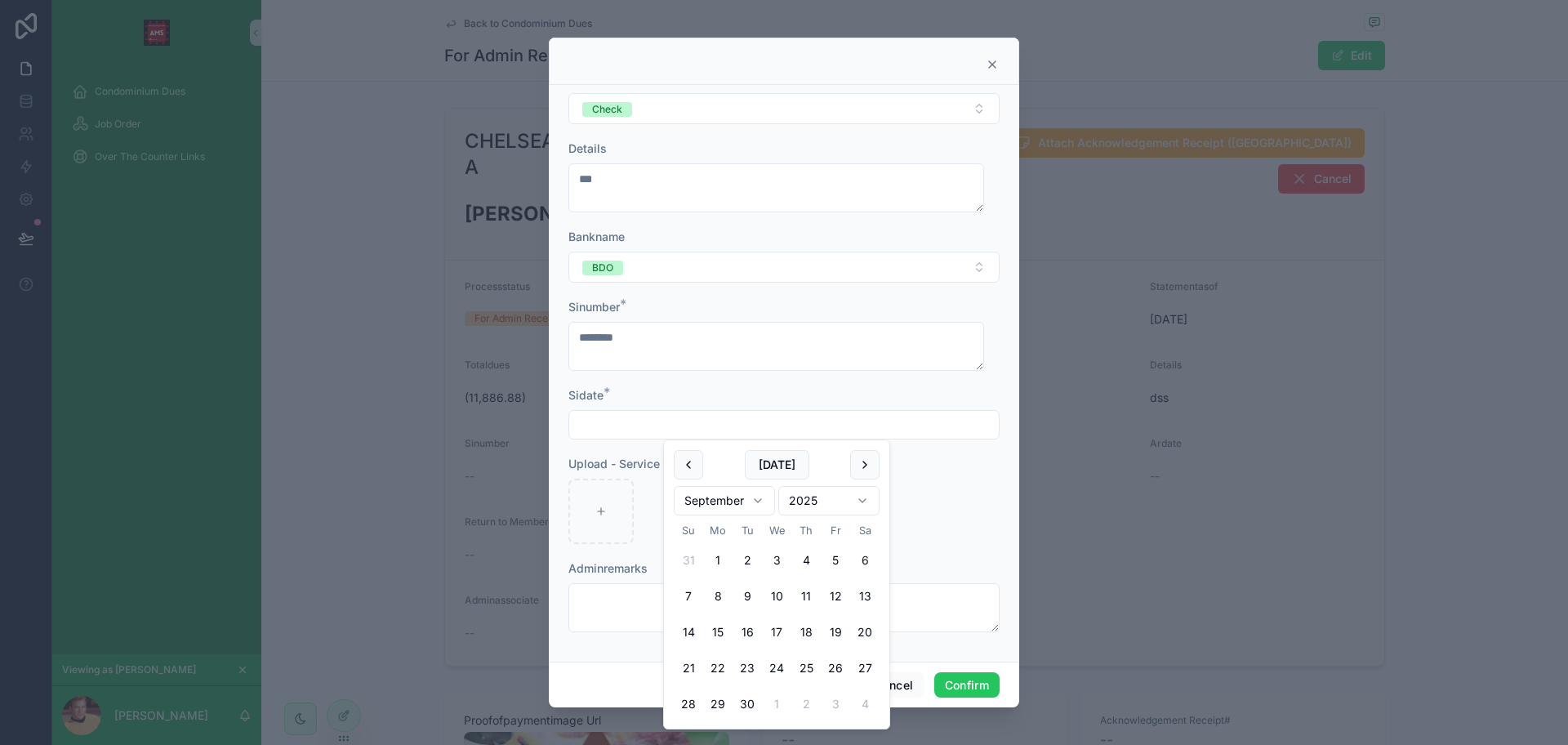
click at [781, 637] on button "17" at bounding box center [777, 632] width 30 height 30
type input "*********"
click at [639, 549] on form "Processstatus * SI Attached - For Accounting Validation Actualpaid 84 ****** Mo…" at bounding box center [783, 290] width 431 height 717
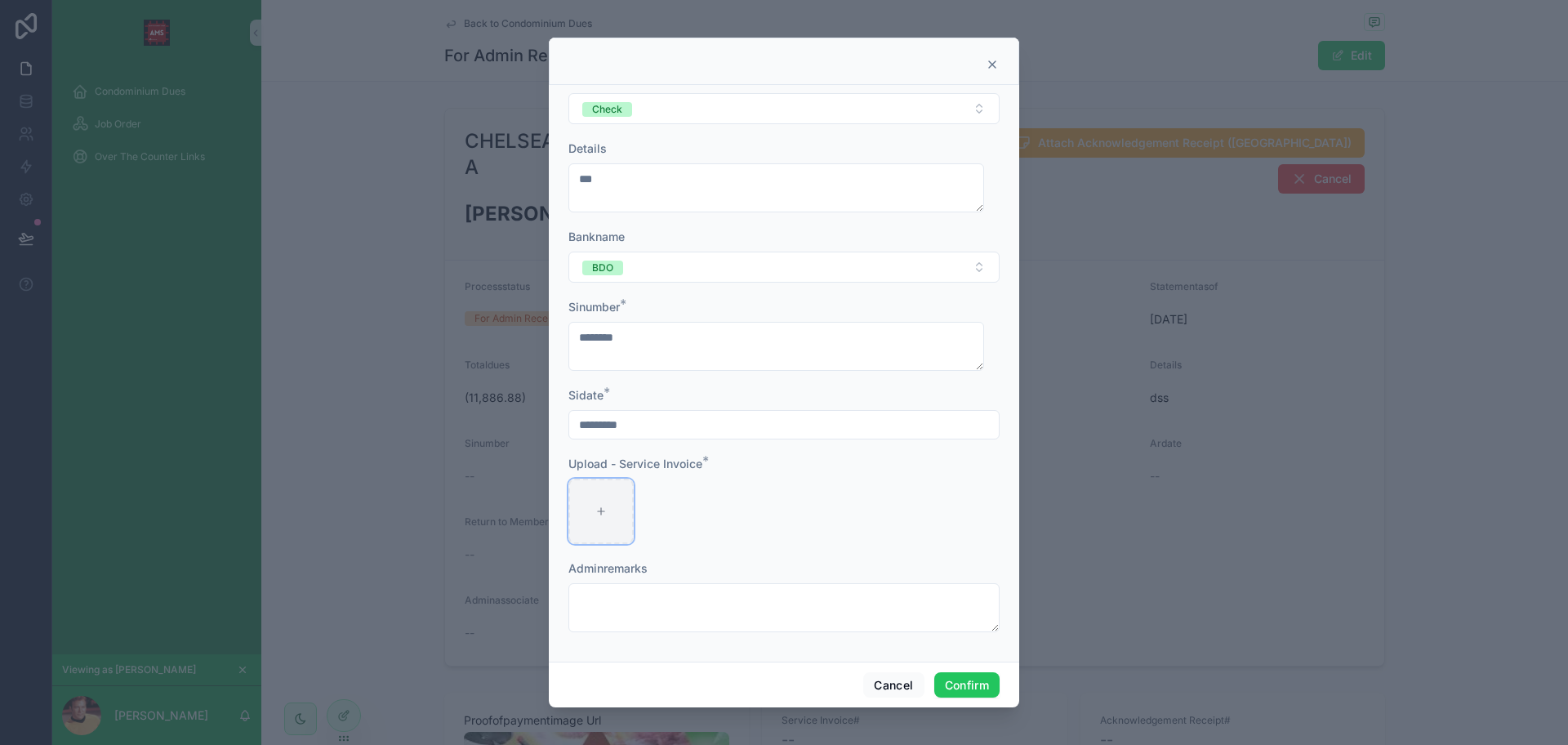
click at [611, 523] on div at bounding box center [601, 511] width 65 height 65
type input "**********"
click at [602, 490] on icon "button" at bounding box center [603, 493] width 13 height 13
click at [638, 463] on icon "button" at bounding box center [638, 463] width 13 height 13
click at [656, 503] on div at bounding box center [654, 511] width 26 height 65
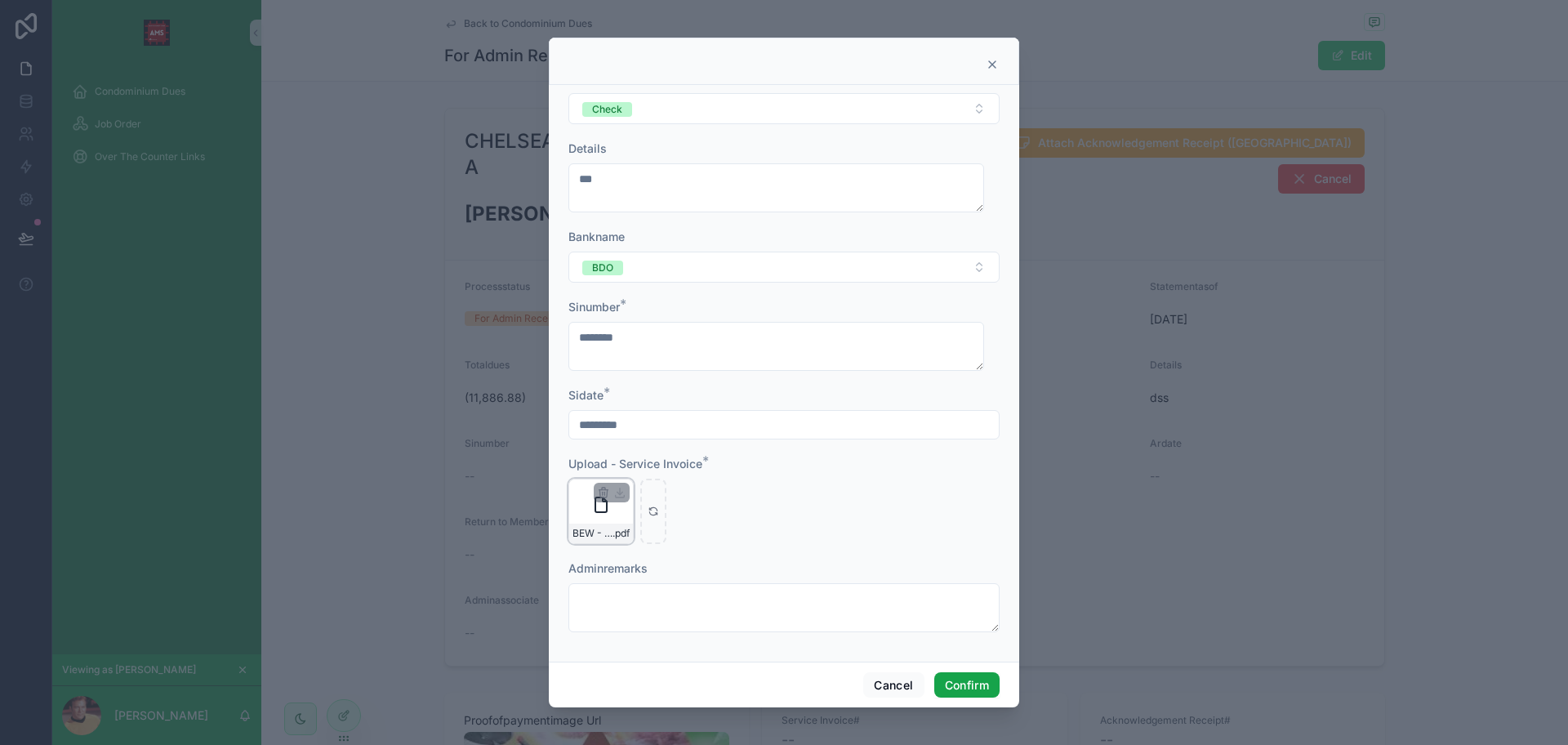
click at [964, 683] on button "Confirm" at bounding box center [966, 685] width 65 height 26
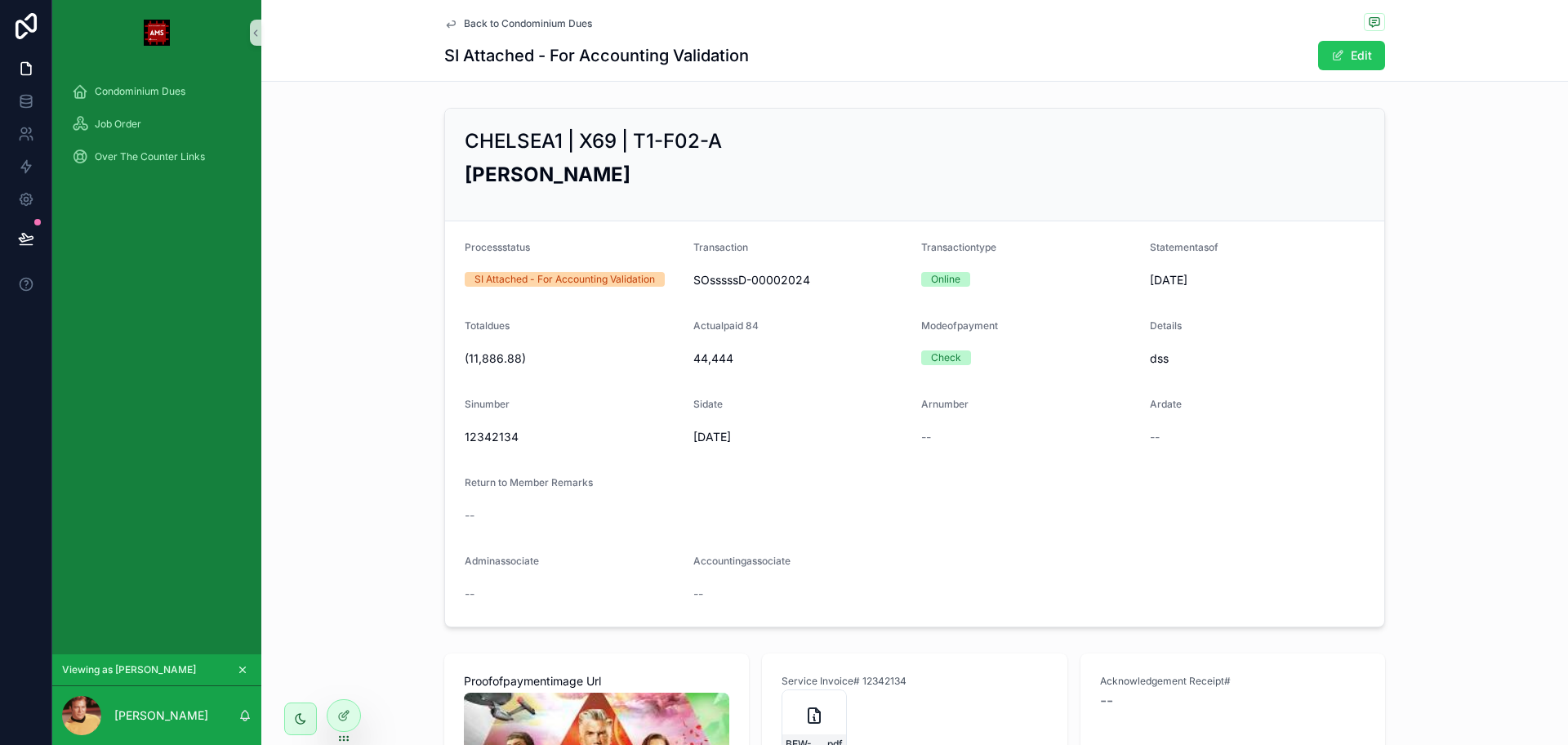
scroll to position [204, 0]
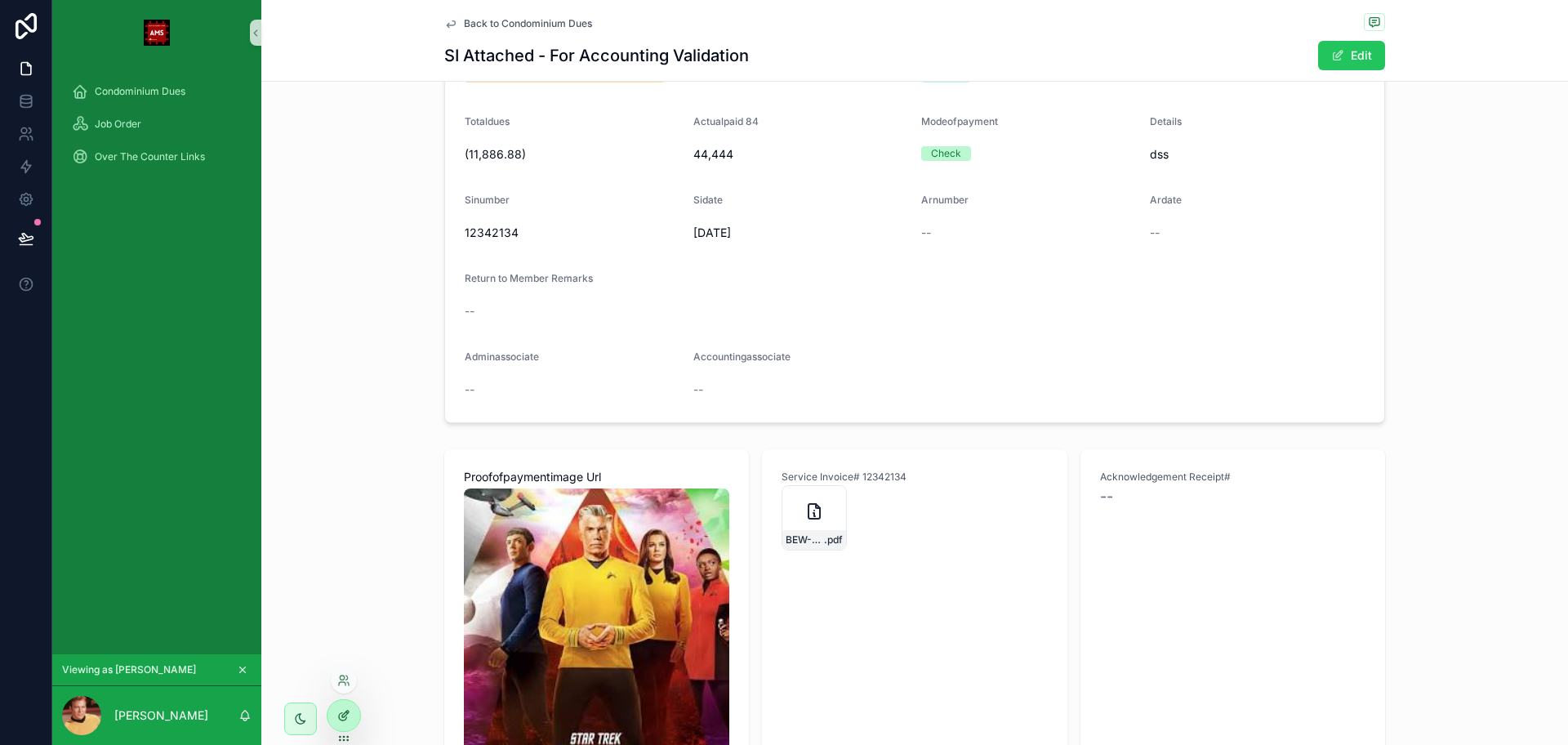
click at [342, 707] on div at bounding box center [344, 715] width 33 height 31
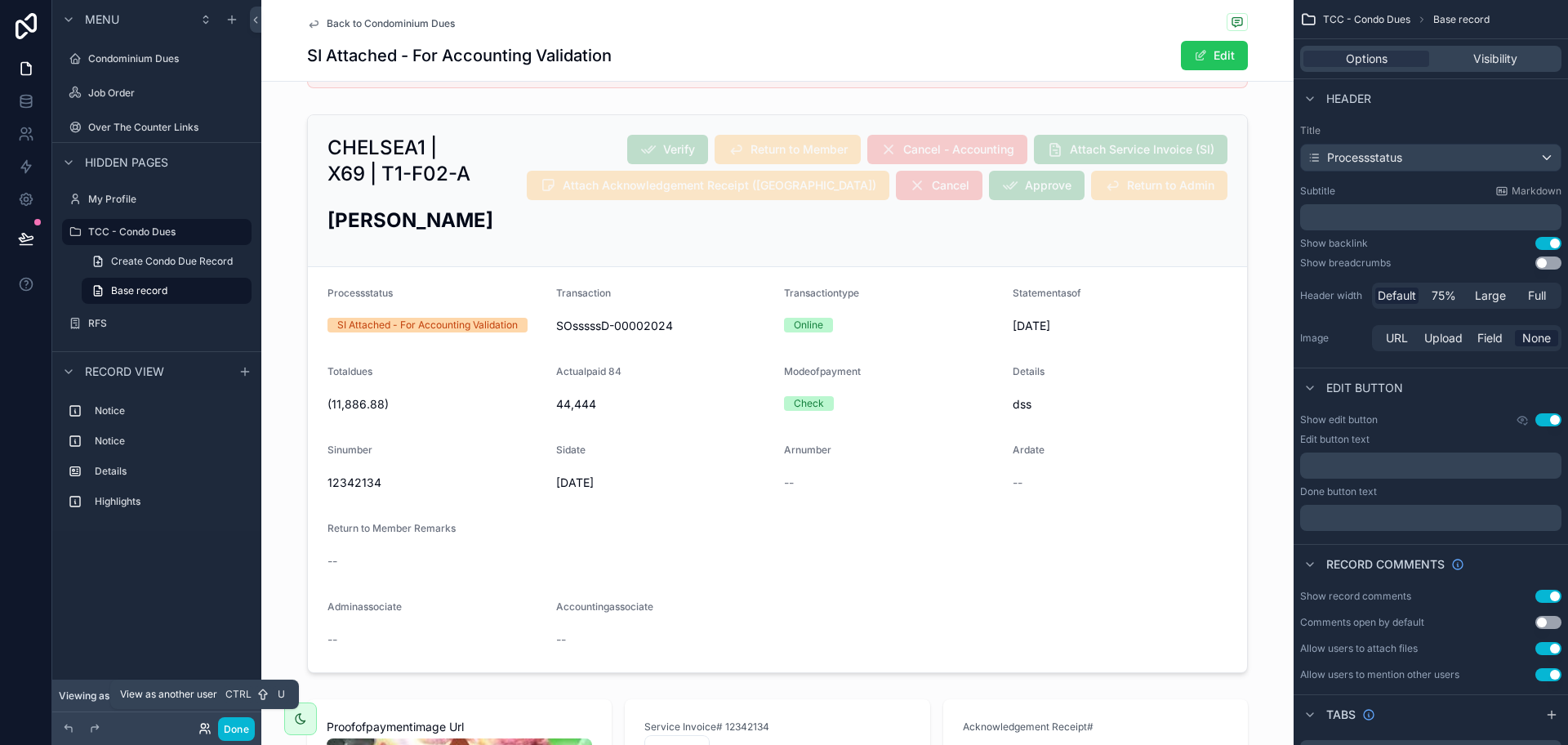
click at [205, 723] on icon at bounding box center [205, 728] width 13 height 13
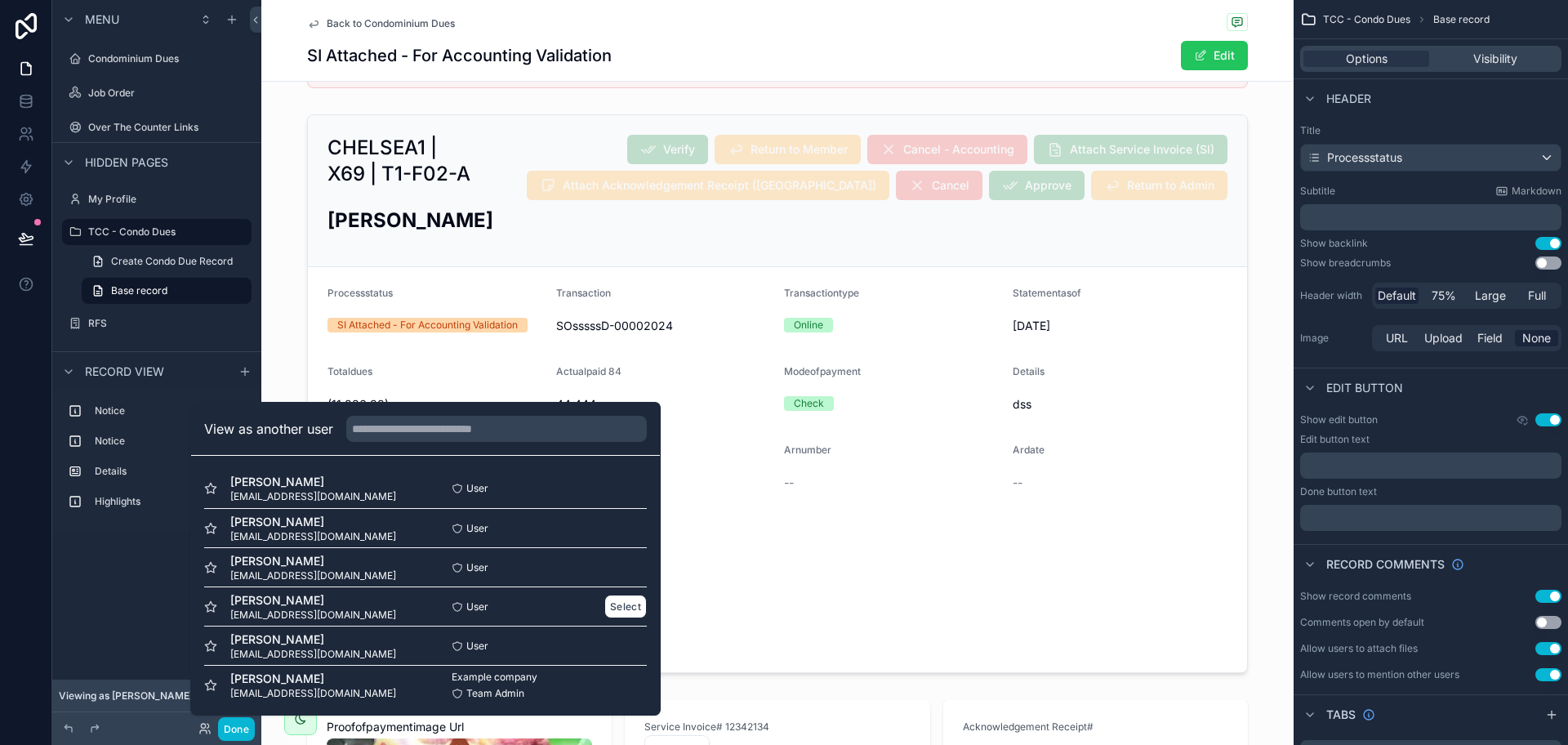
scroll to position [3, 0]
click at [608, 522] on button "Select" at bounding box center [626, 525] width 43 height 23
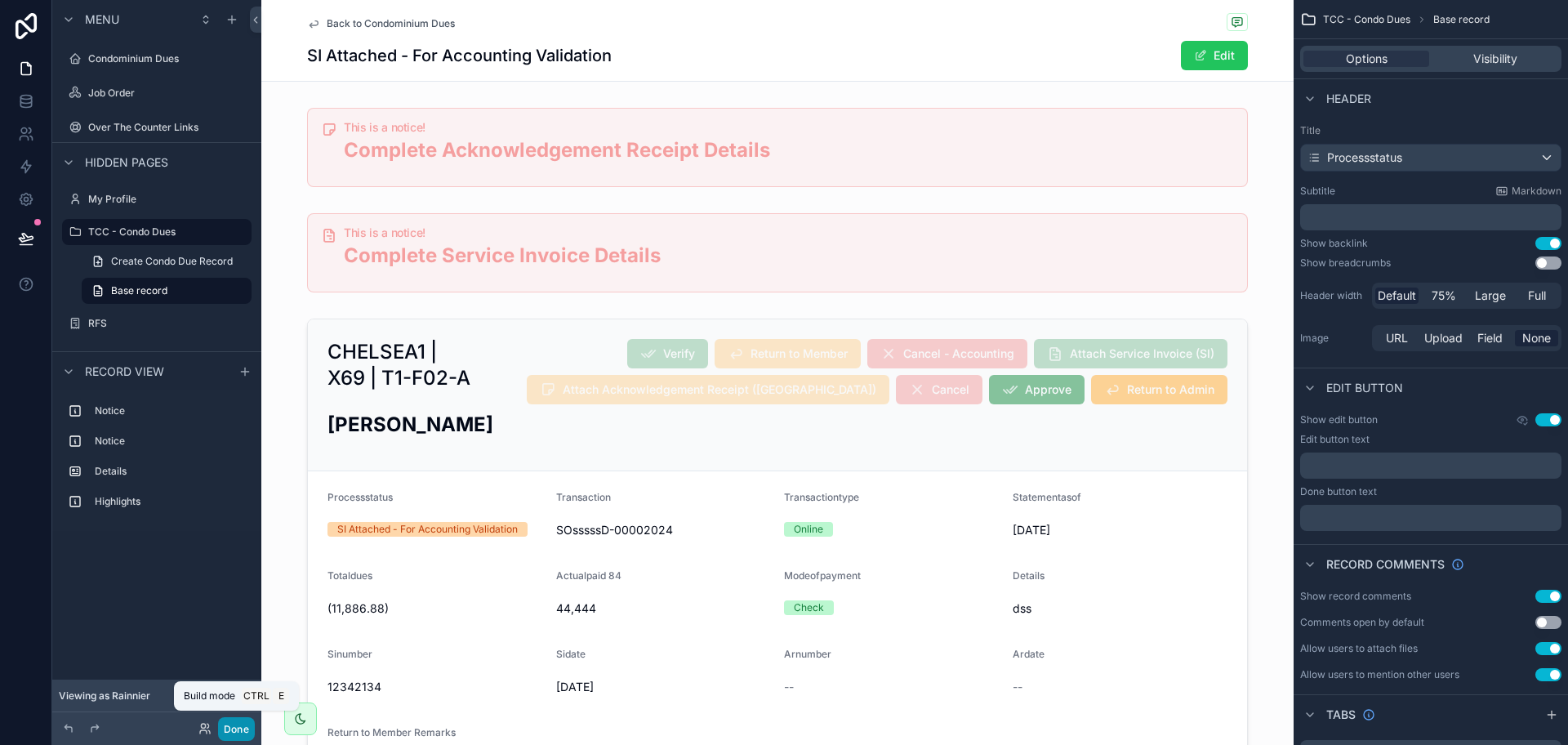
click at [240, 725] on button "Done" at bounding box center [236, 728] width 36 height 23
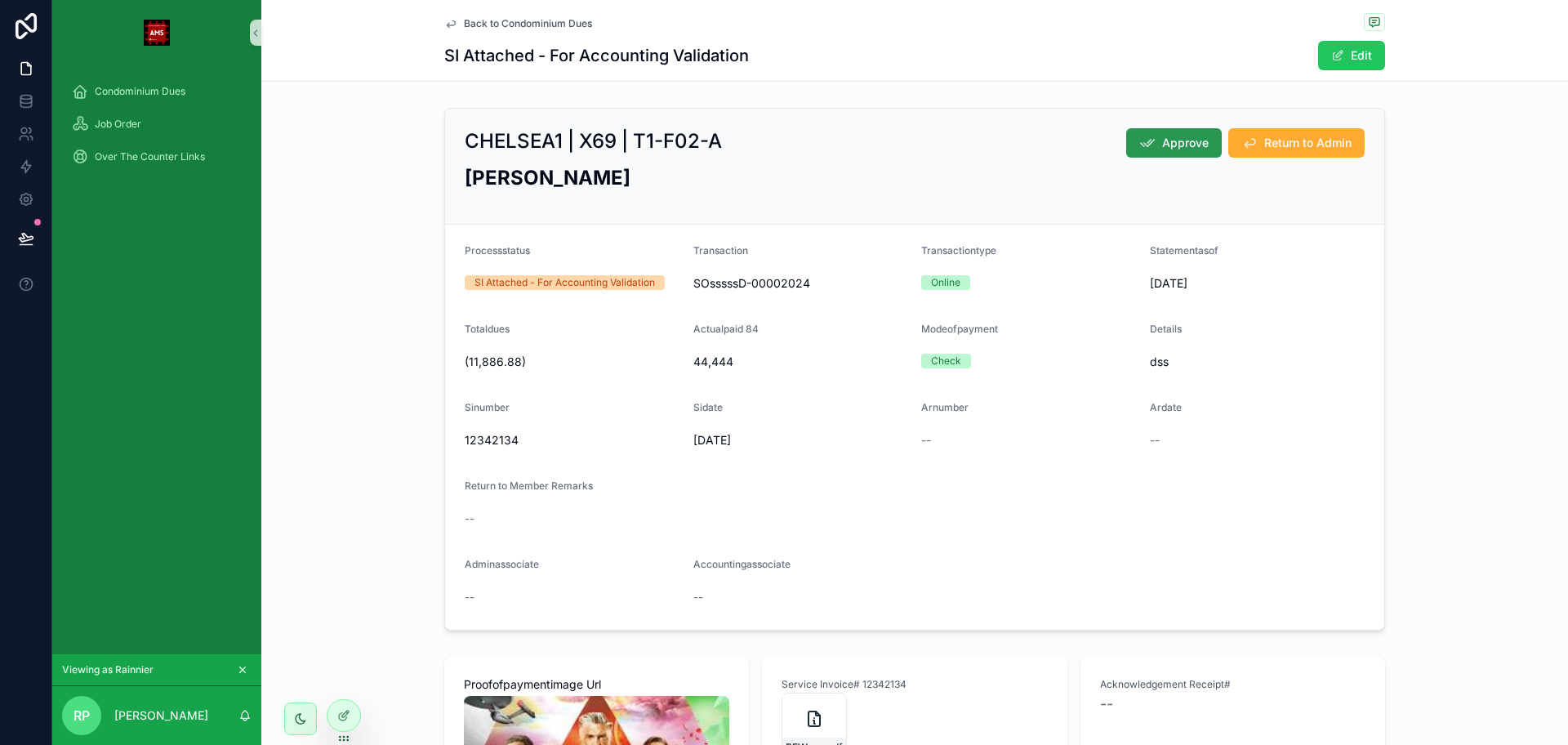
click at [1150, 151] on button "Approve" at bounding box center [1173, 143] width 96 height 30
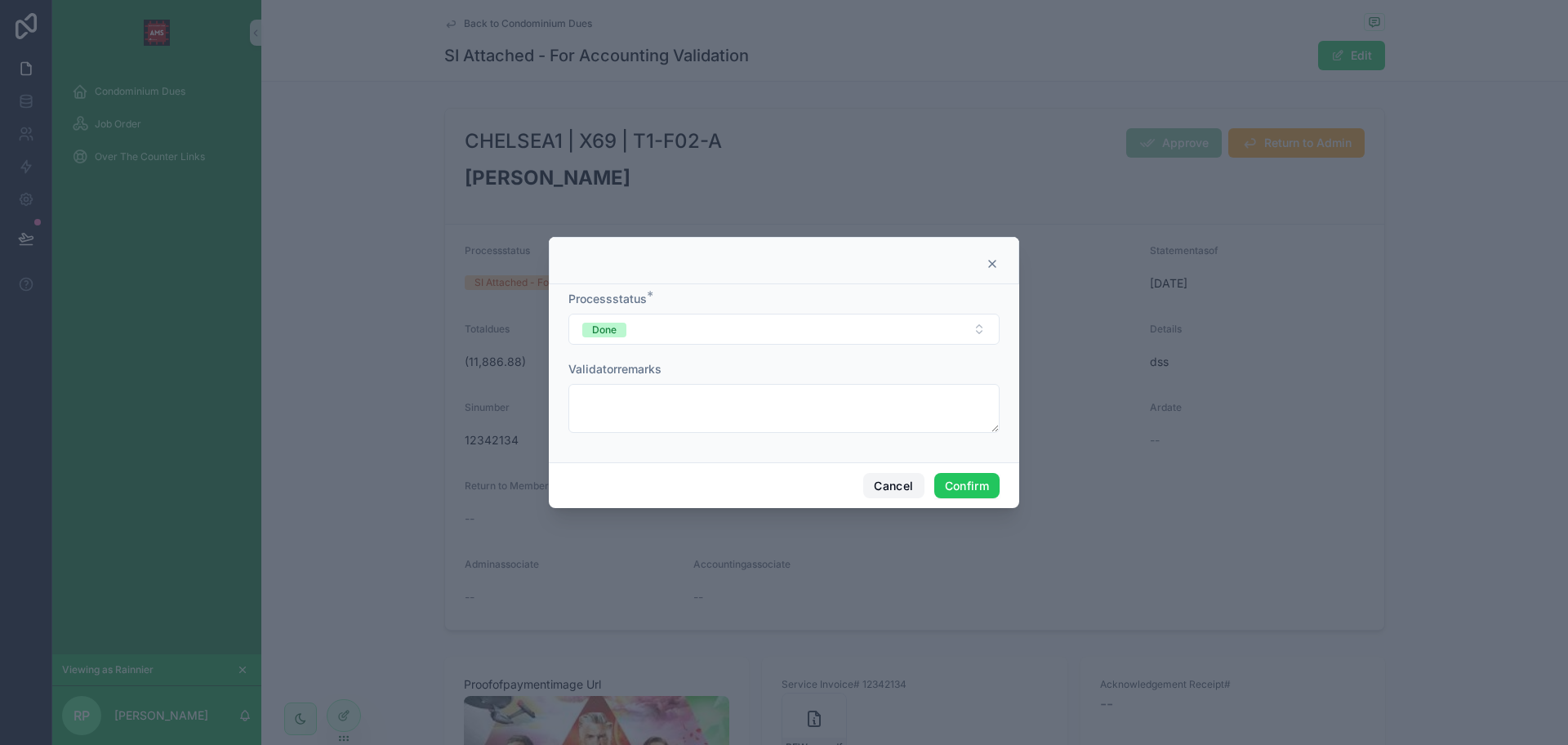
click at [872, 478] on button "Cancel" at bounding box center [893, 486] width 61 height 26
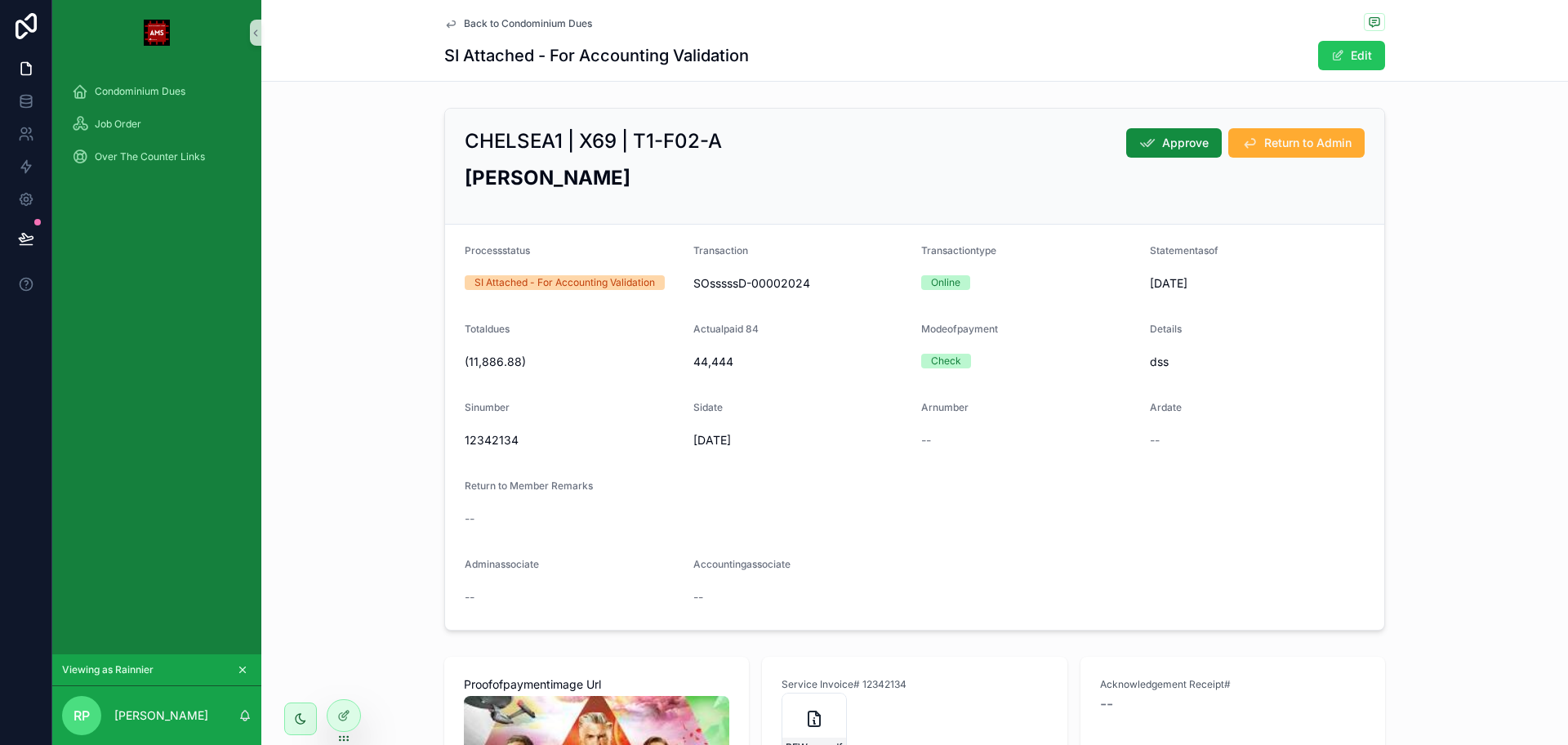
scroll to position [408, 0]
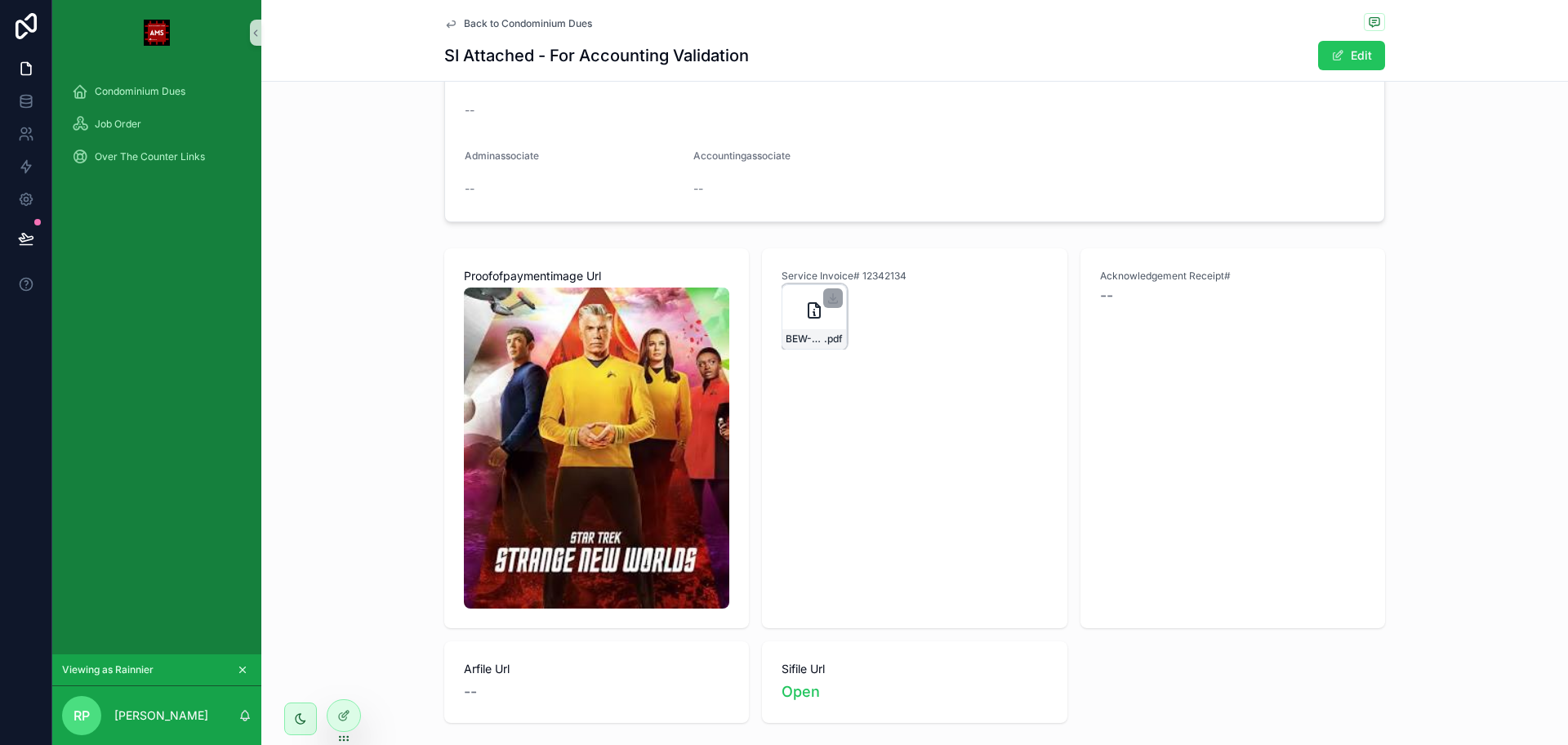
click at [787, 313] on div "BEW---1-BMPI-AR-Form .pdf" at bounding box center [814, 317] width 65 height 65
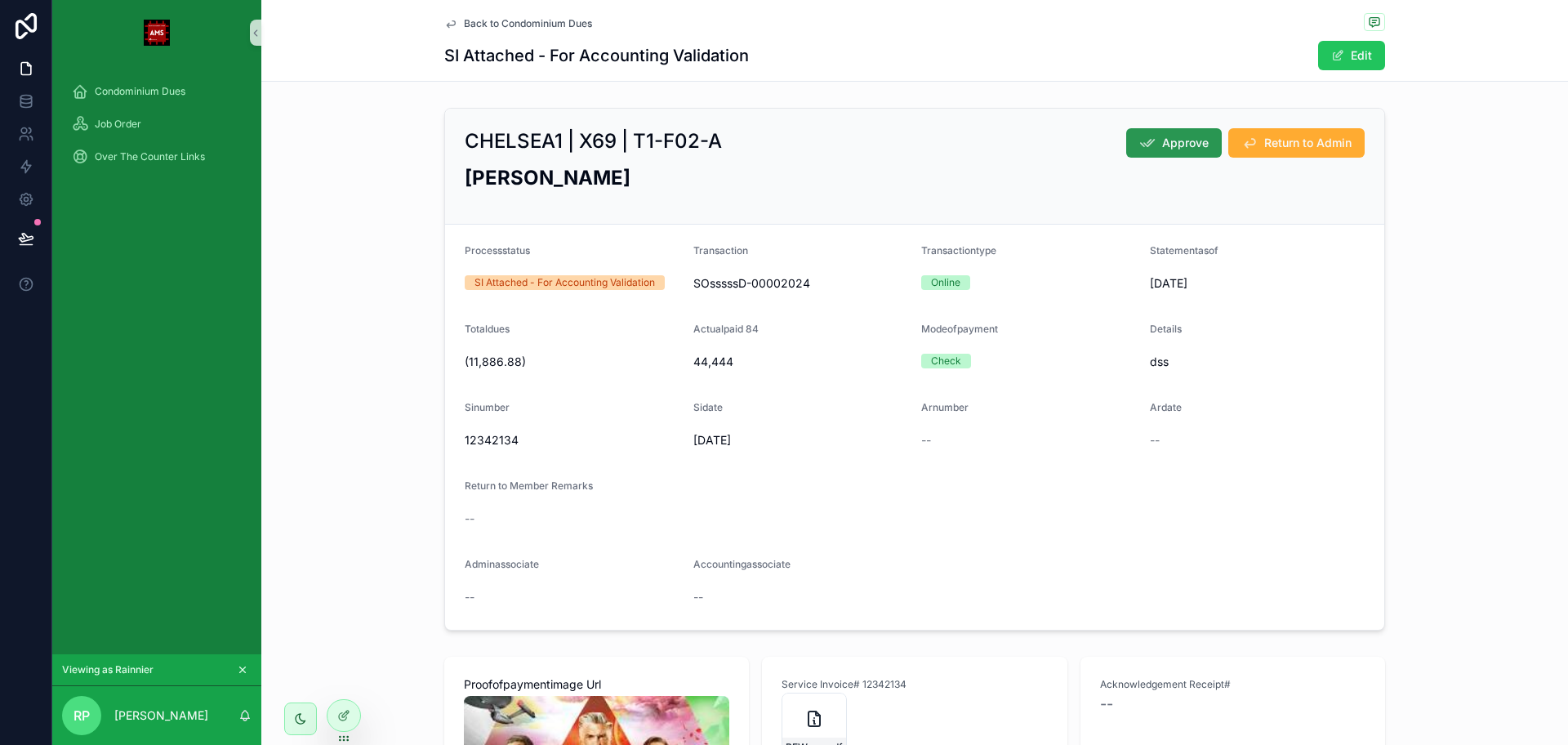
click at [1145, 149] on icon "scrollable content" at bounding box center [1147, 143] width 17 height 17
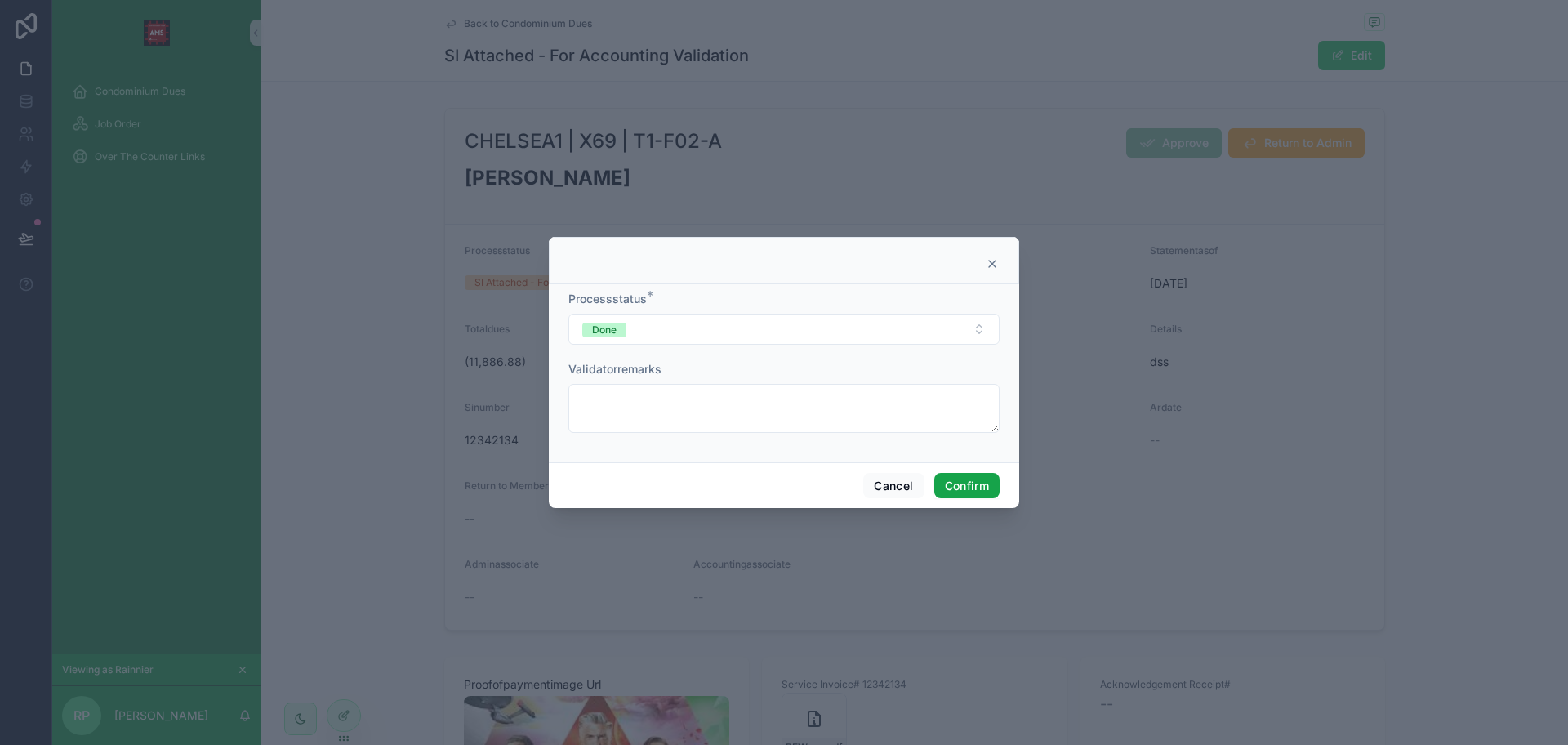
click at [956, 493] on button "Confirm" at bounding box center [966, 486] width 65 height 26
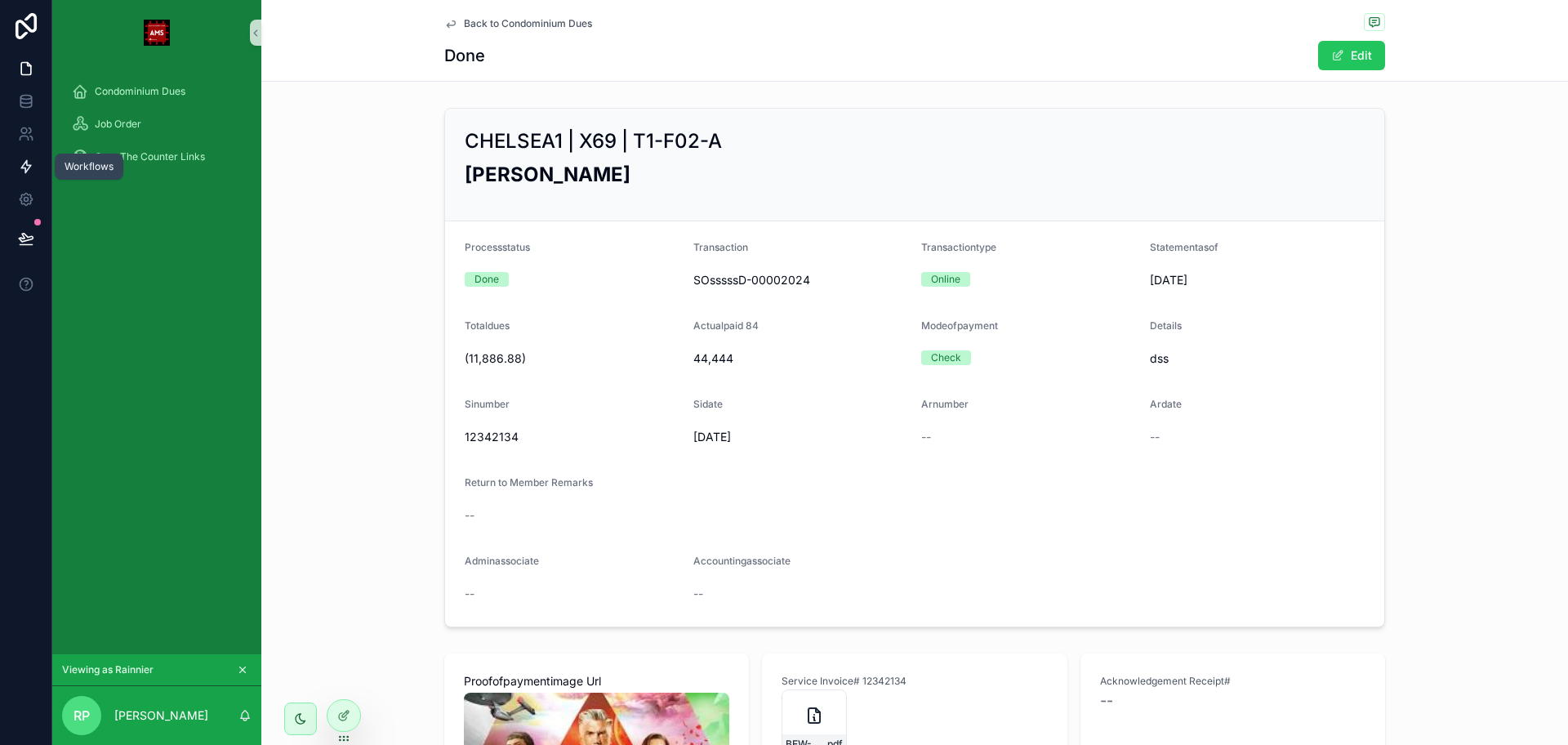
click at [20, 170] on icon at bounding box center [26, 167] width 17 height 17
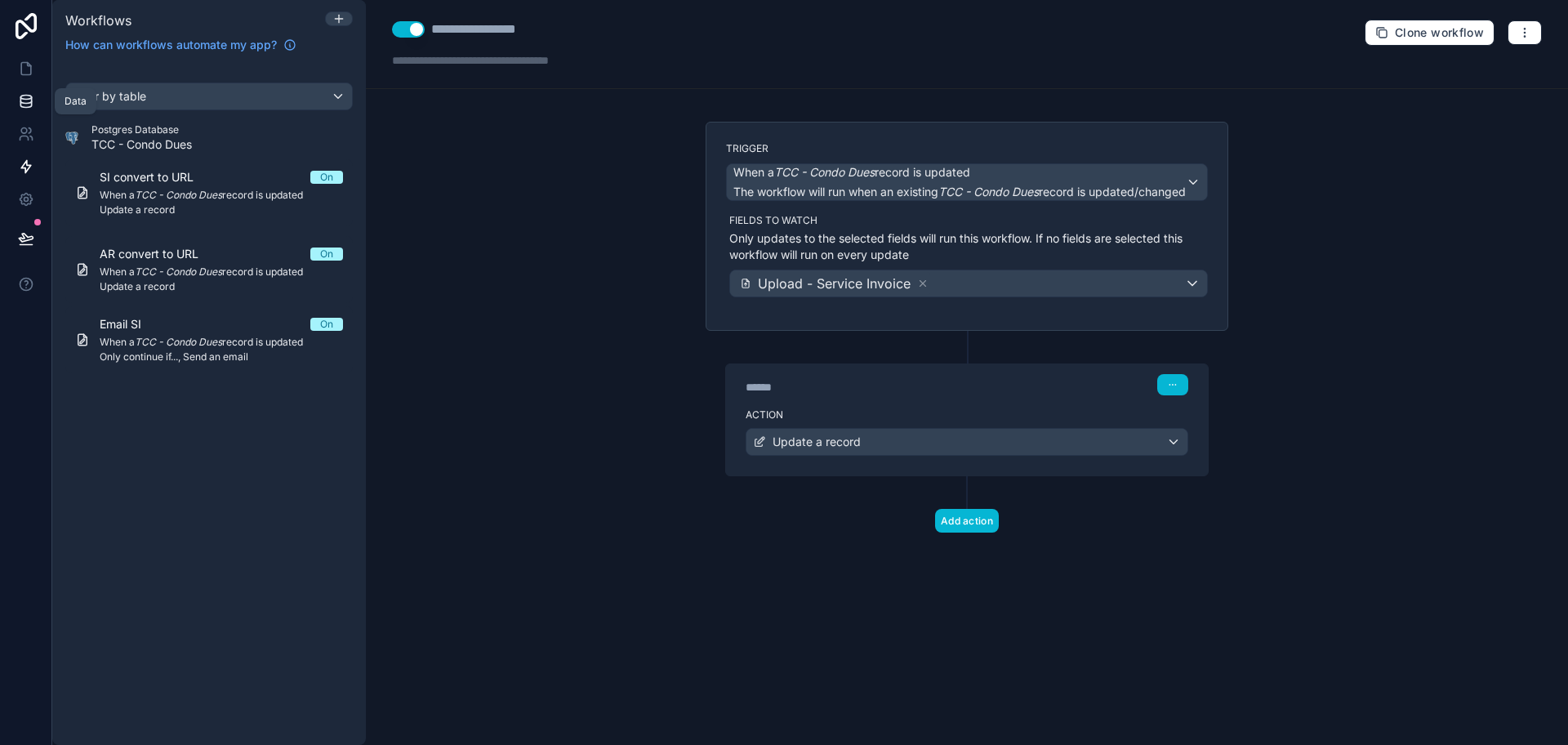
click at [30, 106] on icon at bounding box center [25, 104] width 10 height 7
